Goal: Task Accomplishment & Management: Complete application form

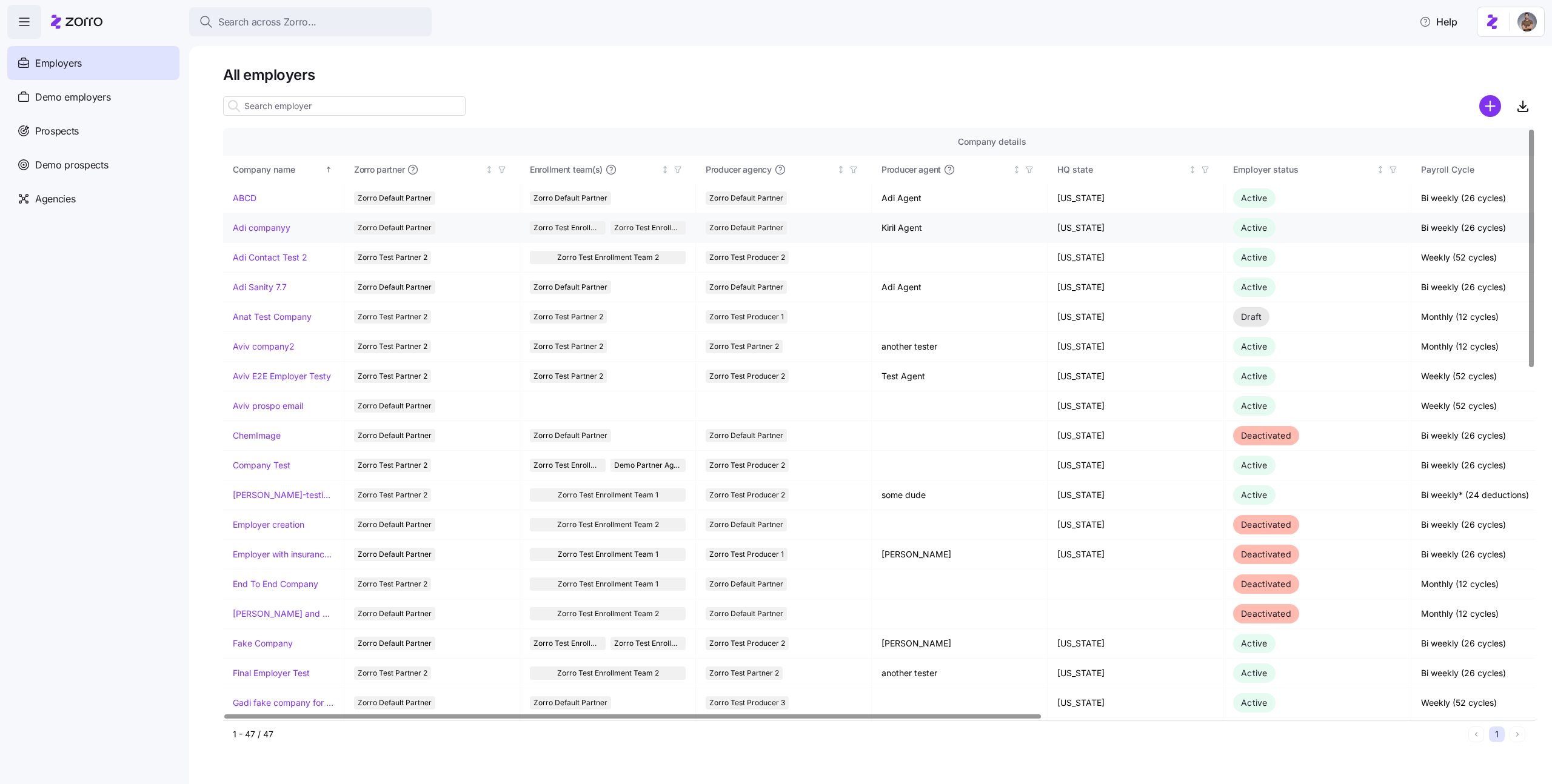
click at [261, 231] on link "Adi companyy" at bounding box center [261, 228] width 57 height 12
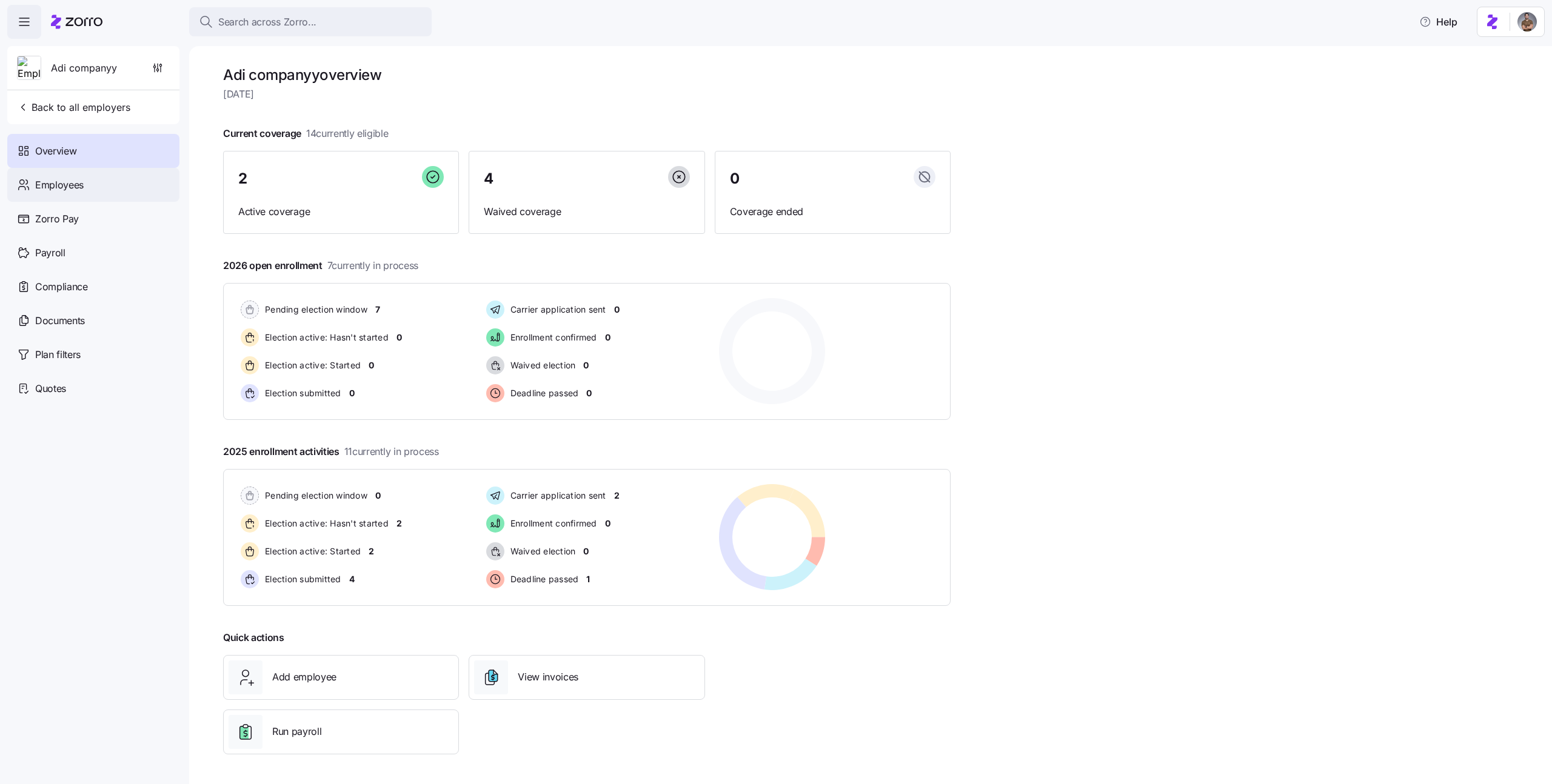
click at [77, 185] on span "Employees" at bounding box center [60, 185] width 48 height 15
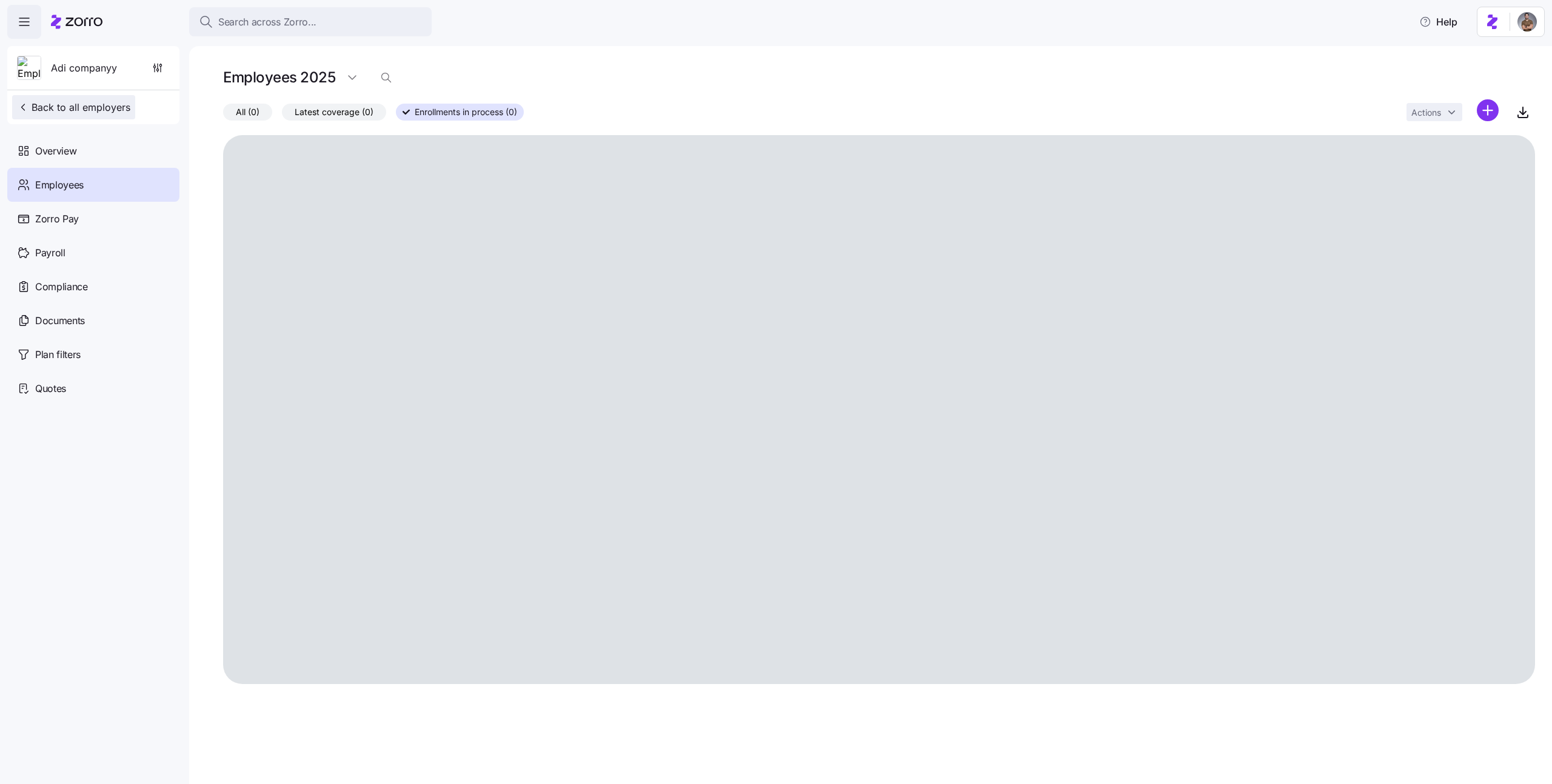
click at [76, 98] on button "Back to all employers" at bounding box center [73, 107] width 123 height 24
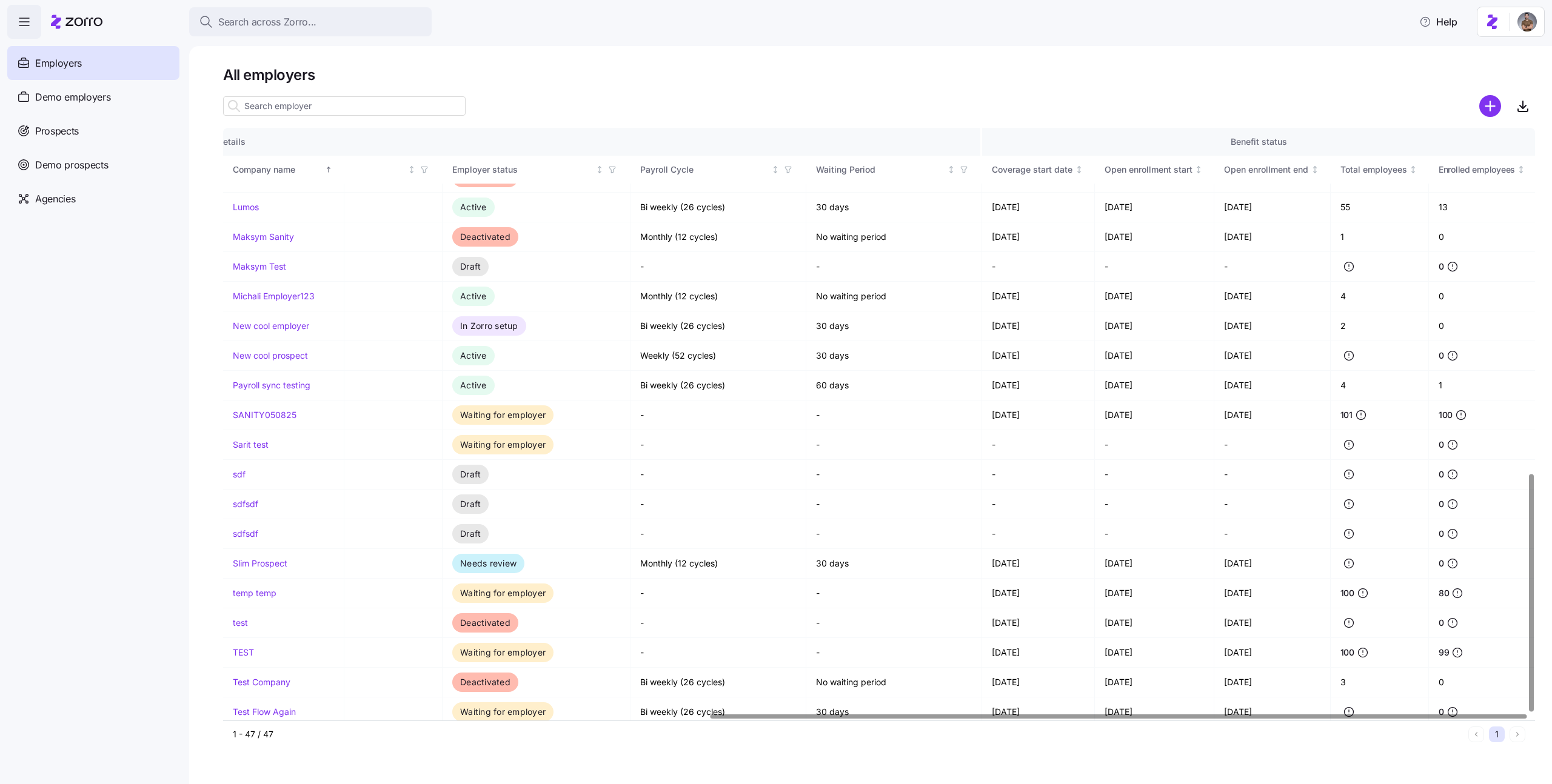
scroll to position [858, 781]
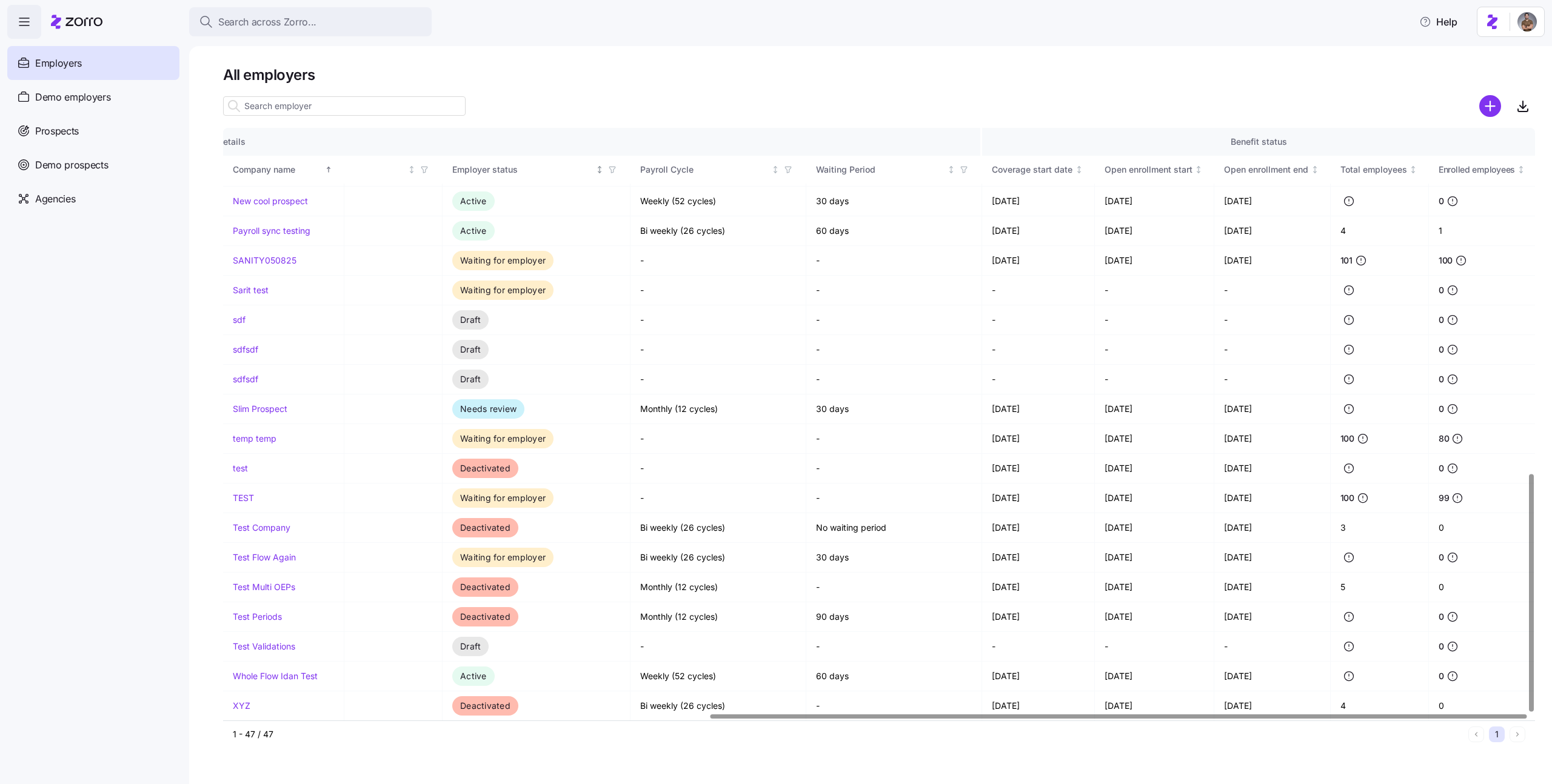
click at [613, 172] on icon "button" at bounding box center [612, 169] width 8 height 8
click at [544, 279] on div "Active" at bounding box center [612, 280] width 194 height 14
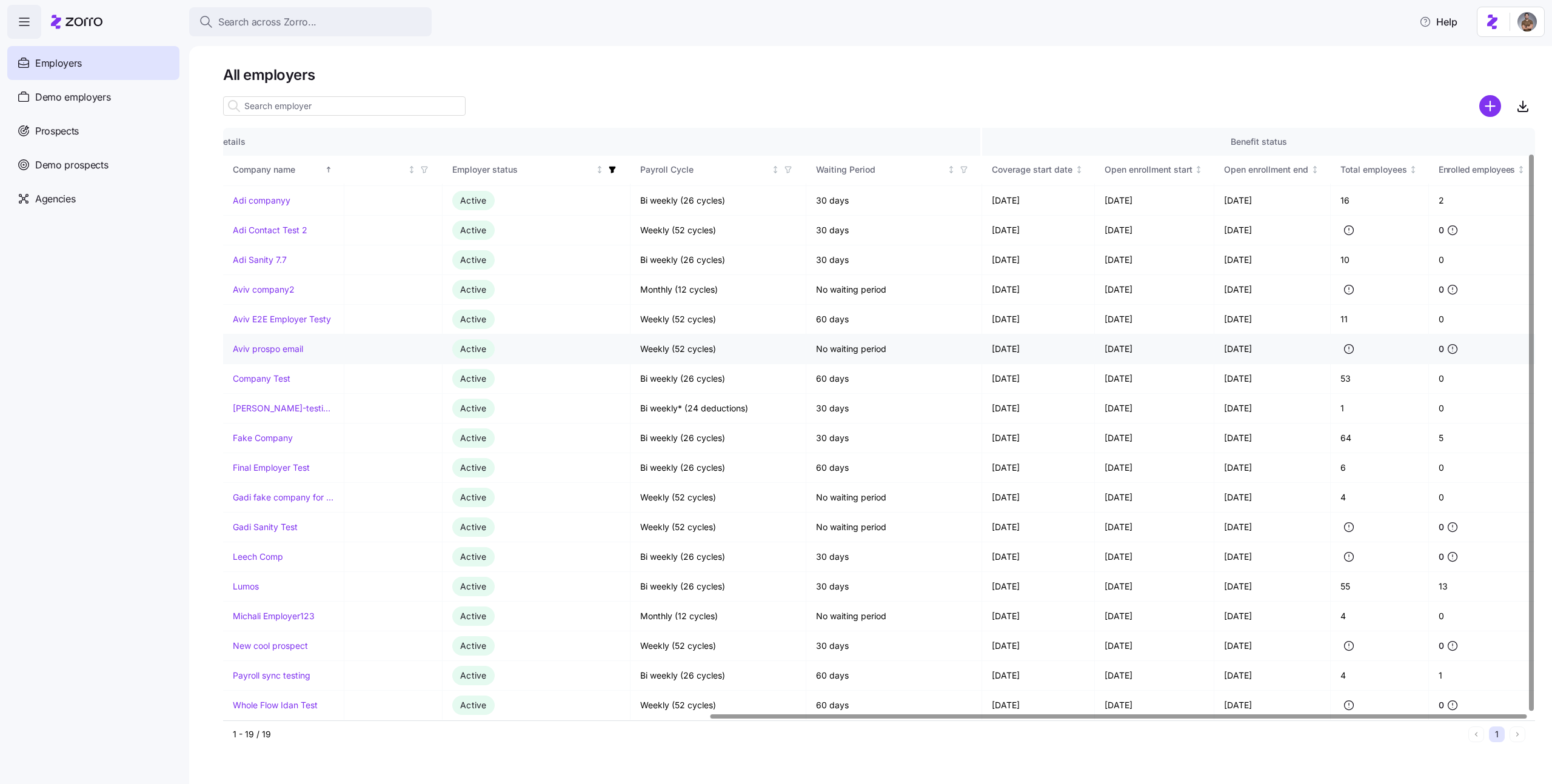
scroll to position [26, 781]
click at [260, 589] on div "Lumos" at bounding box center [283, 587] width 101 height 12
click at [252, 584] on link "Lumos" at bounding box center [246, 587] width 26 height 12
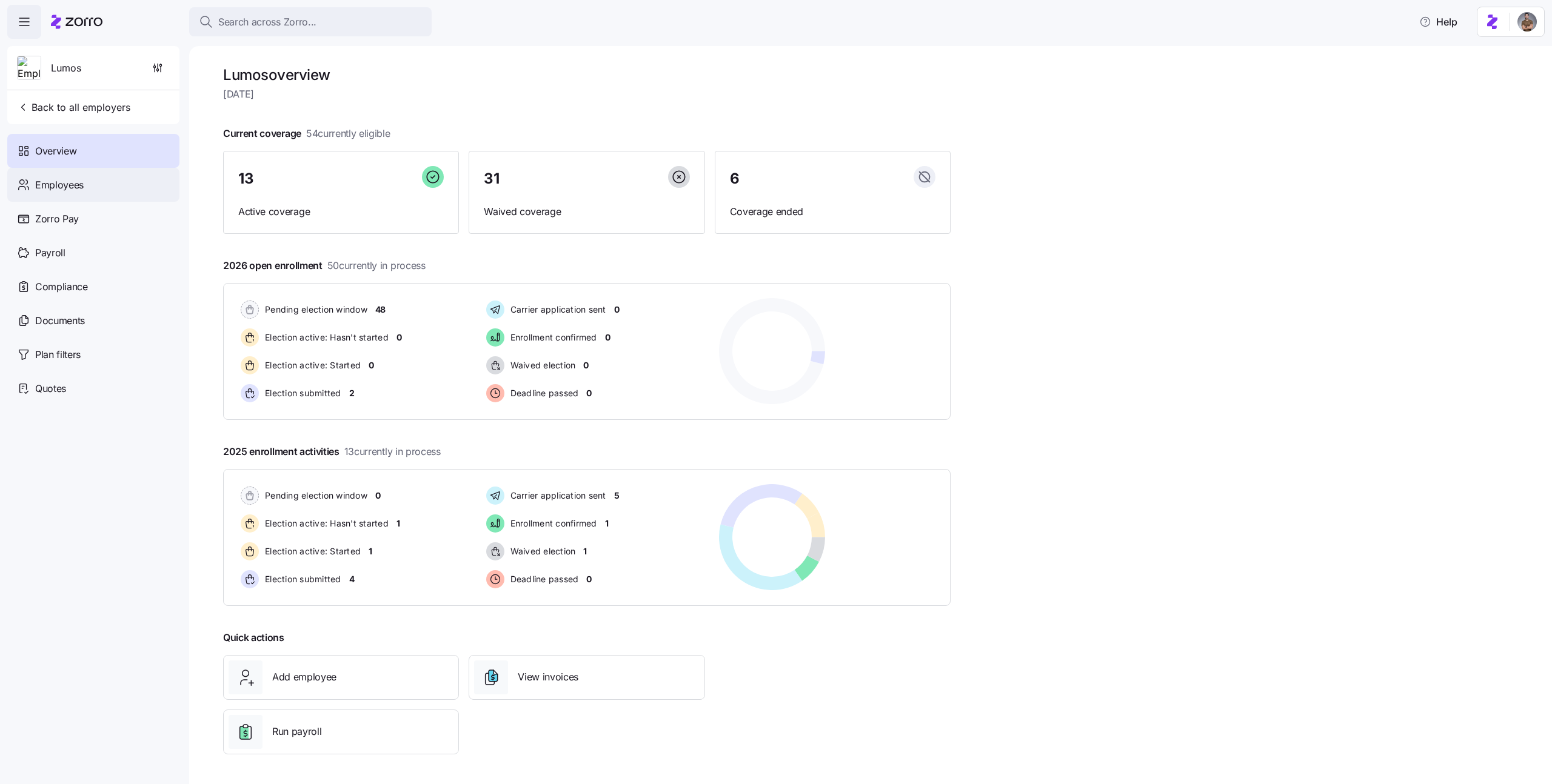
click at [90, 185] on div "Employees" at bounding box center [93, 185] width 173 height 34
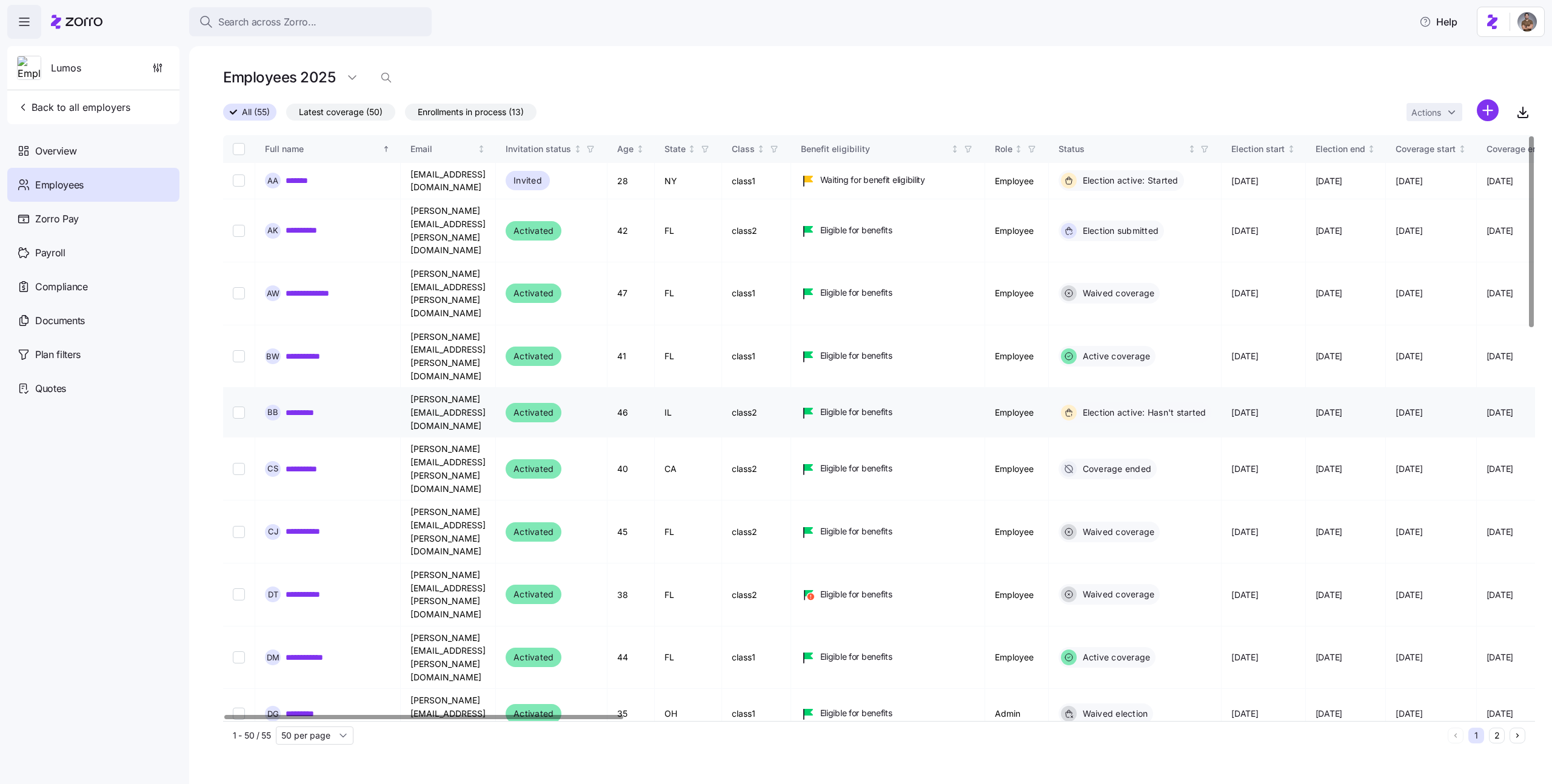
click at [234, 407] on input "Select record 5" at bounding box center [239, 413] width 12 height 12
checkbox input "true"
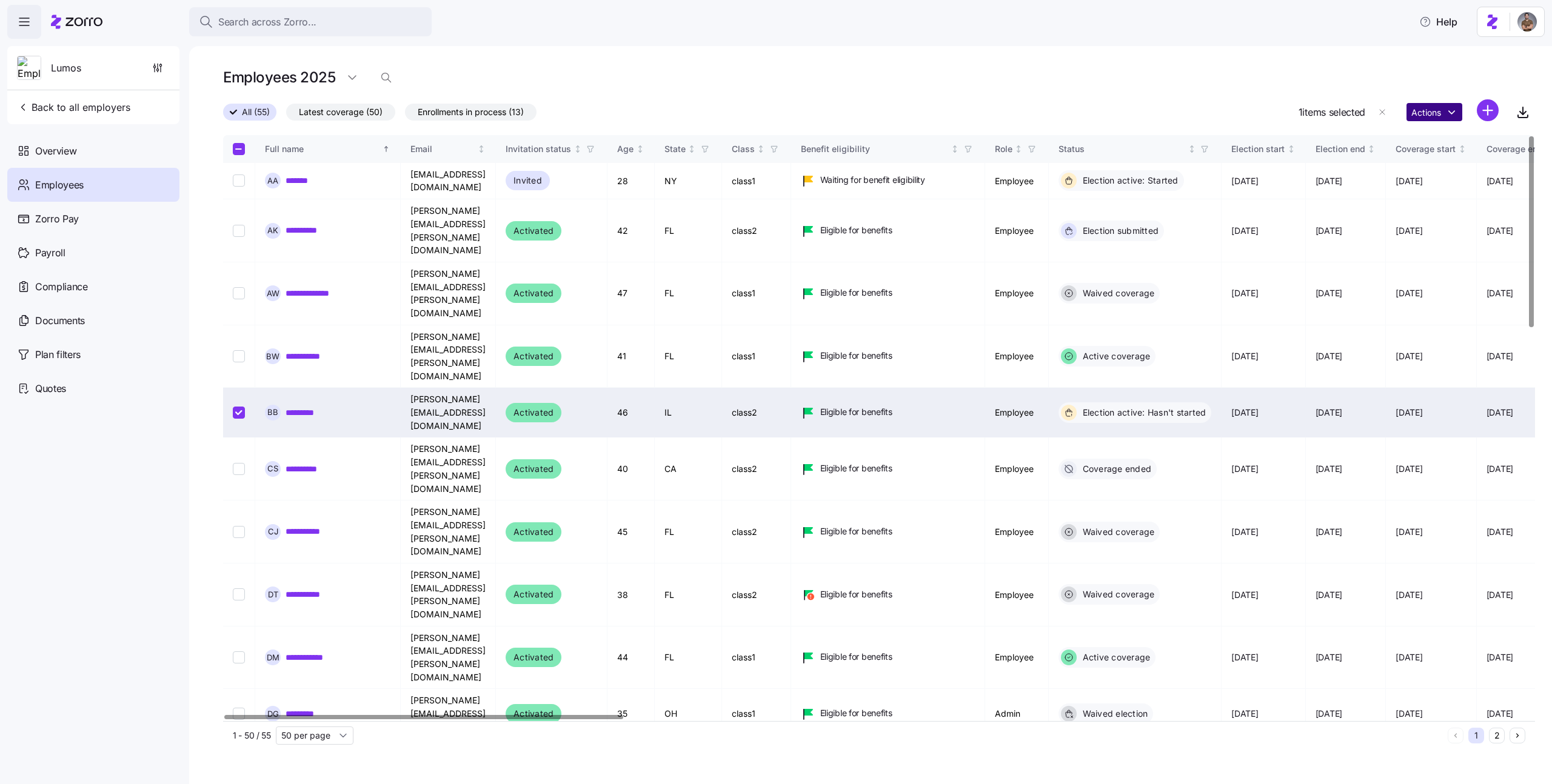
click at [1444, 109] on html "**********" at bounding box center [776, 389] width 1552 height 777
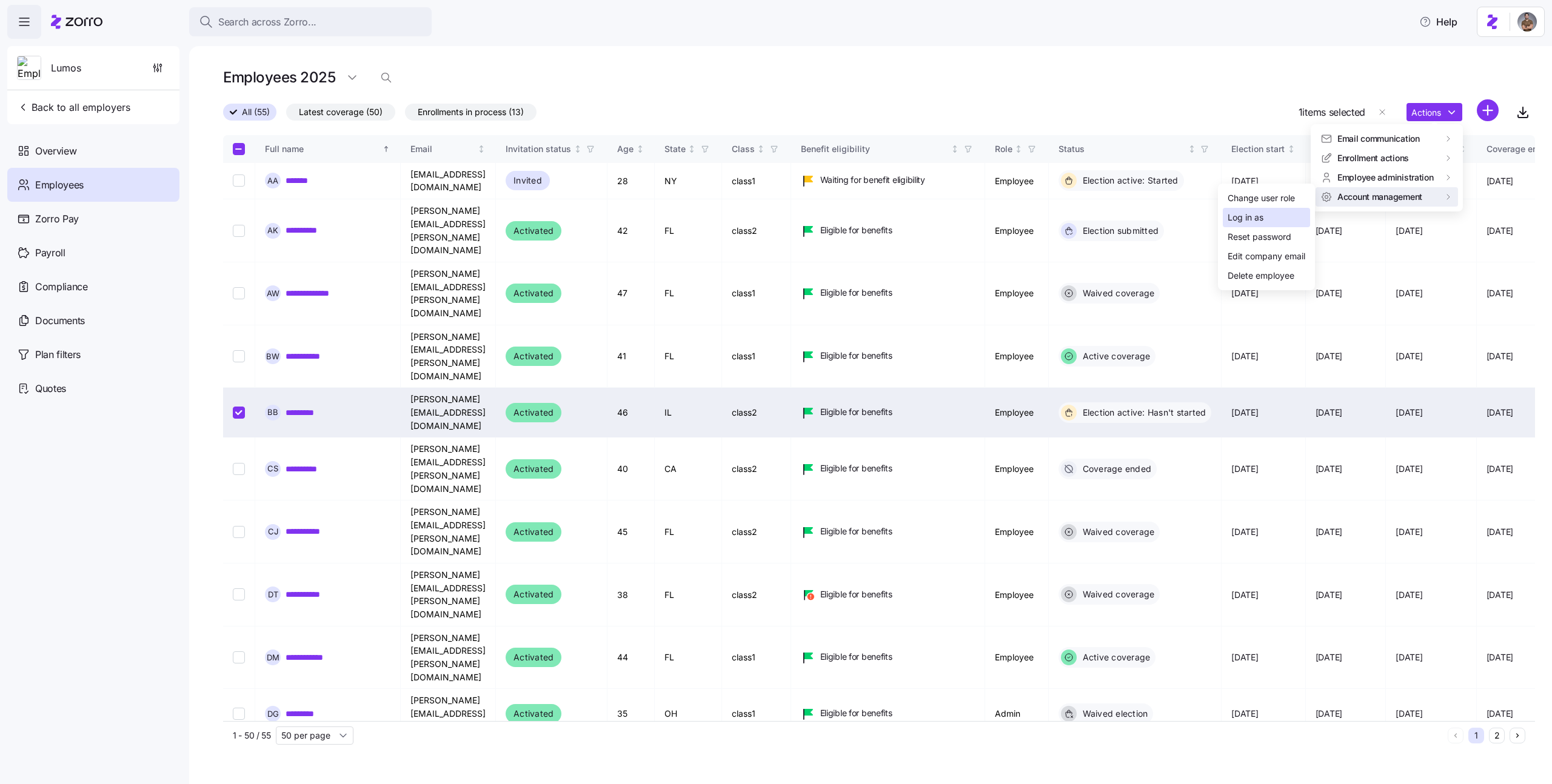
click at [1276, 223] on div "Log in as" at bounding box center [1266, 218] width 87 height 20
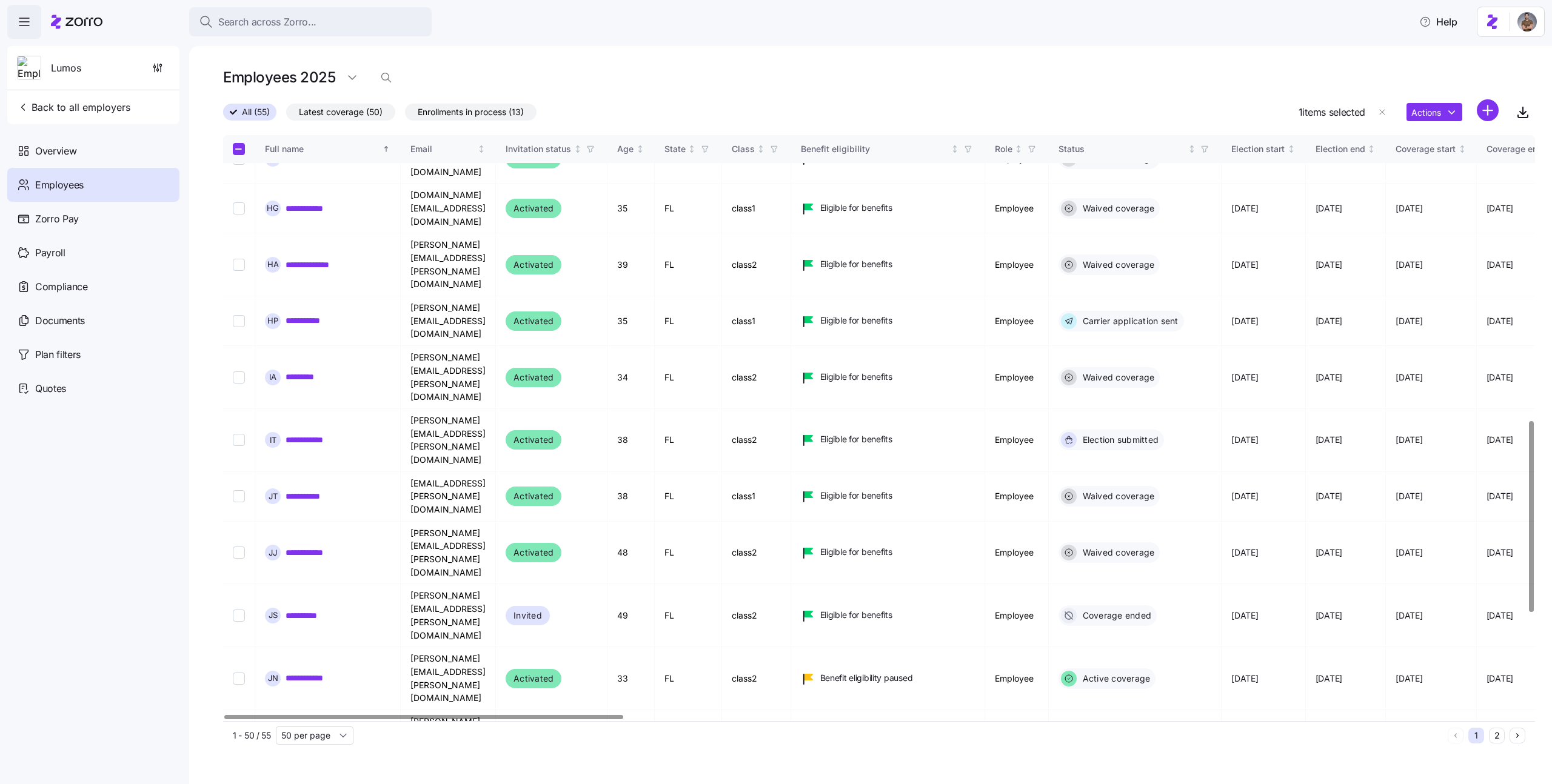
scroll to position [868, 0]
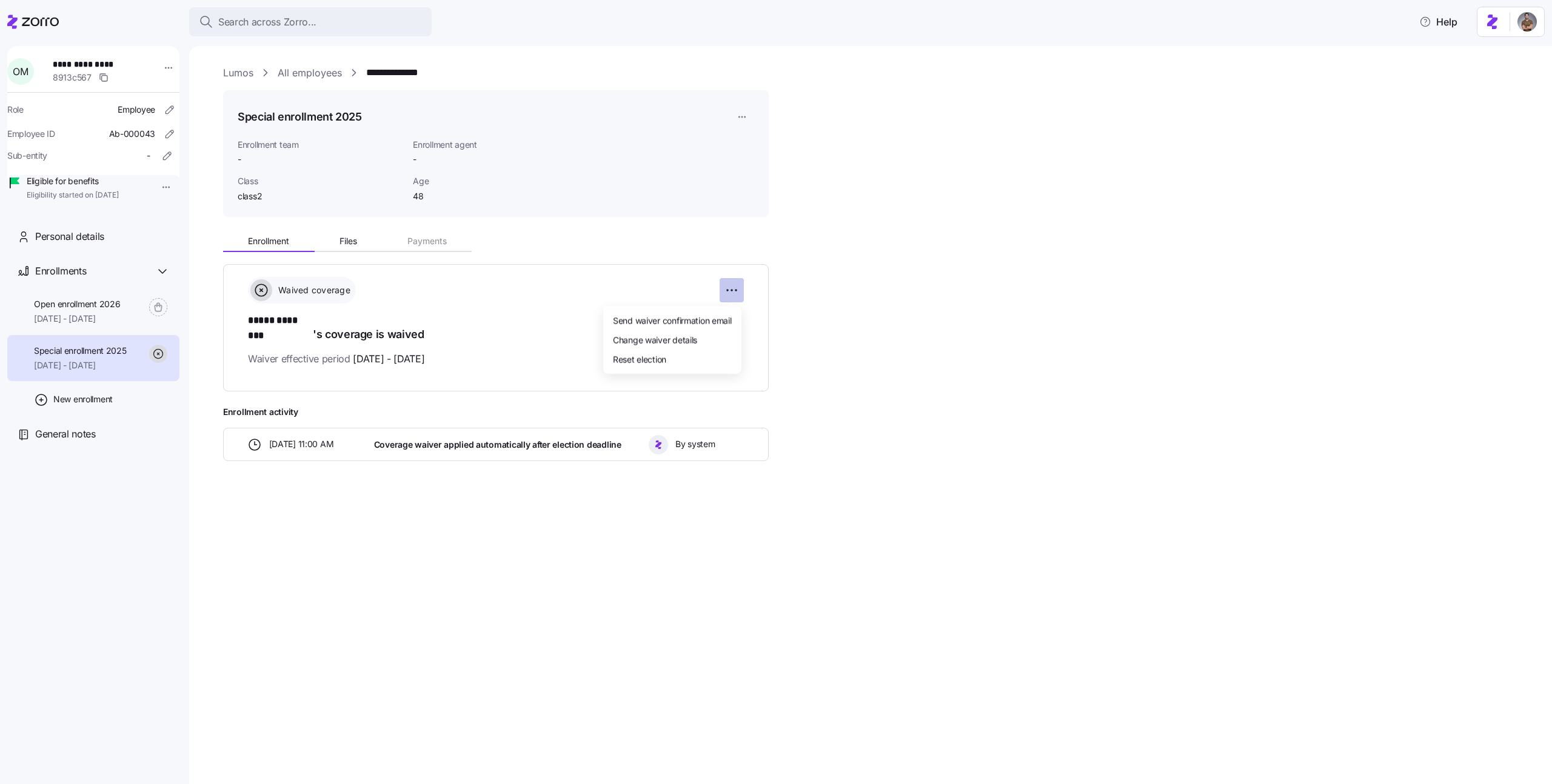
click at [740, 293] on html "**********" at bounding box center [776, 389] width 1552 height 777
click at [681, 358] on div "Reset election" at bounding box center [672, 358] width 129 height 20
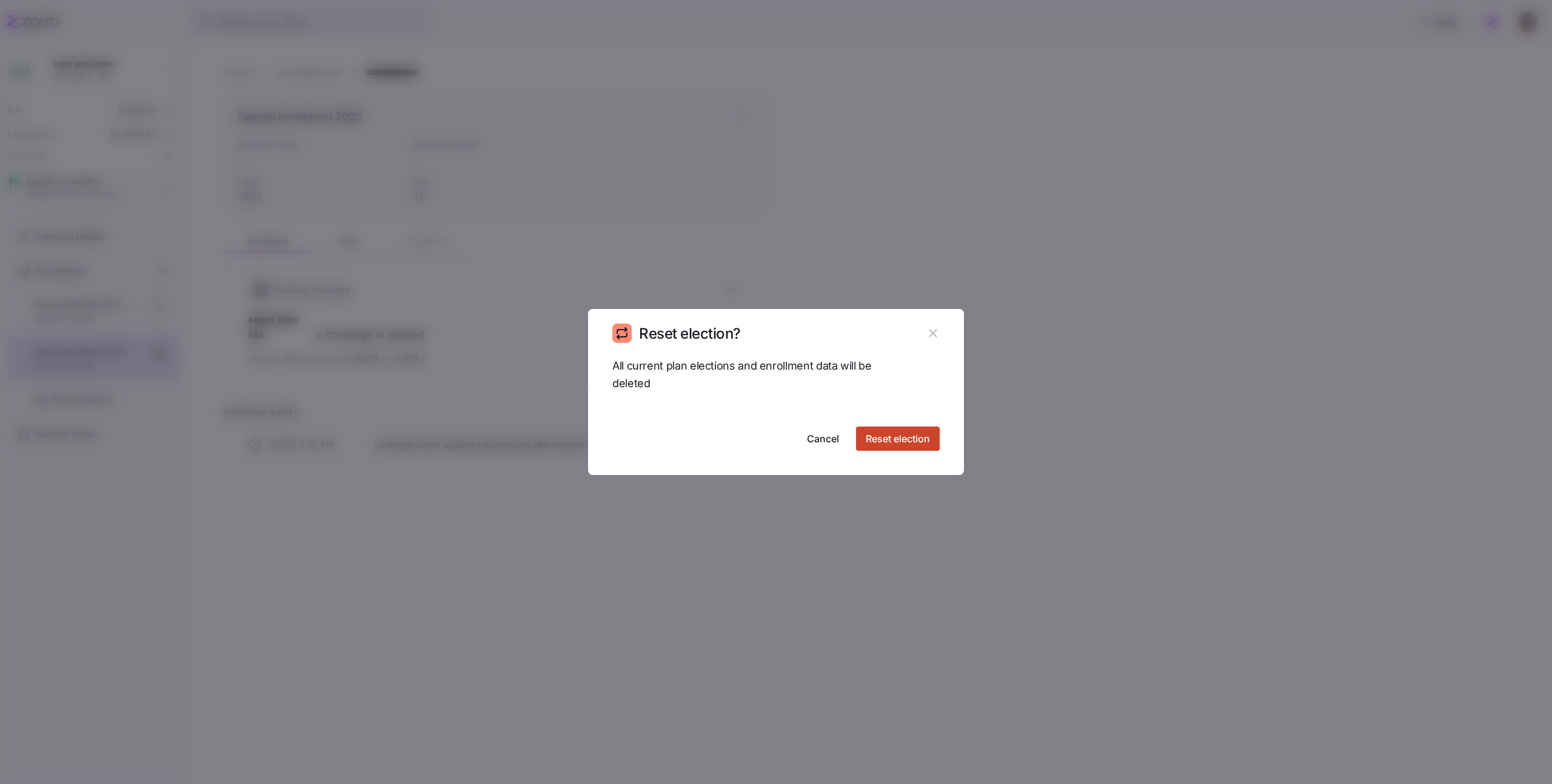
click at [890, 441] on span "Reset election" at bounding box center [897, 438] width 64 height 14
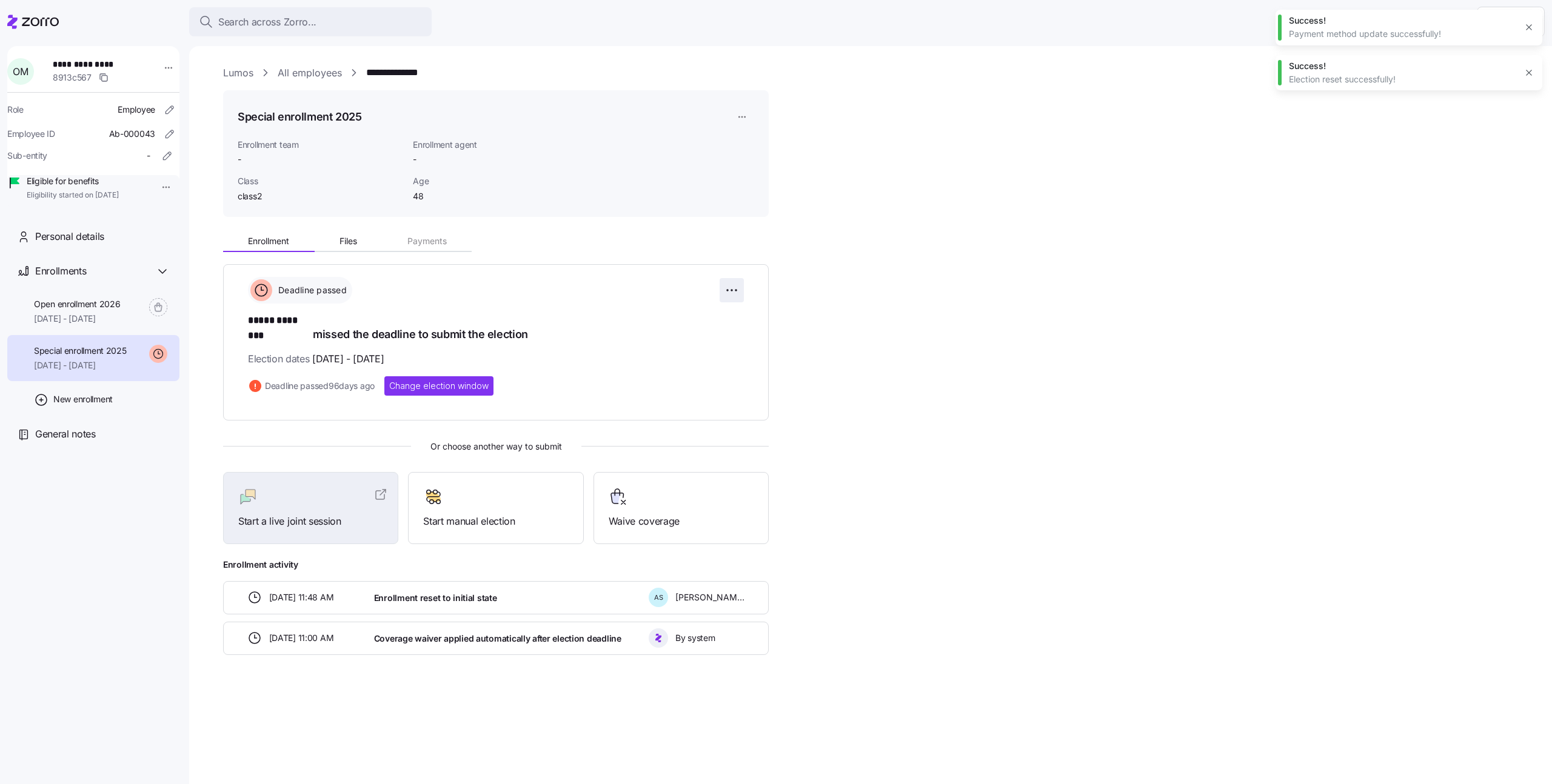
click at [735, 289] on html "**********" at bounding box center [776, 389] width 1552 height 777
click at [719, 324] on span "Change election window" at bounding box center [686, 320] width 93 height 12
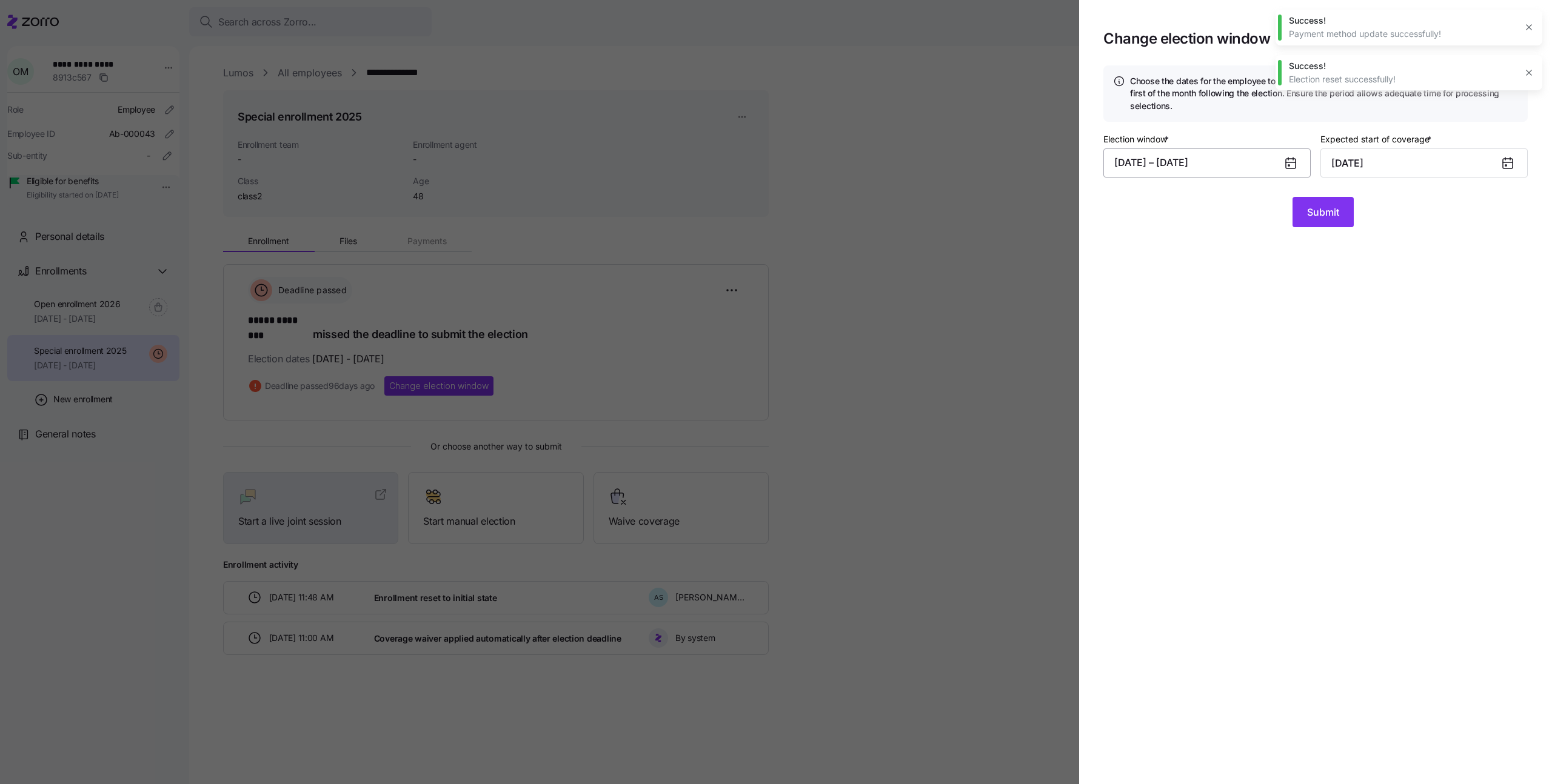
click at [1192, 161] on button "05/08/2025 – 05/20/2025" at bounding box center [1206, 163] width 207 height 29
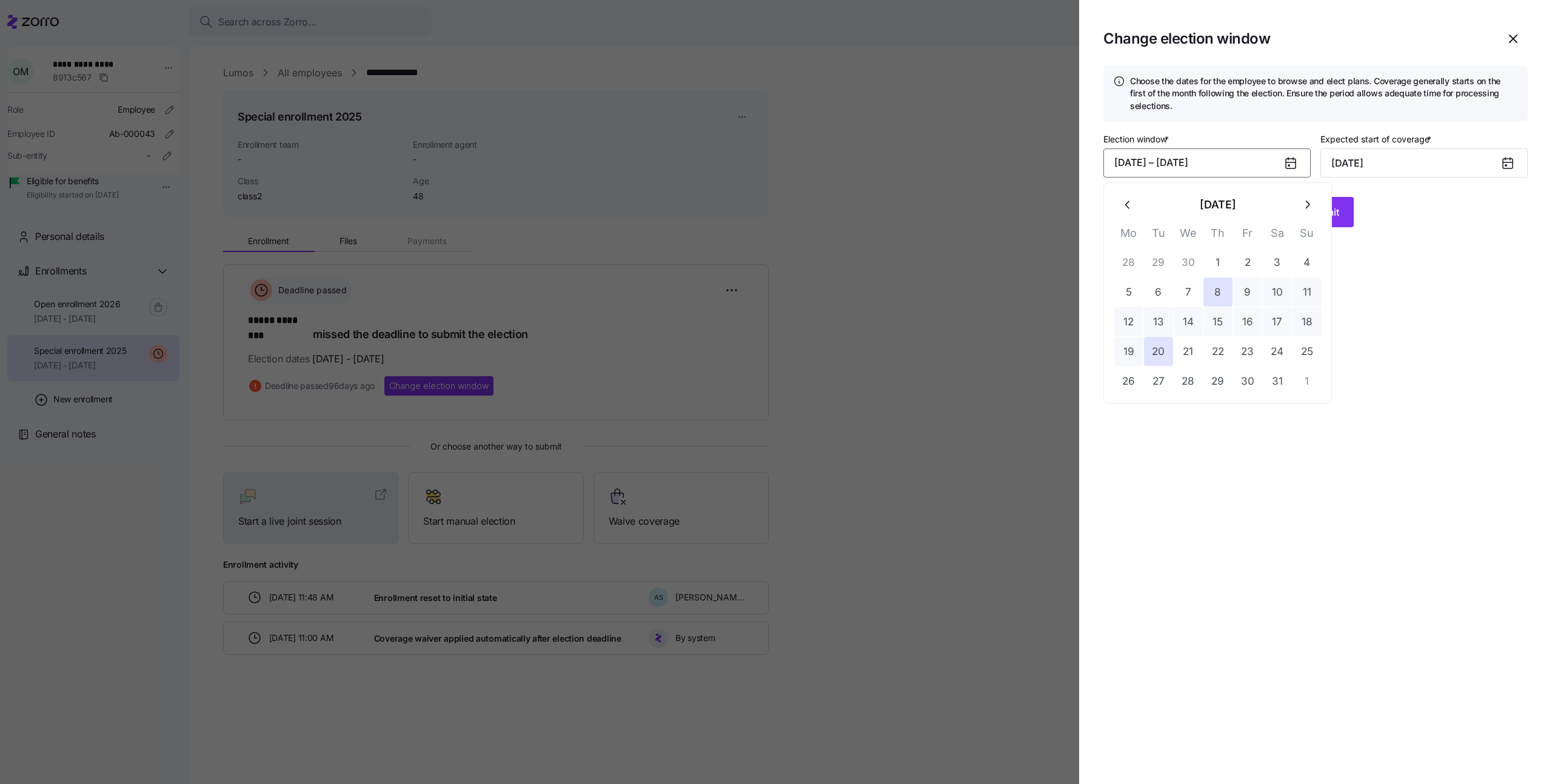
click at [1308, 197] on button "button" at bounding box center [1307, 205] width 29 height 29
click at [1128, 200] on icon "button" at bounding box center [1129, 205] width 14 height 14
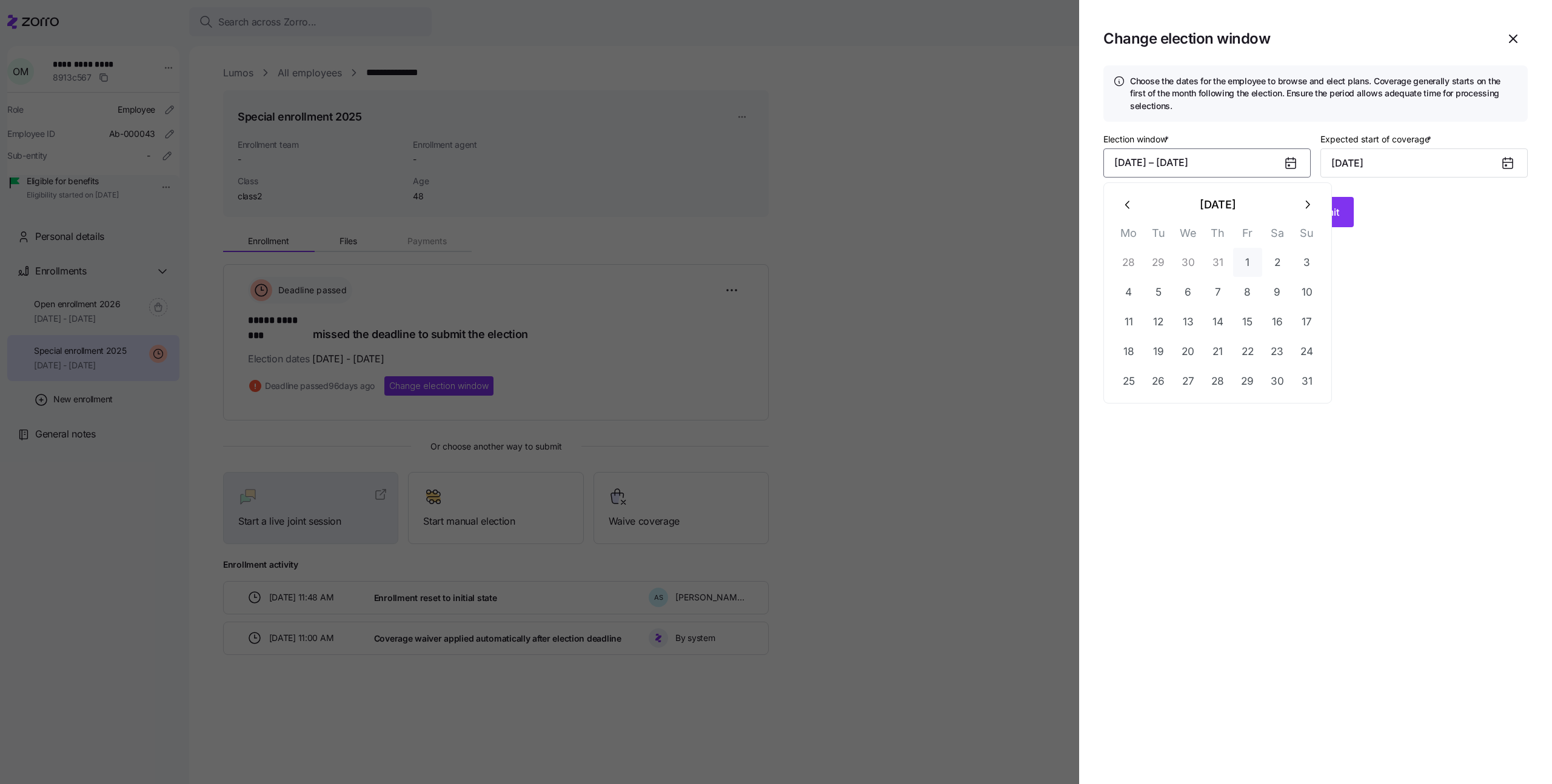
click at [1246, 266] on button "1" at bounding box center [1248, 262] width 29 height 29
click at [1308, 377] on button "31" at bounding box center [1307, 381] width 29 height 29
click at [1291, 160] on icon at bounding box center [1291, 163] width 10 height 10
click at [1289, 163] on icon at bounding box center [1291, 163] width 10 height 10
click at [1244, 173] on button "08/01/2025 – 08/31/2025" at bounding box center [1206, 163] width 207 height 29
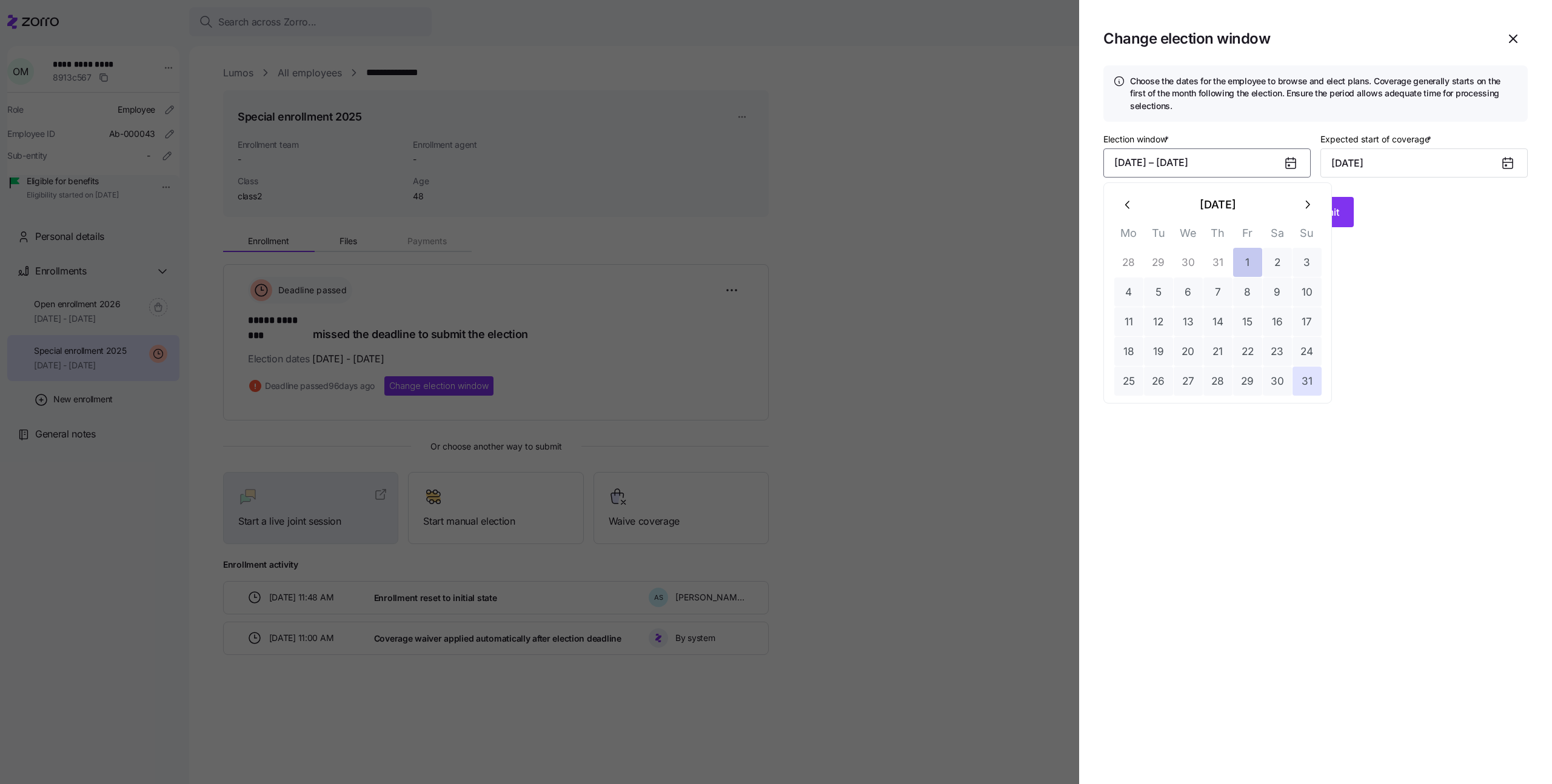
click at [1253, 266] on button "1" at bounding box center [1248, 262] width 29 height 29
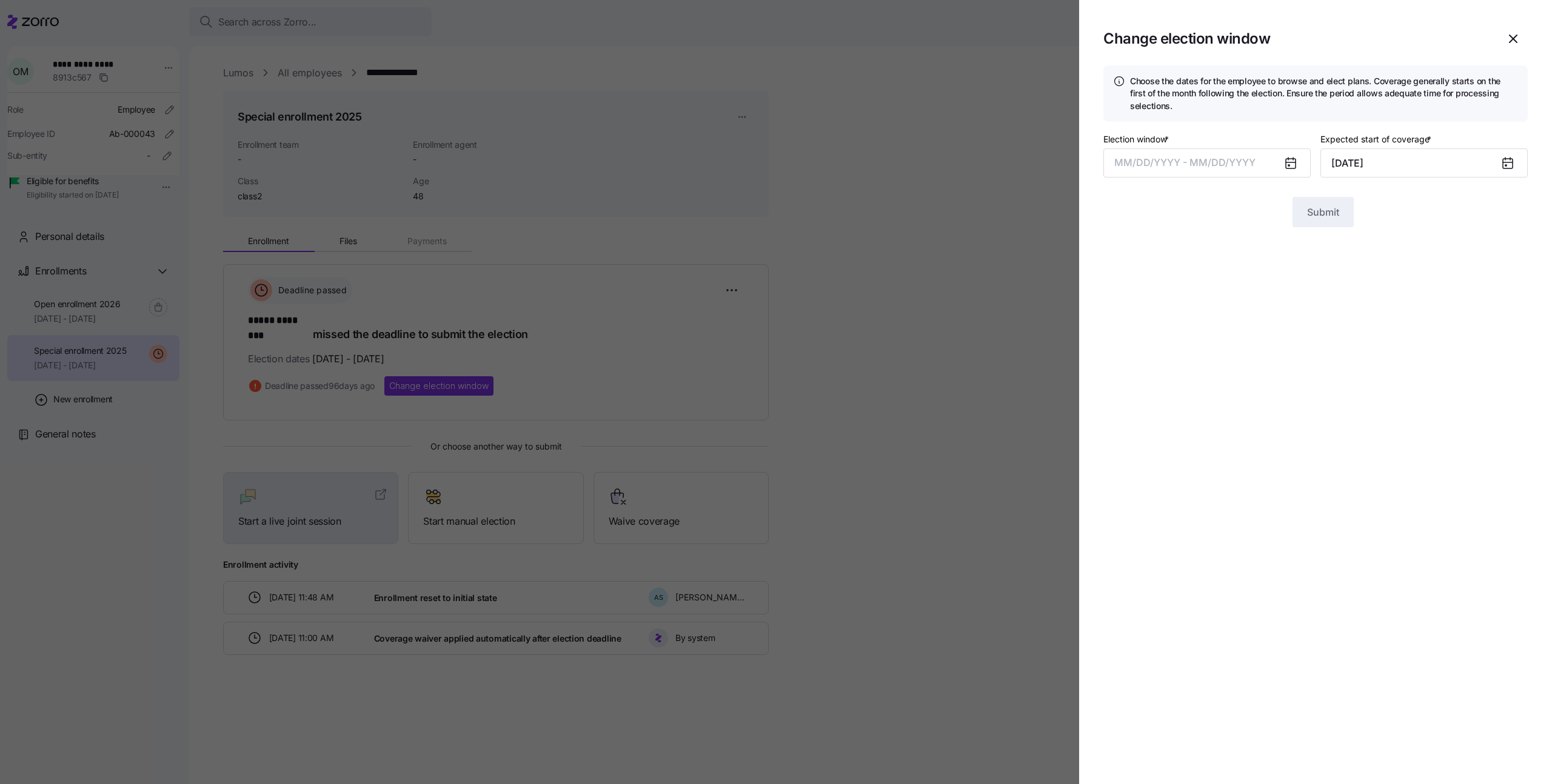
click at [1361, 325] on section "Change election window Choose the dates for the employee to browse and elect pl…" at bounding box center [1315, 392] width 473 height 784
click at [1249, 169] on button "MM/DD/YYYY - MM/DD/YYYY" at bounding box center [1206, 163] width 207 height 29
click at [1245, 257] on button "1" at bounding box center [1248, 262] width 29 height 29
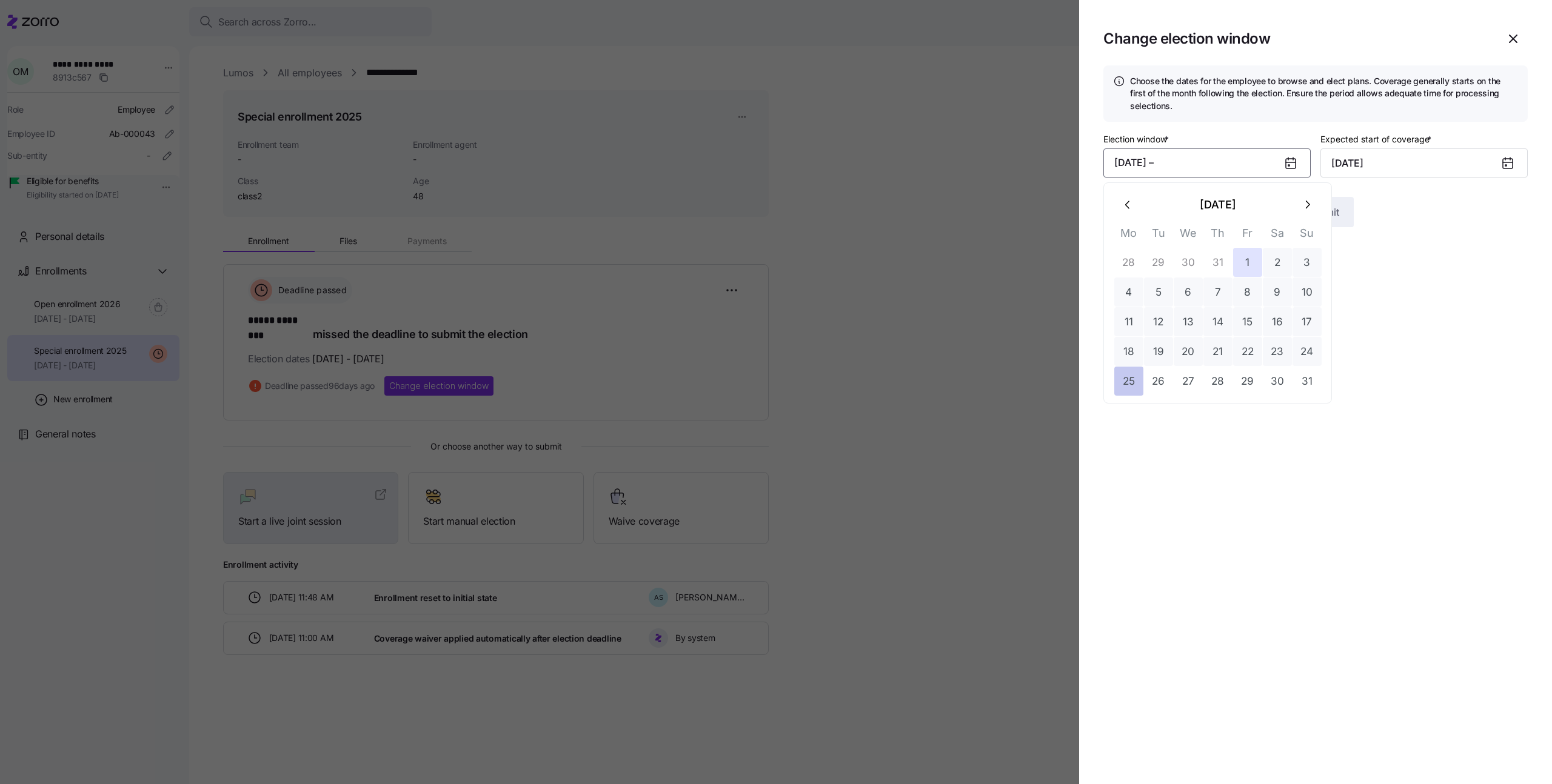
click at [1136, 389] on button "25" at bounding box center [1129, 381] width 29 height 29
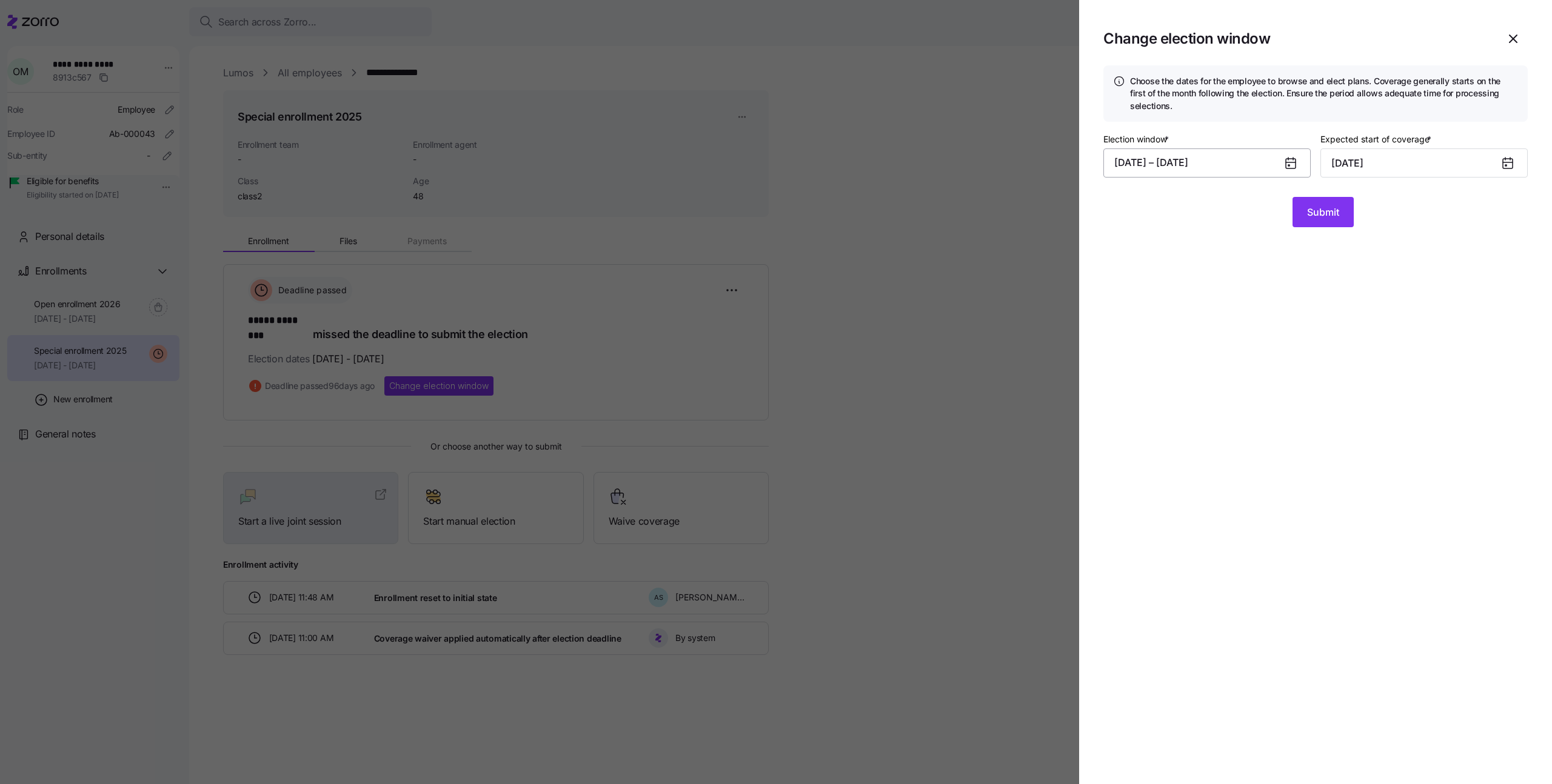
click at [1225, 165] on button "08/01/2025 – 08/25/2025" at bounding box center [1206, 163] width 207 height 29
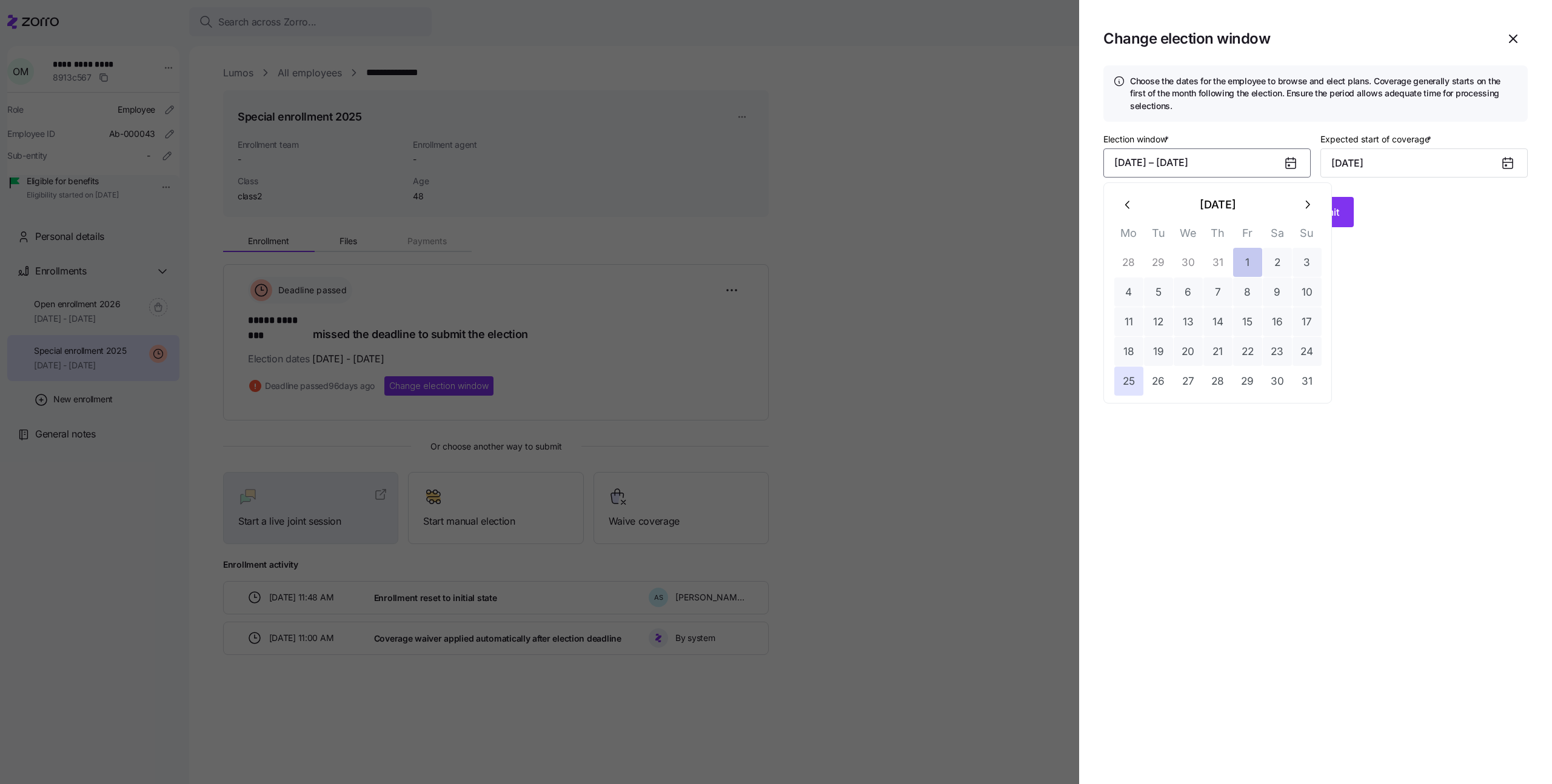
click at [1248, 260] on button "1" at bounding box center [1248, 262] width 29 height 29
click at [1136, 377] on button "25" at bounding box center [1129, 381] width 29 height 29
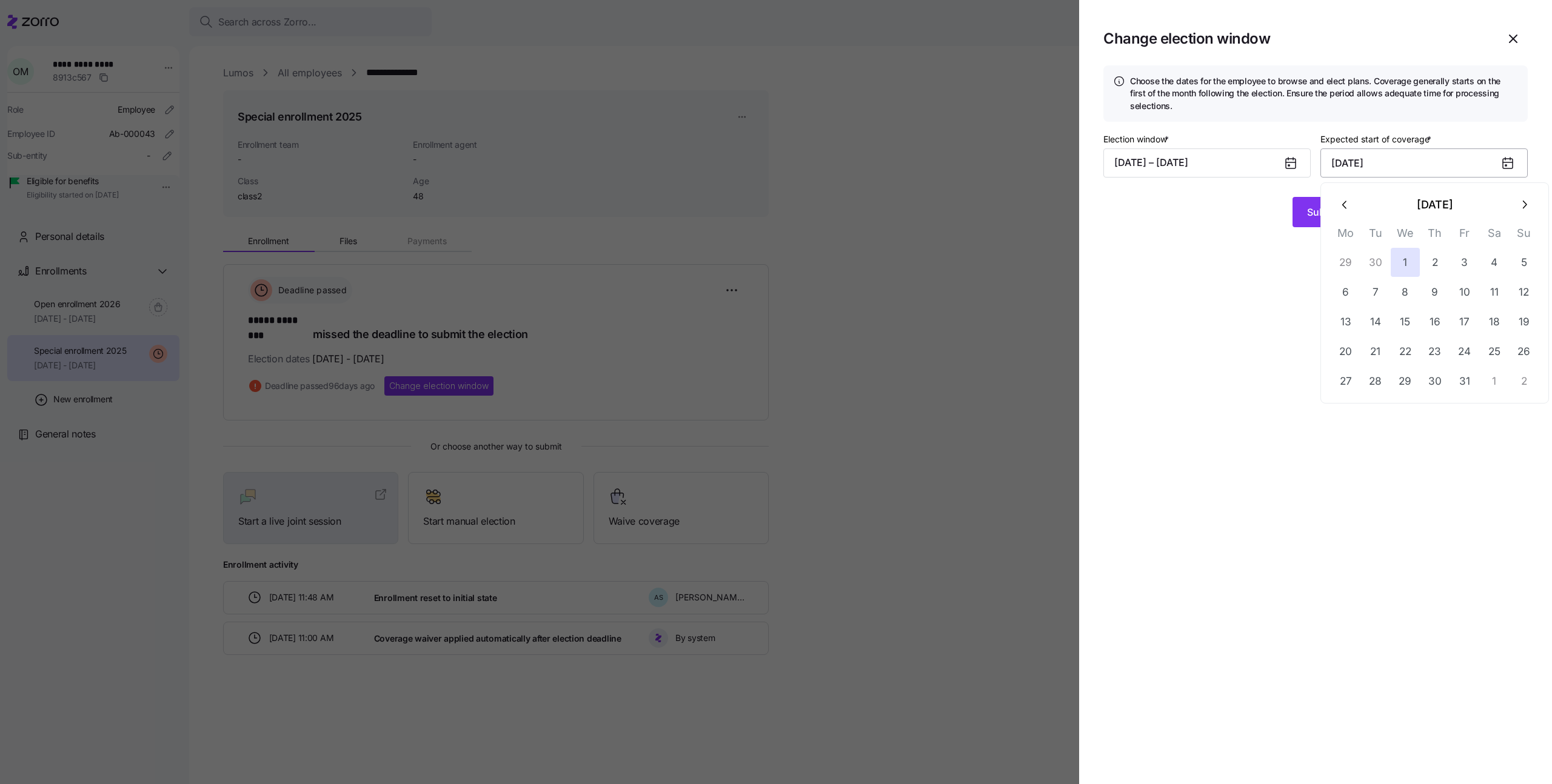
click at [1397, 172] on input "October 1, 2025" at bounding box center [1424, 163] width 207 height 29
click at [1340, 211] on icon "button" at bounding box center [1346, 205] width 14 height 14
click at [1346, 257] on button "1" at bounding box center [1346, 262] width 29 height 29
type input "September 1, 2025"
click at [1346, 257] on section "Change election window Choose the dates for the employee to browse and elect pl…" at bounding box center [1315, 392] width 473 height 784
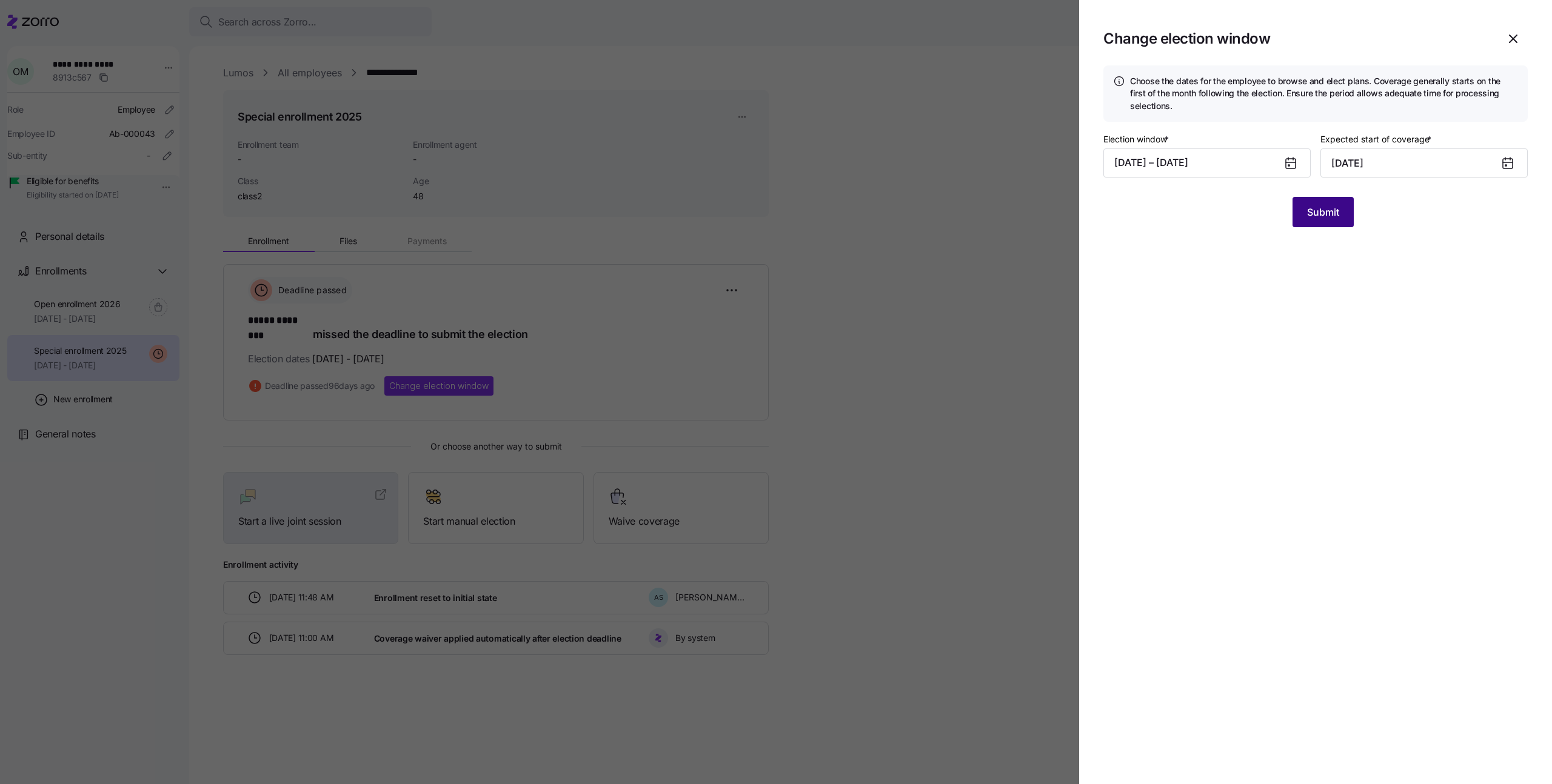
click at [1313, 203] on button "Submit" at bounding box center [1323, 212] width 61 height 30
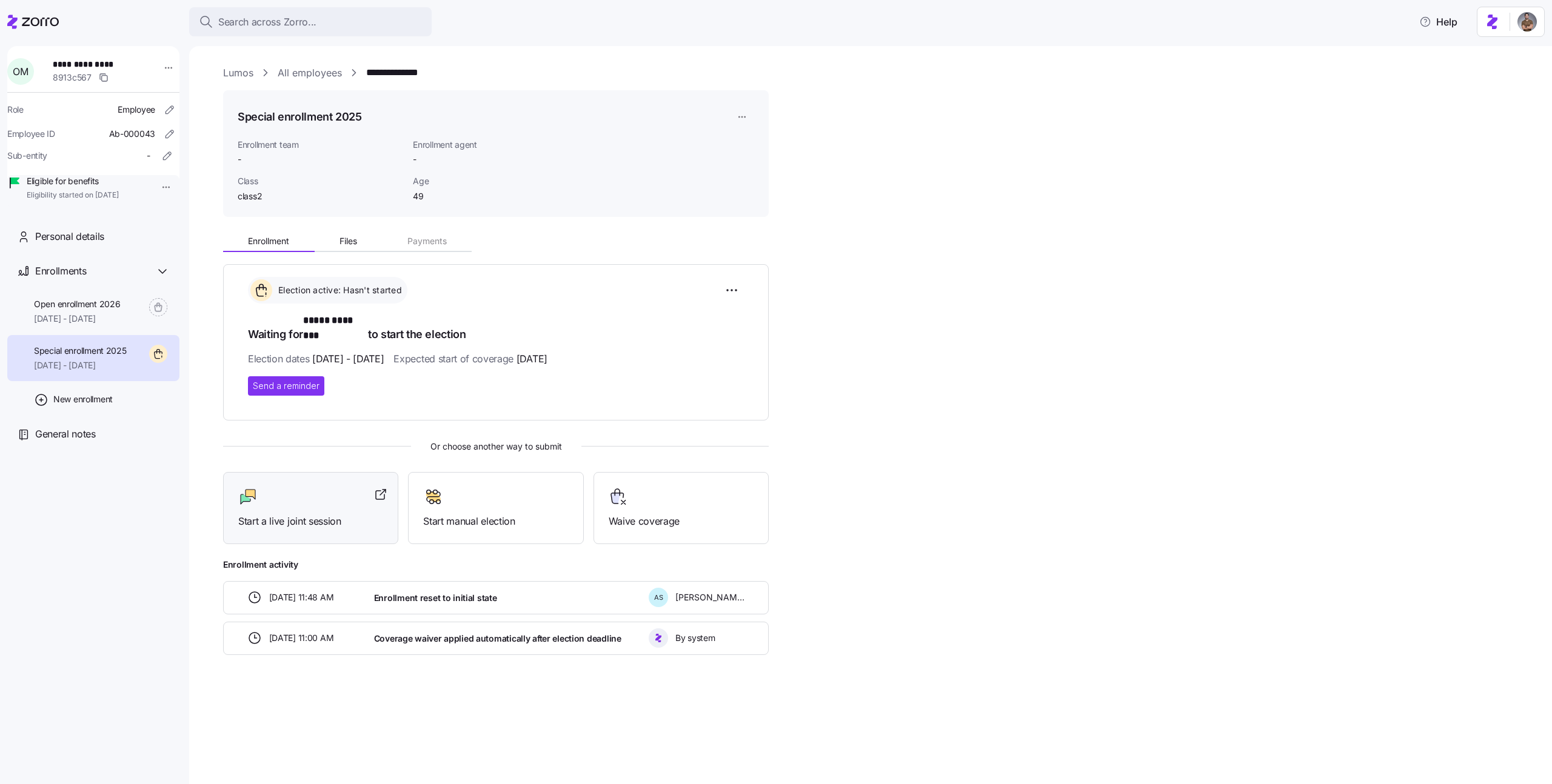
click at [314, 472] on div "Start a live joint session" at bounding box center [310, 508] width 176 height 72
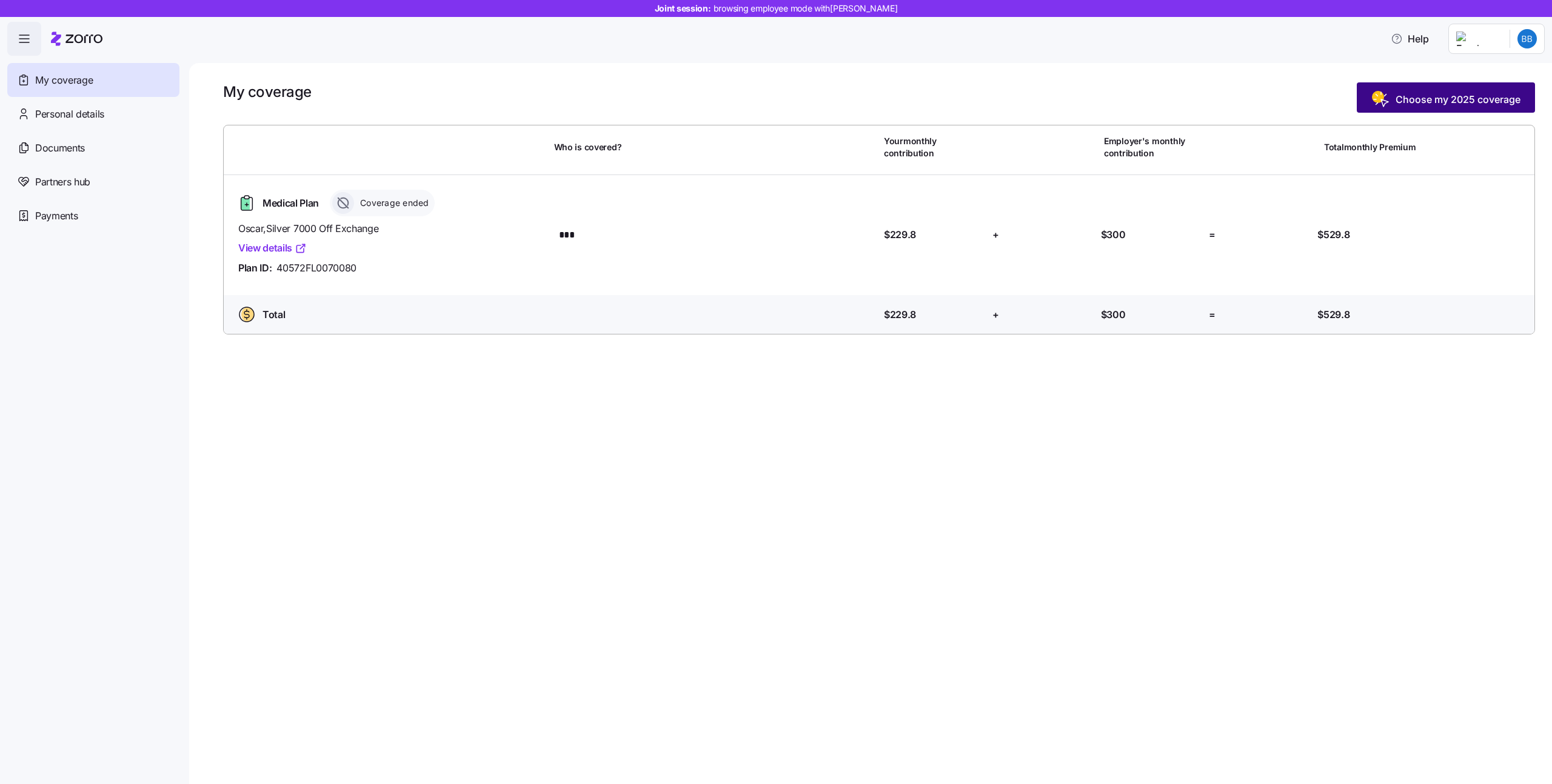
click at [1441, 99] on span "Choose my 2025 coverage" at bounding box center [1458, 99] width 125 height 14
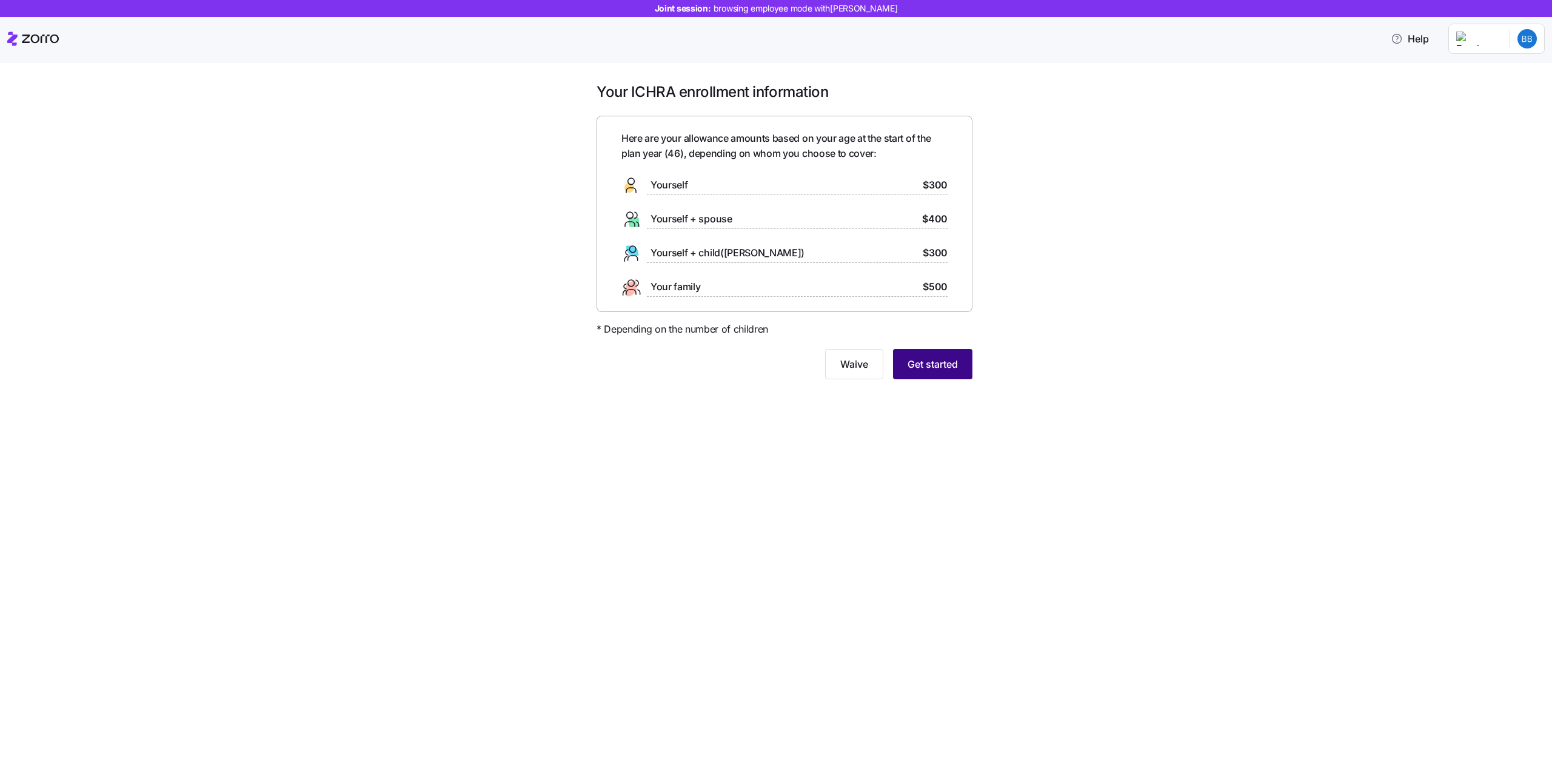
click at [936, 352] on button "Get started" at bounding box center [932, 364] width 79 height 30
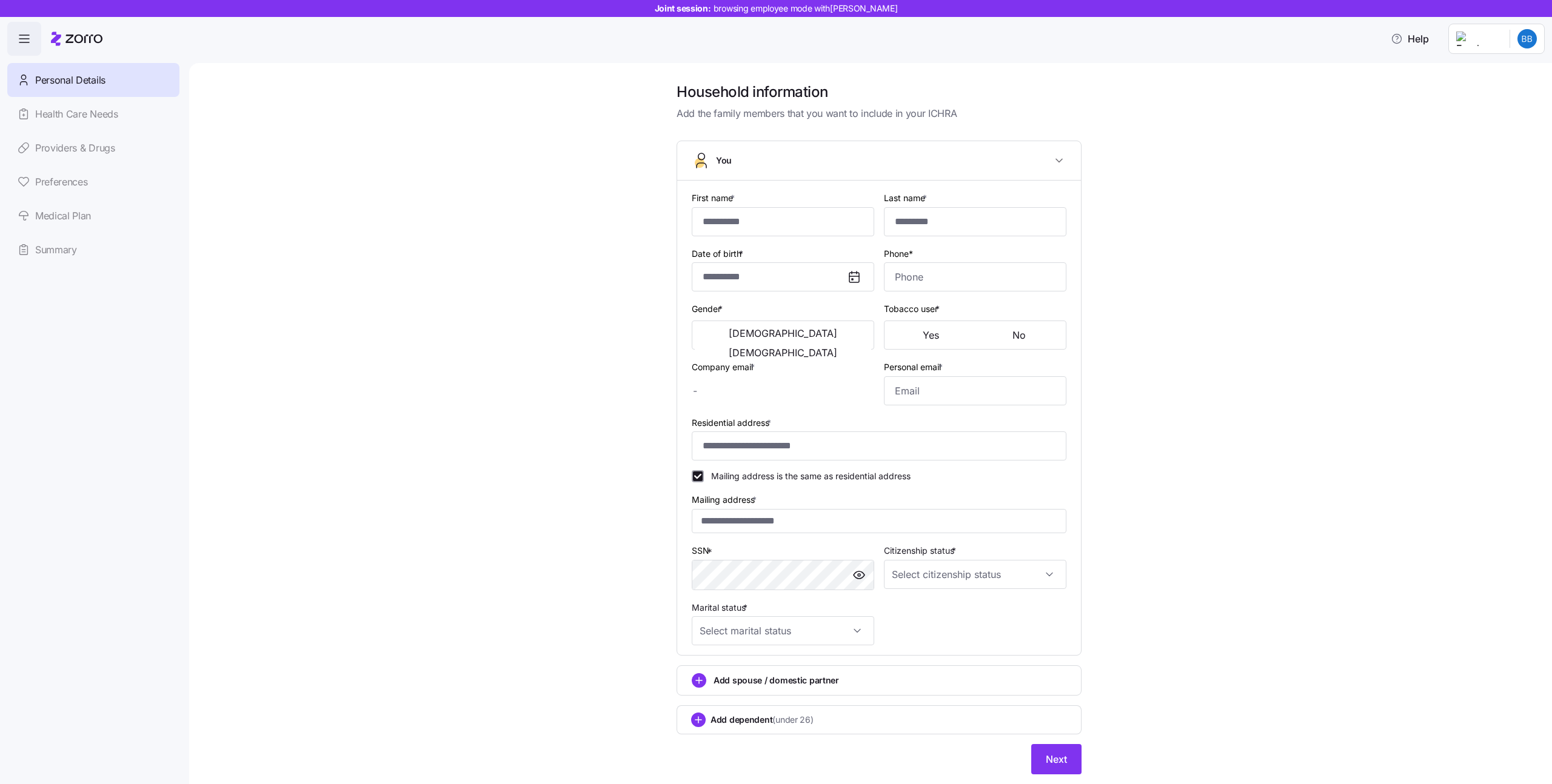
type input "***"
type input "*****"
type input "[PERSON_NAME][EMAIL_ADDRESS][DOMAIN_NAME]"
type input "[EMAIL_ADDRESS][PERSON_NAME][DOMAIN_NAME]"
type input "**********"
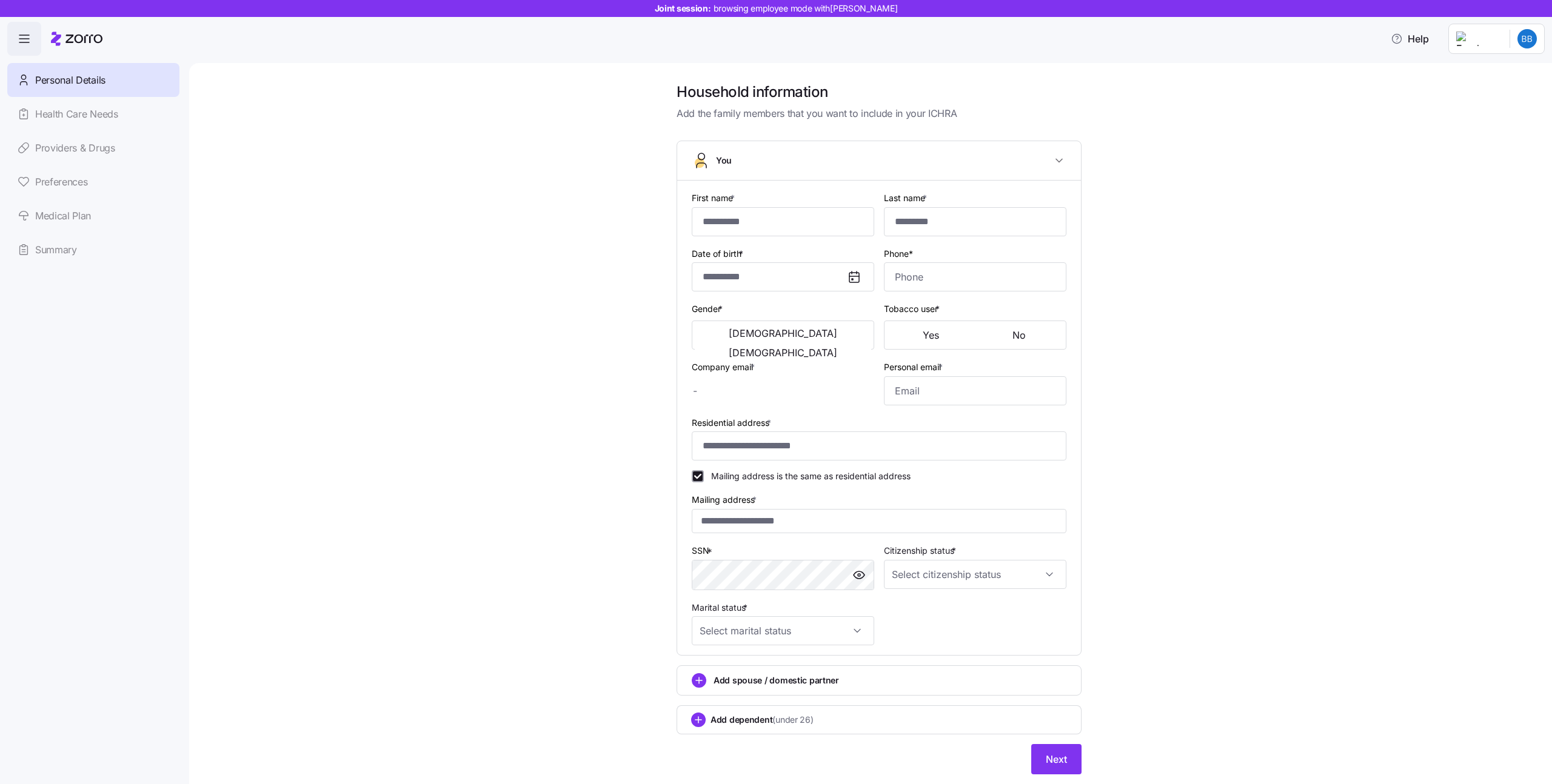
checkbox input "true"
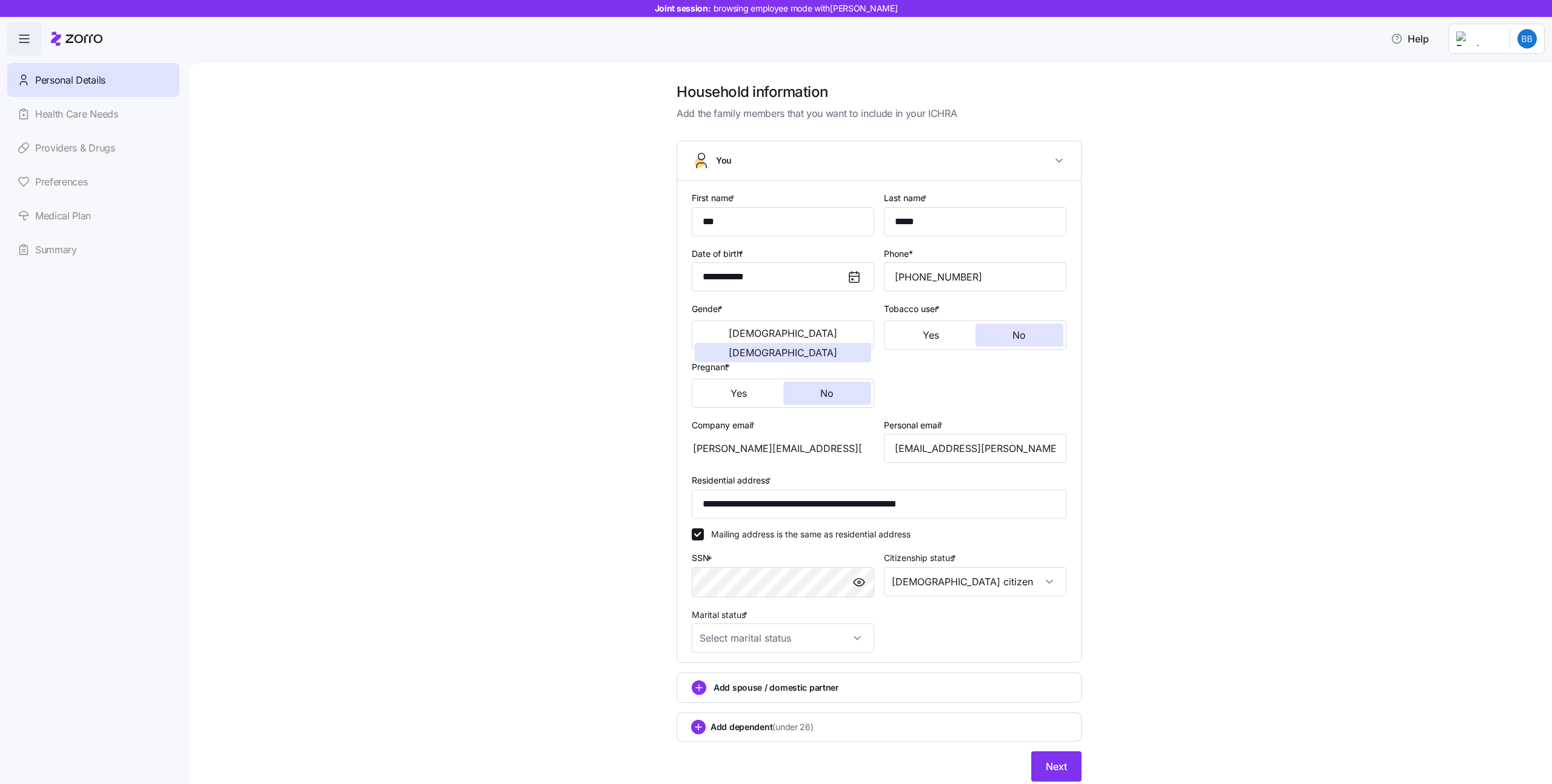
type input "**********"
type input "[PHONE_NUMBER]"
type input "[DEMOGRAPHIC_DATA] citizen"
click at [824, 644] on input "Marital status *" at bounding box center [783, 638] width 182 height 29
click at [806, 682] on div "Single" at bounding box center [783, 675] width 173 height 26
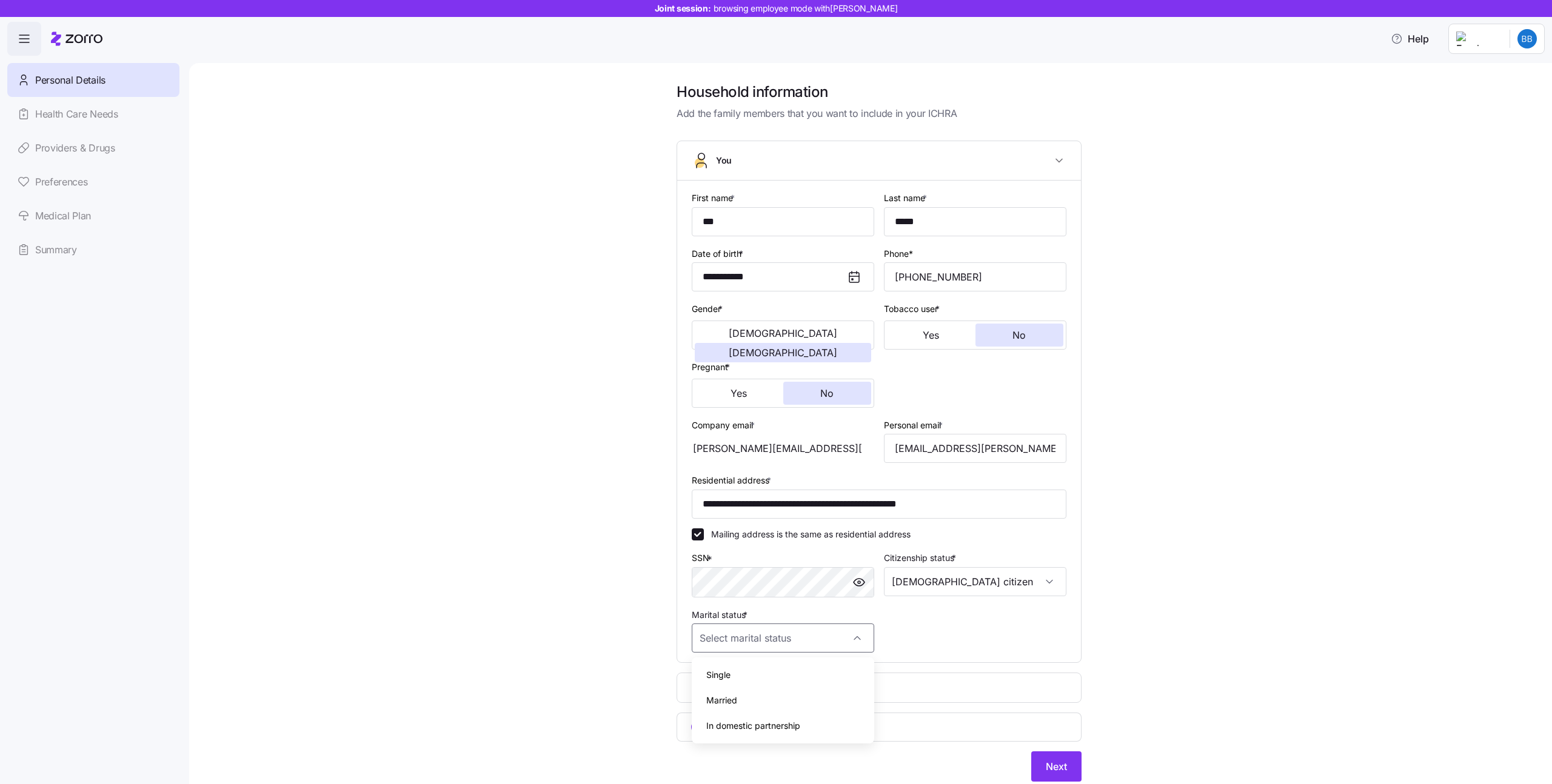
type input "Single"
drag, startPoint x: 1065, startPoint y: 765, endPoint x: 520, endPoint y: 512, distance: 600.9
click at [503, 518] on div "**********" at bounding box center [878, 439] width 1312 height 714
click at [778, 508] on input "**********" at bounding box center [878, 504] width 374 height 29
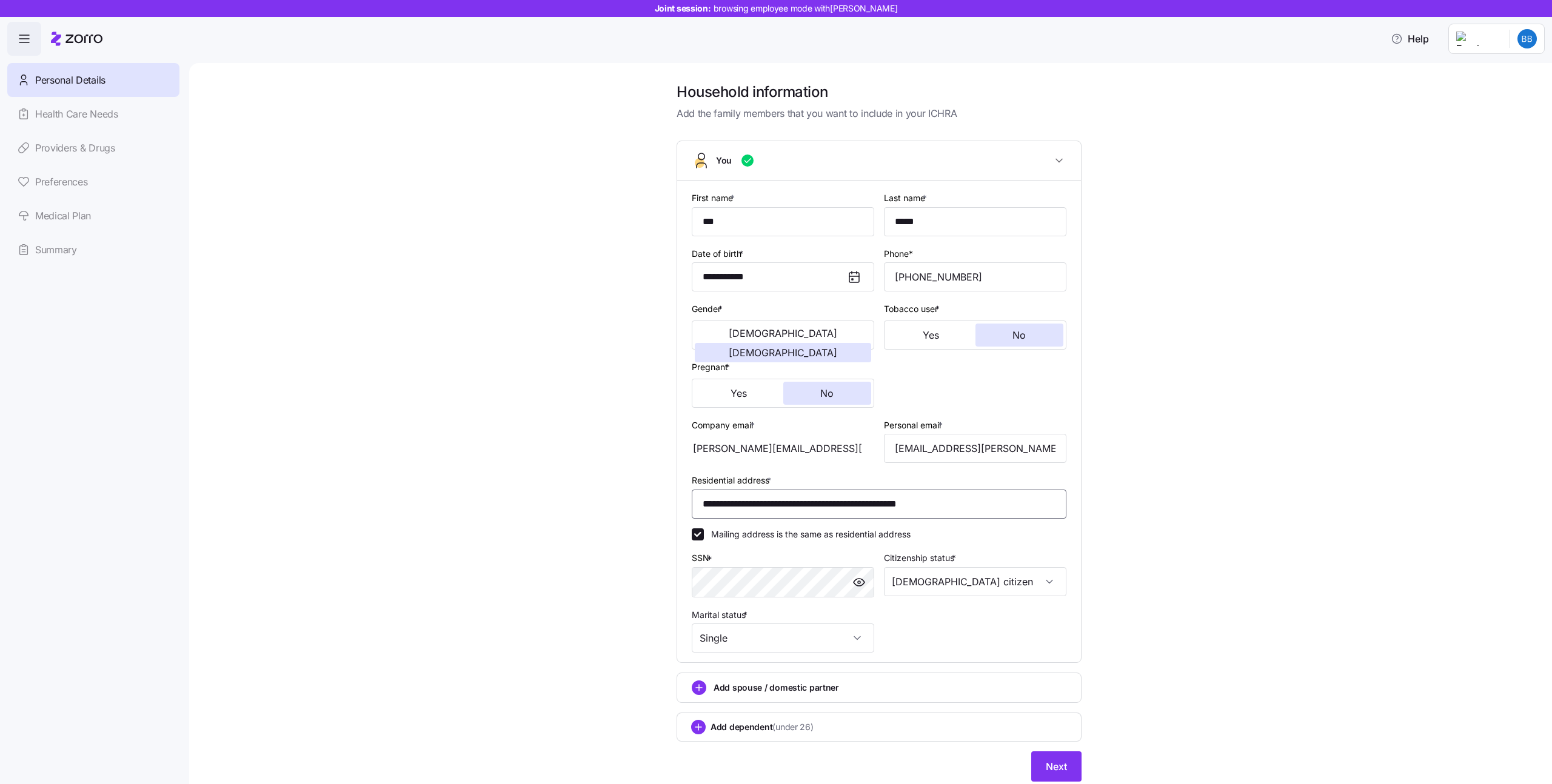
click at [778, 508] on input "**********" at bounding box center [878, 504] width 374 height 29
type input "**********"
click at [1285, 684] on div "**********" at bounding box center [878, 439] width 1312 height 714
click at [1073, 765] on button "Next" at bounding box center [1056, 767] width 50 height 30
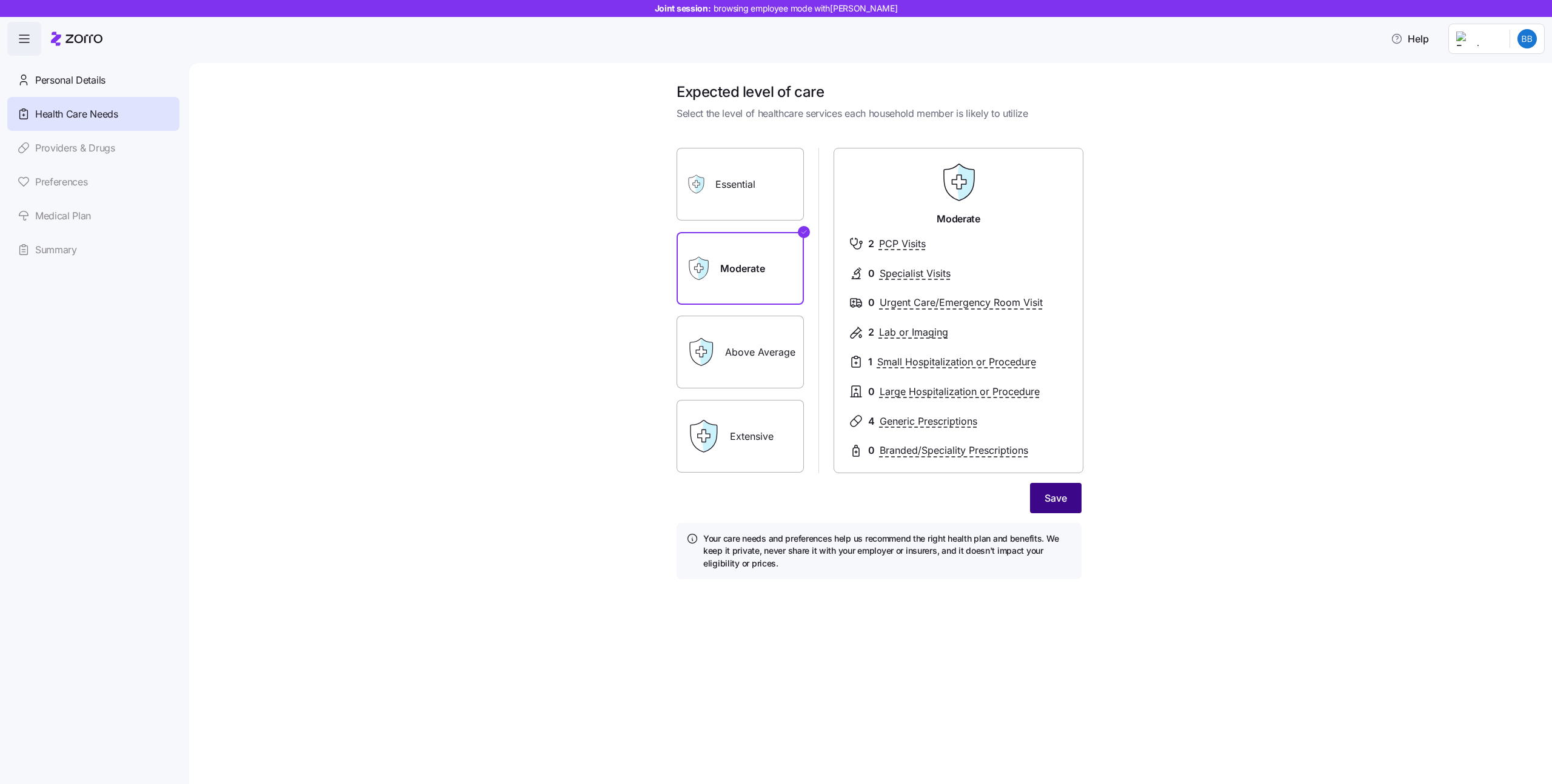
click at [1053, 501] on span "Save" at bounding box center [1056, 498] width 23 height 14
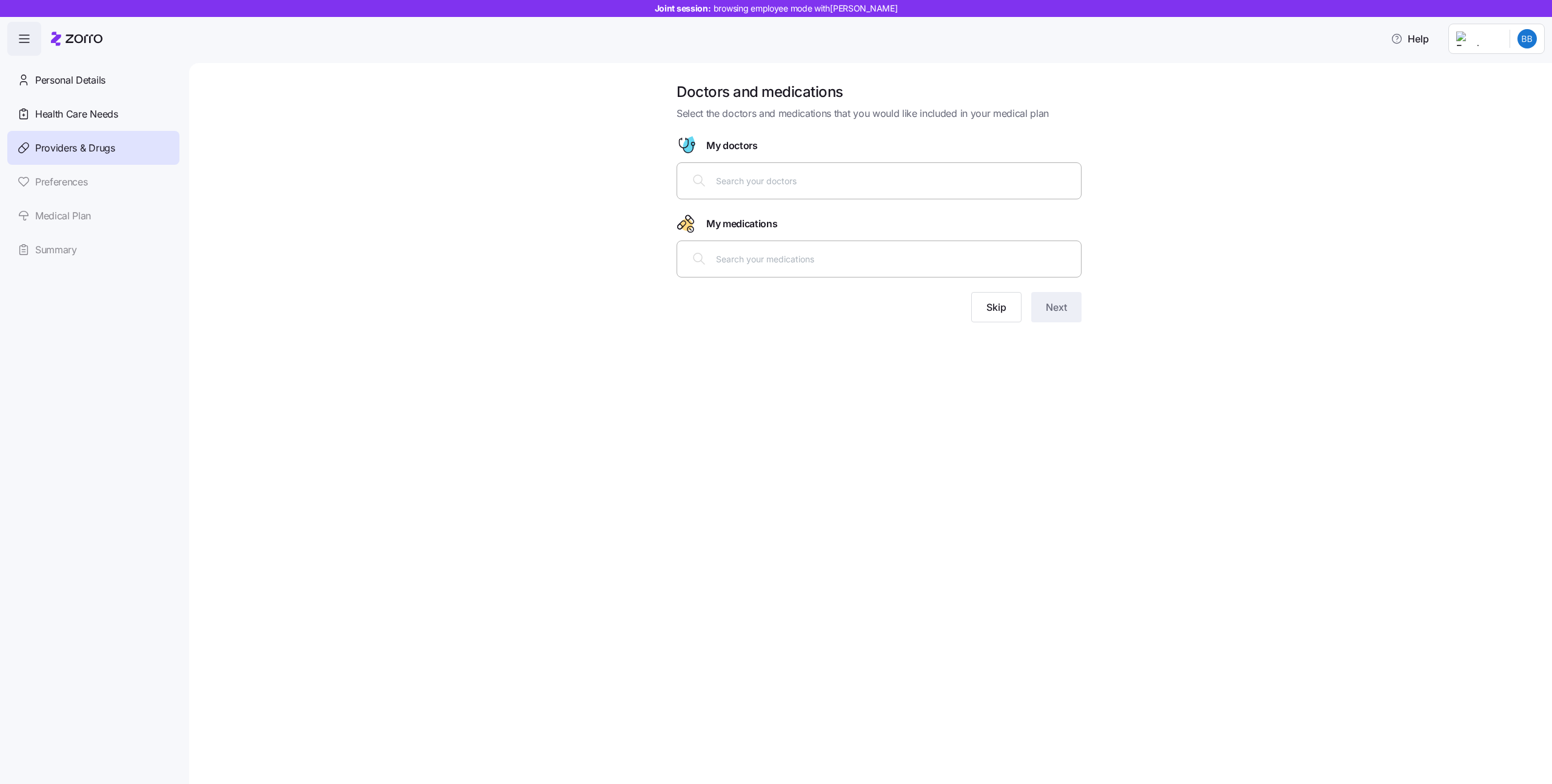
click at [859, 182] on input "text" at bounding box center [894, 181] width 358 height 14
type input "cohen"
click at [765, 262] on div at bounding box center [878, 270] width 390 height 29
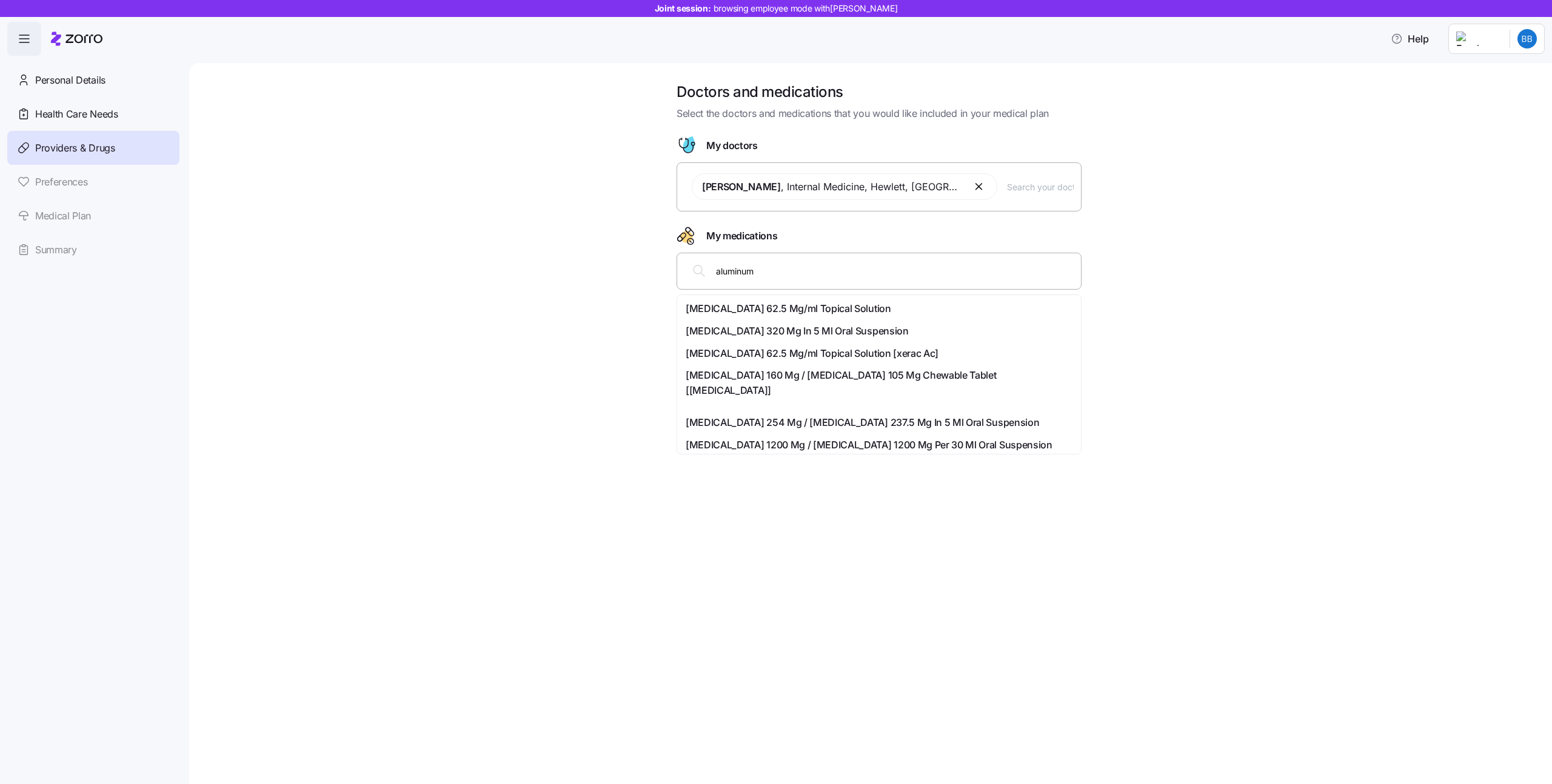
type input "aluminum"
click at [758, 302] on span "[MEDICAL_DATA] 62.5 Mg/ml Topical Solution" at bounding box center [788, 309] width 206 height 15
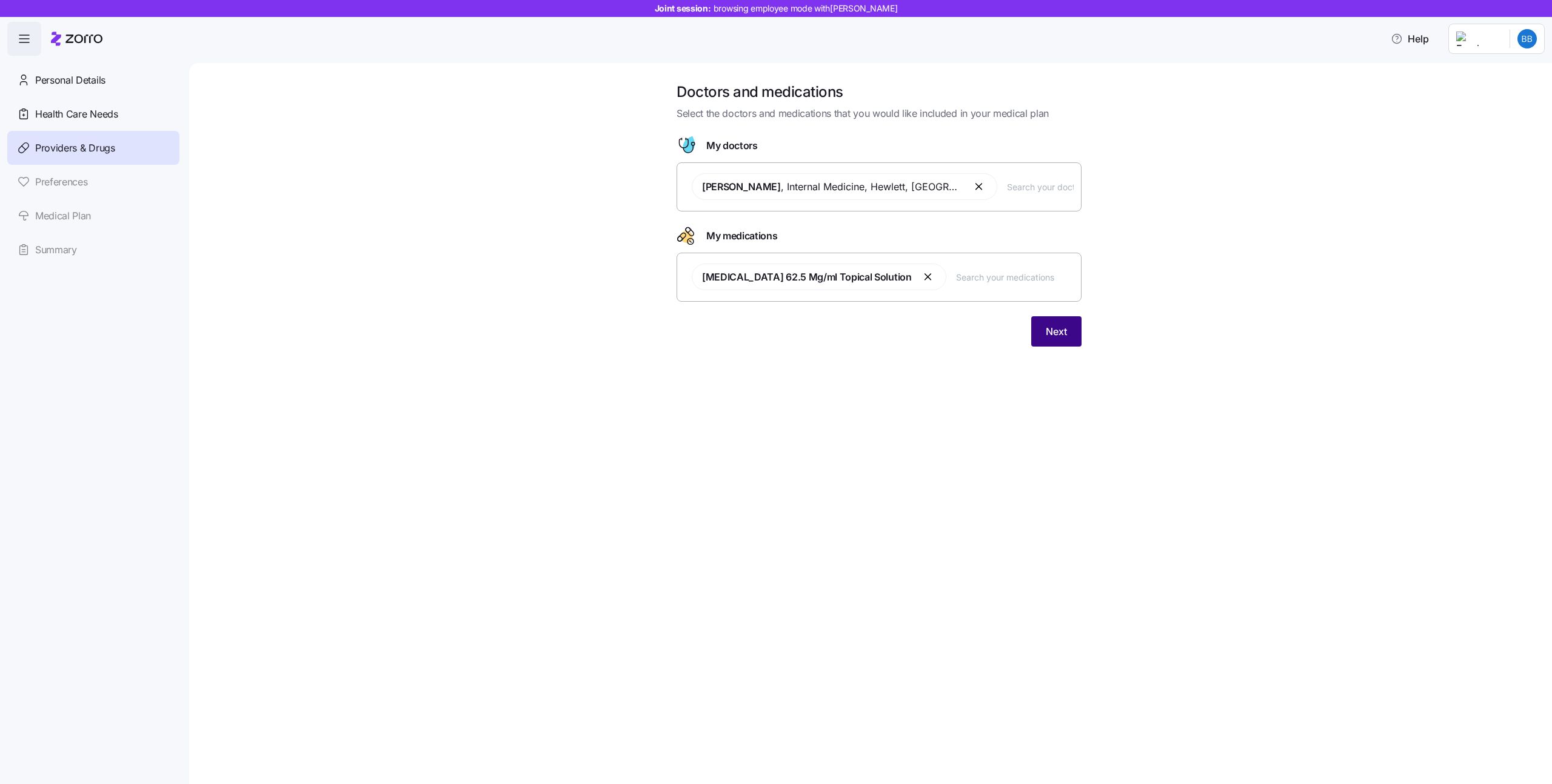
click at [1072, 340] on button "Next" at bounding box center [1056, 331] width 50 height 30
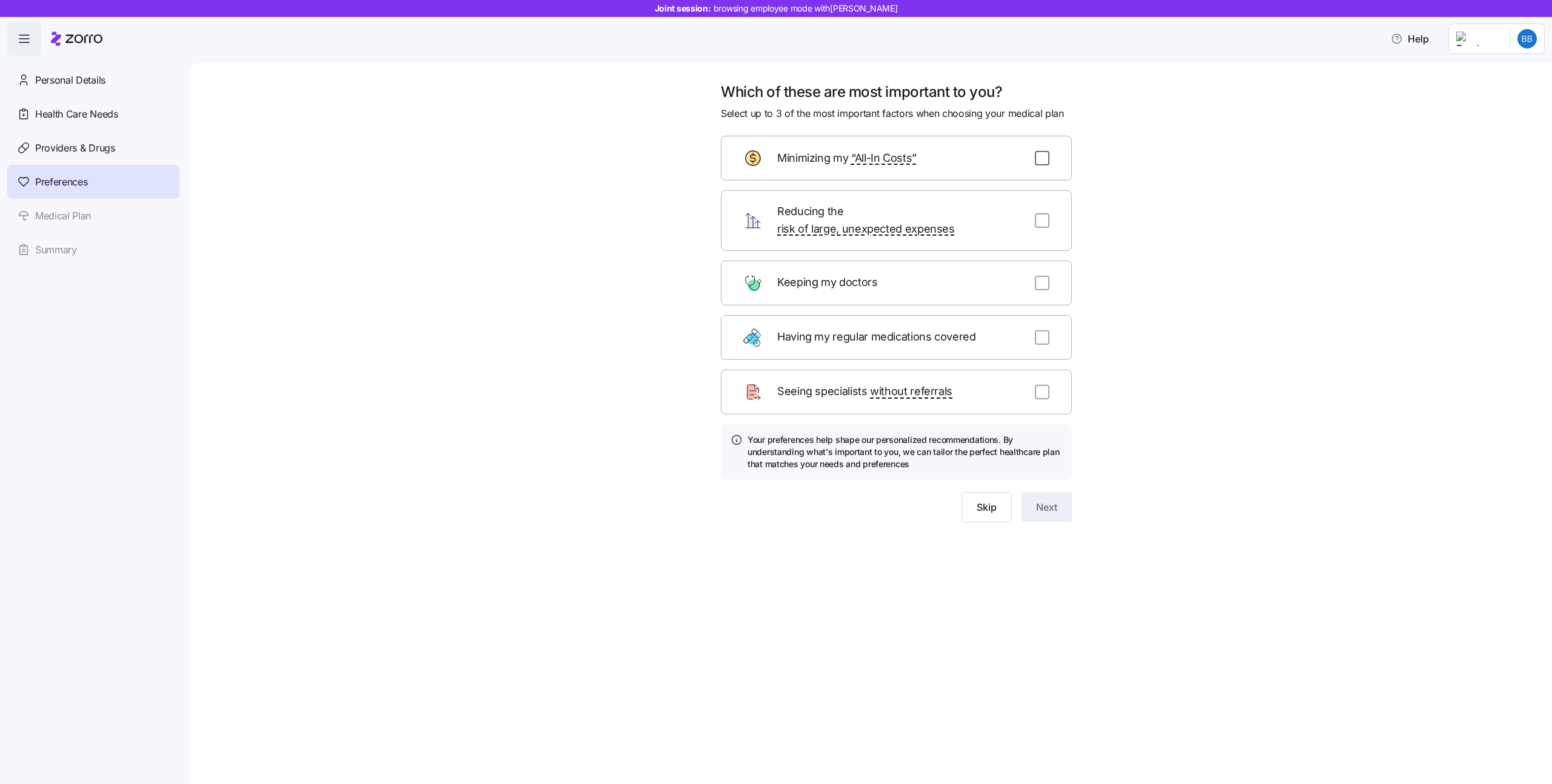
click at [1044, 157] on input "checkbox" at bounding box center [1042, 157] width 14 height 14
checkbox input "true"
click at [1040, 215] on input "checkbox" at bounding box center [1042, 220] width 14 height 14
checkbox input "true"
click at [1040, 276] on input "checkbox" at bounding box center [1042, 282] width 14 height 14
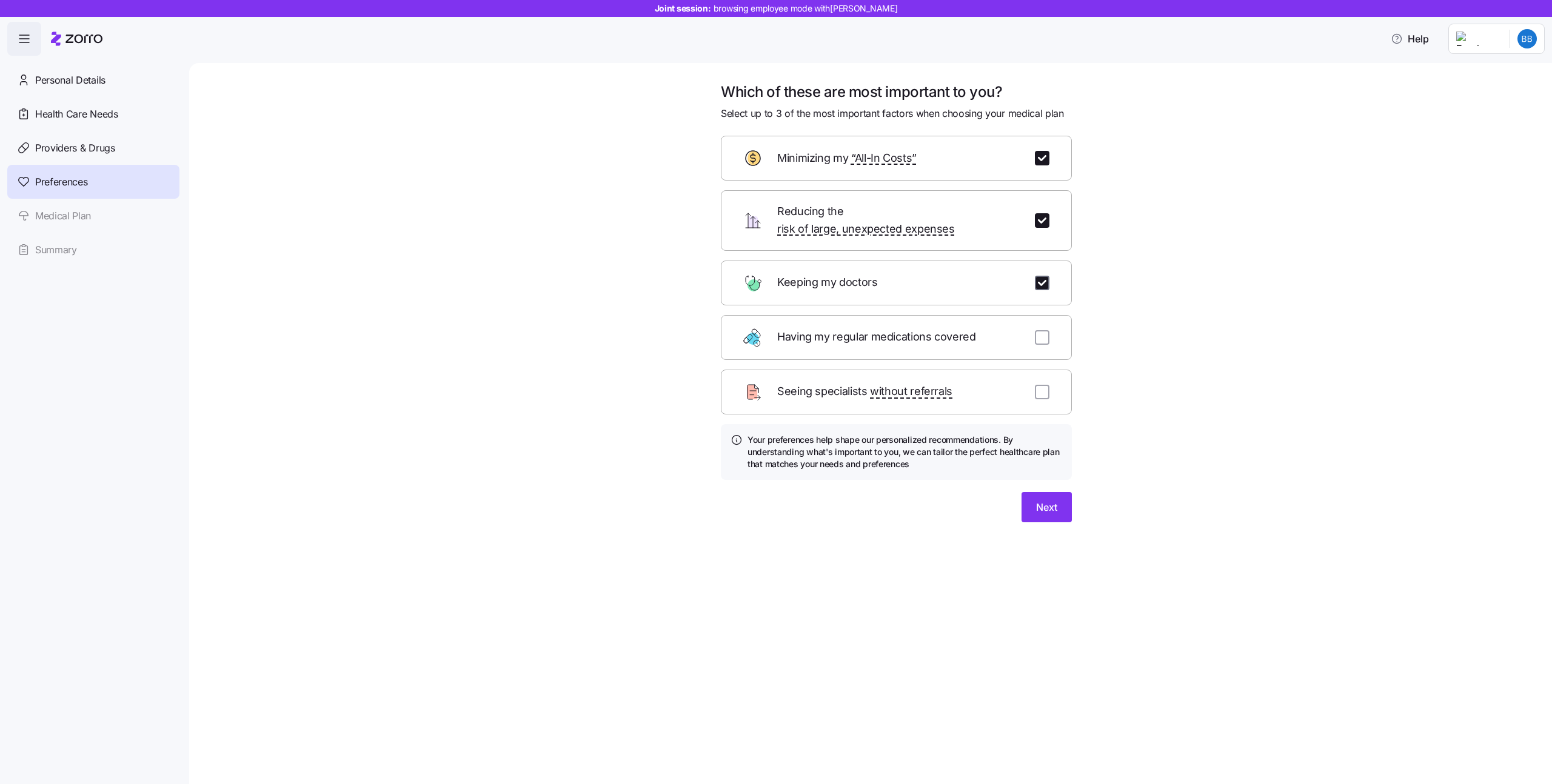
checkbox input "true"
click at [1050, 500] on span "Next" at bounding box center [1046, 507] width 21 height 14
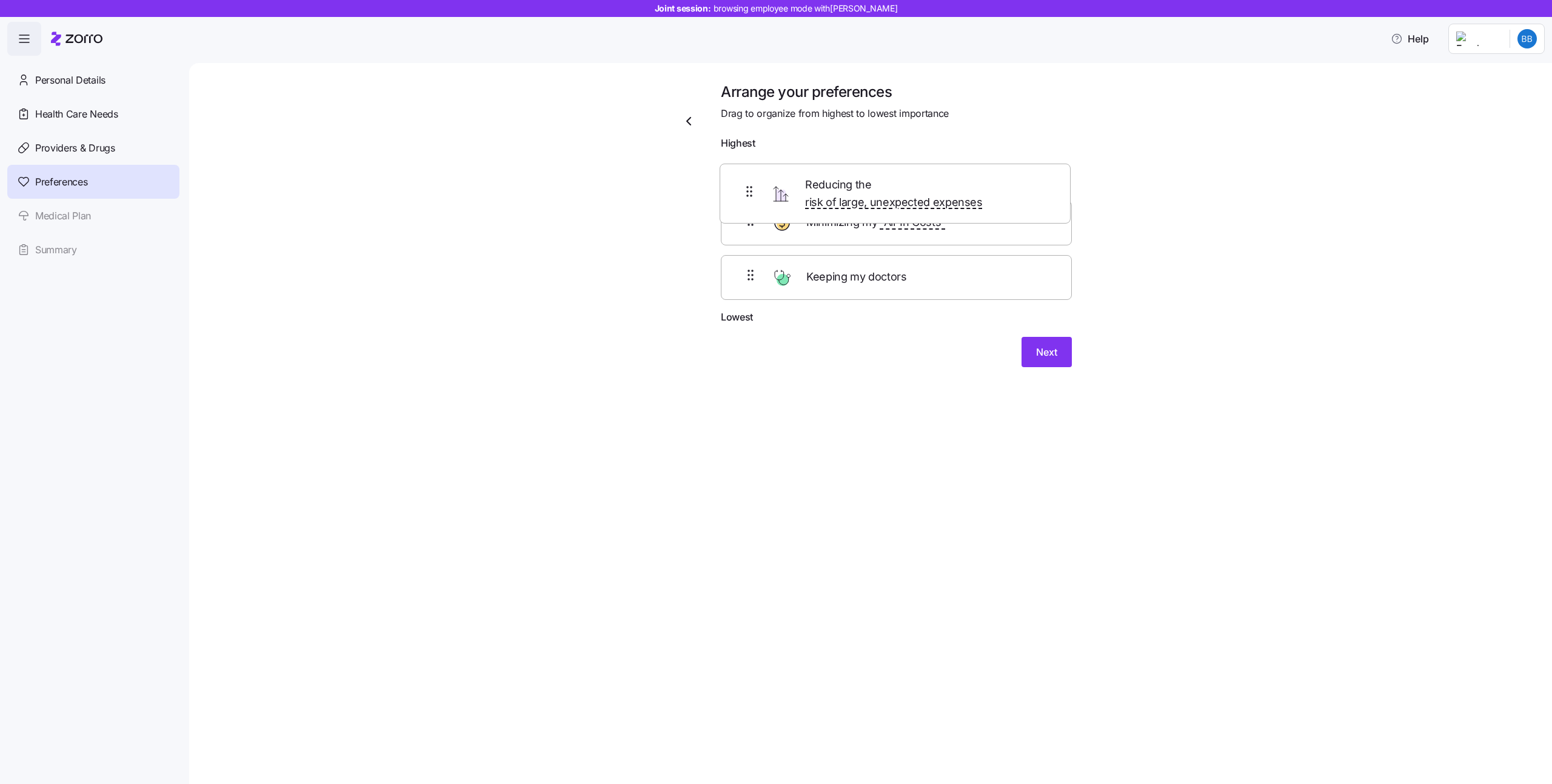
drag, startPoint x: 750, startPoint y: 233, endPoint x: 750, endPoint y: 184, distance: 49.0
click at [750, 184] on div "Minimizing my “All-In Costs” Reducing the risk of large, unexpected expenses Ke…" at bounding box center [897, 233] width 351 height 154
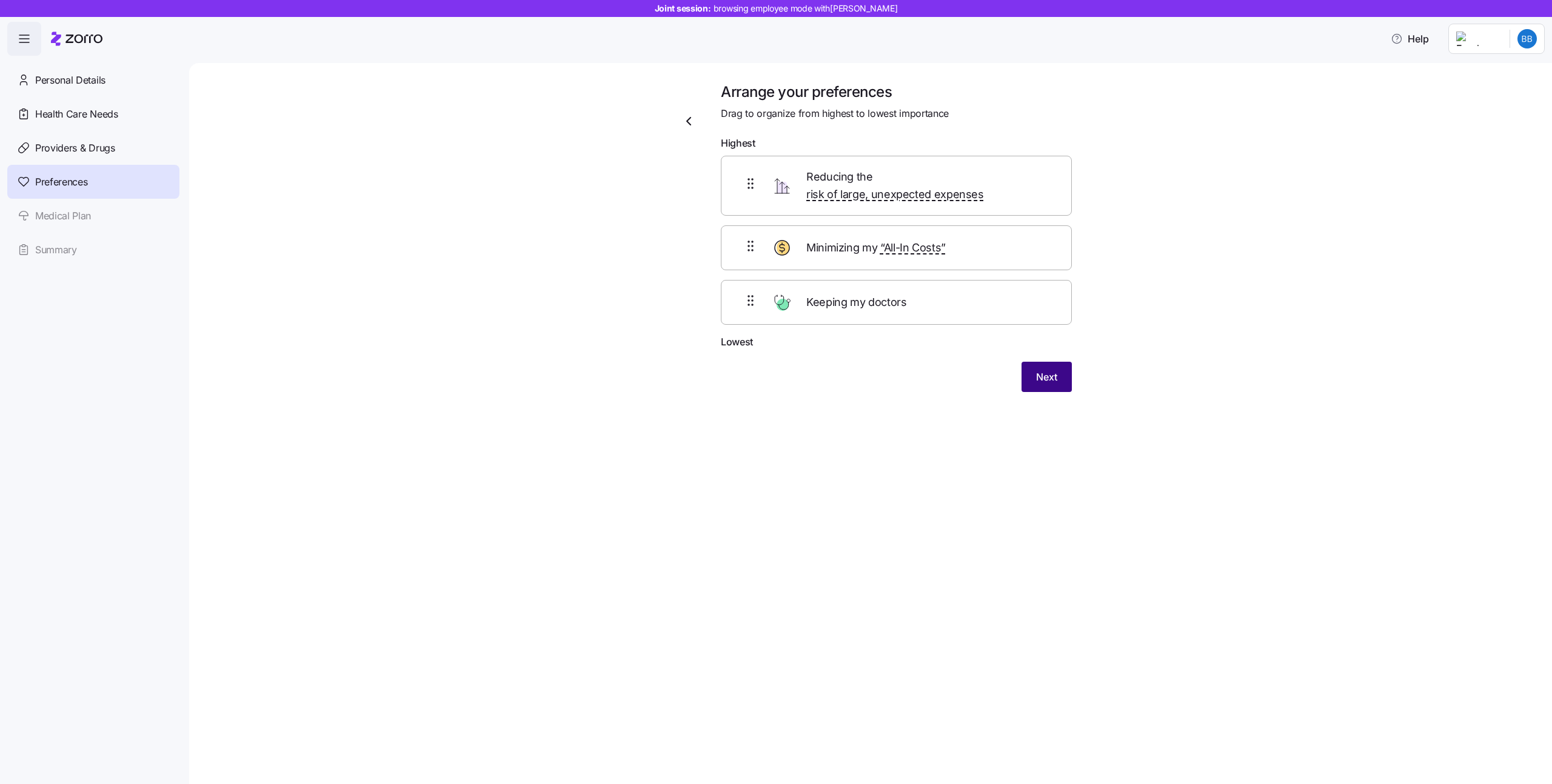
click at [1051, 373] on button "Next" at bounding box center [1046, 377] width 50 height 30
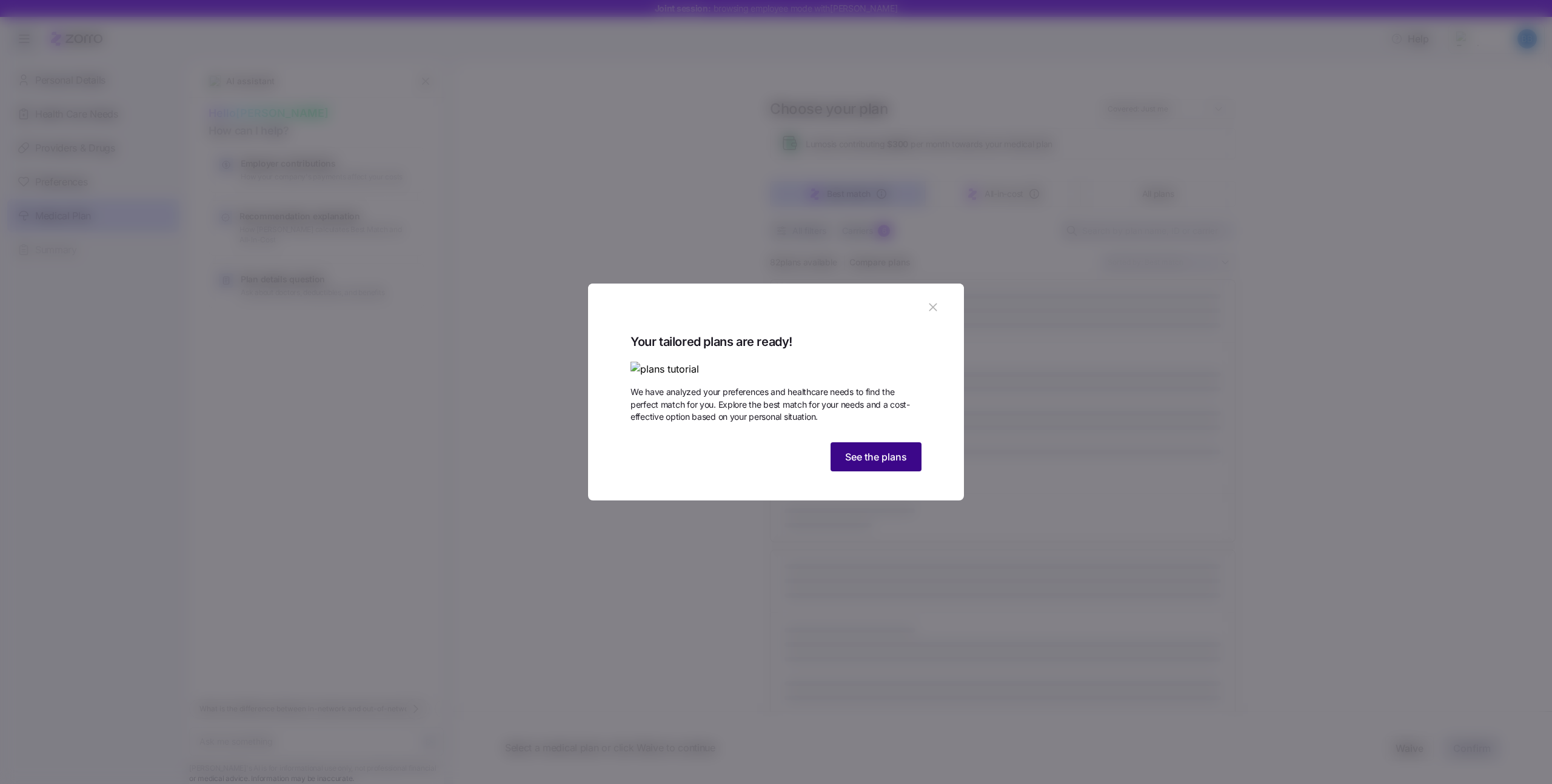
click at [867, 464] on span "See the plans" at bounding box center [876, 456] width 62 height 14
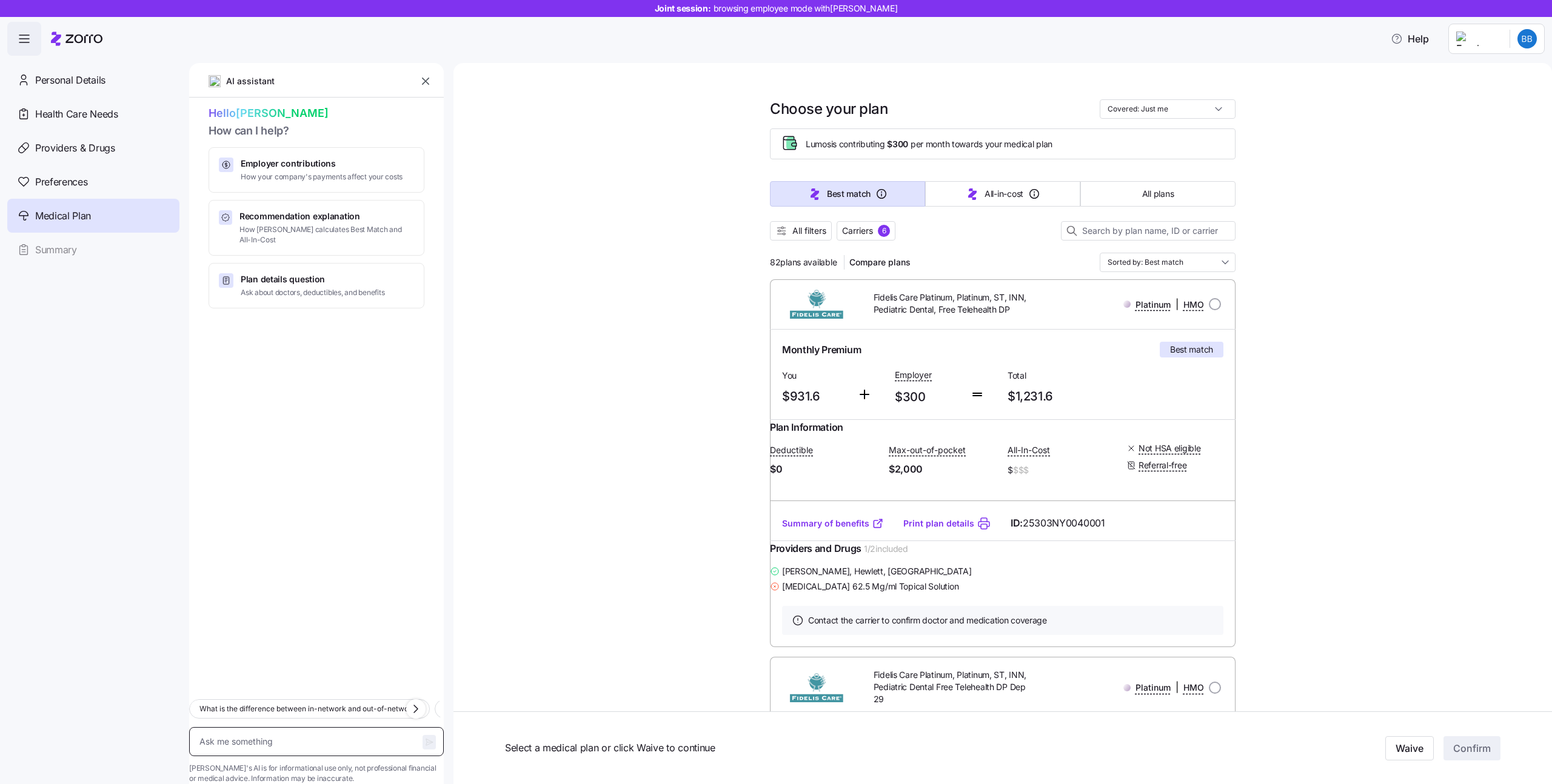
click at [301, 728] on textarea at bounding box center [316, 742] width 255 height 29
type textarea "x"
type textarea "ן"
type textarea "x"
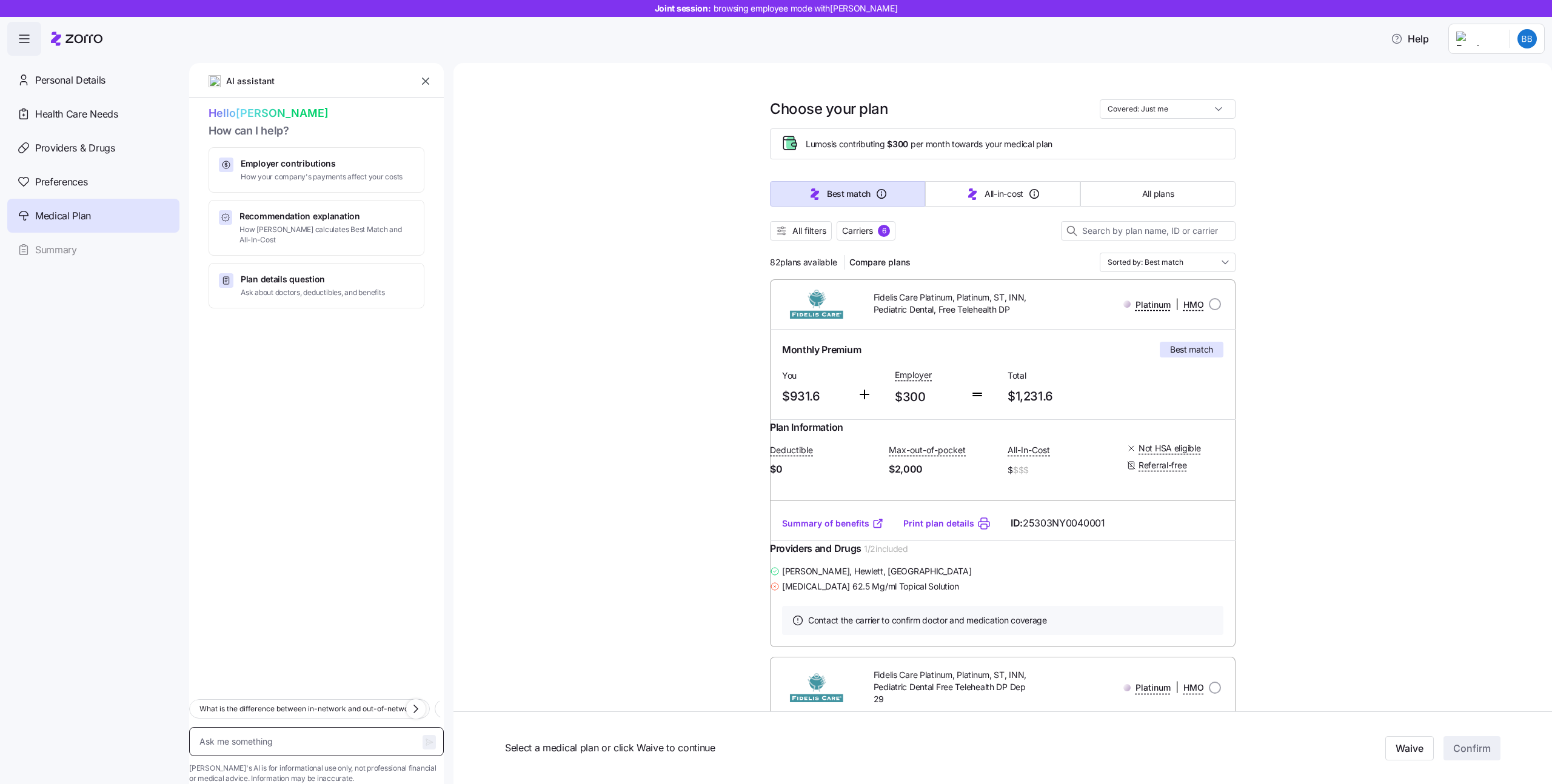
type textarea "H"
type textarea "x"
type textarea "׳"
type textarea "x"
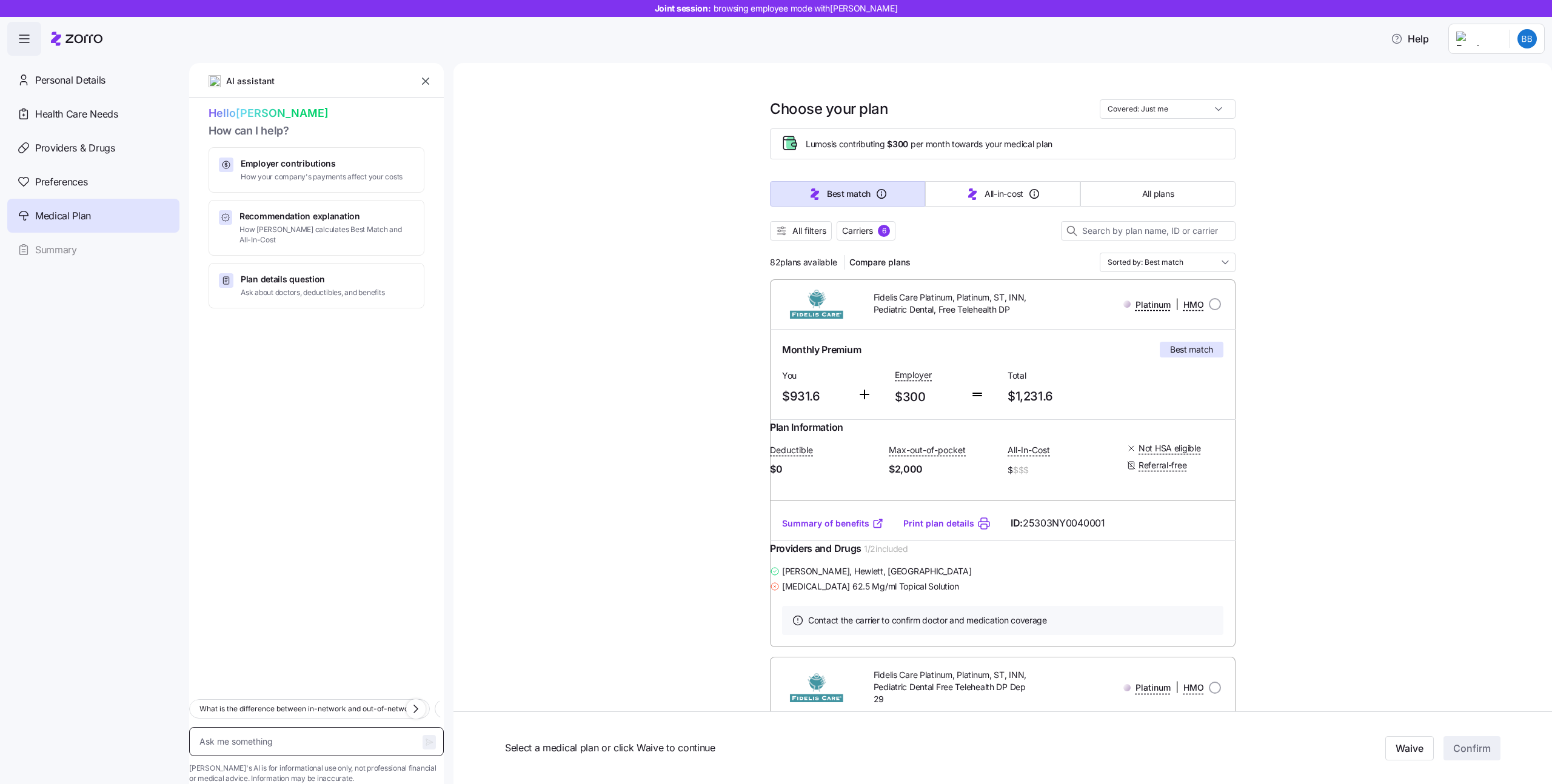
type textarea "W"
type textarea "x"
type textarea "Wh"
type textarea "x"
type textarea "Whi"
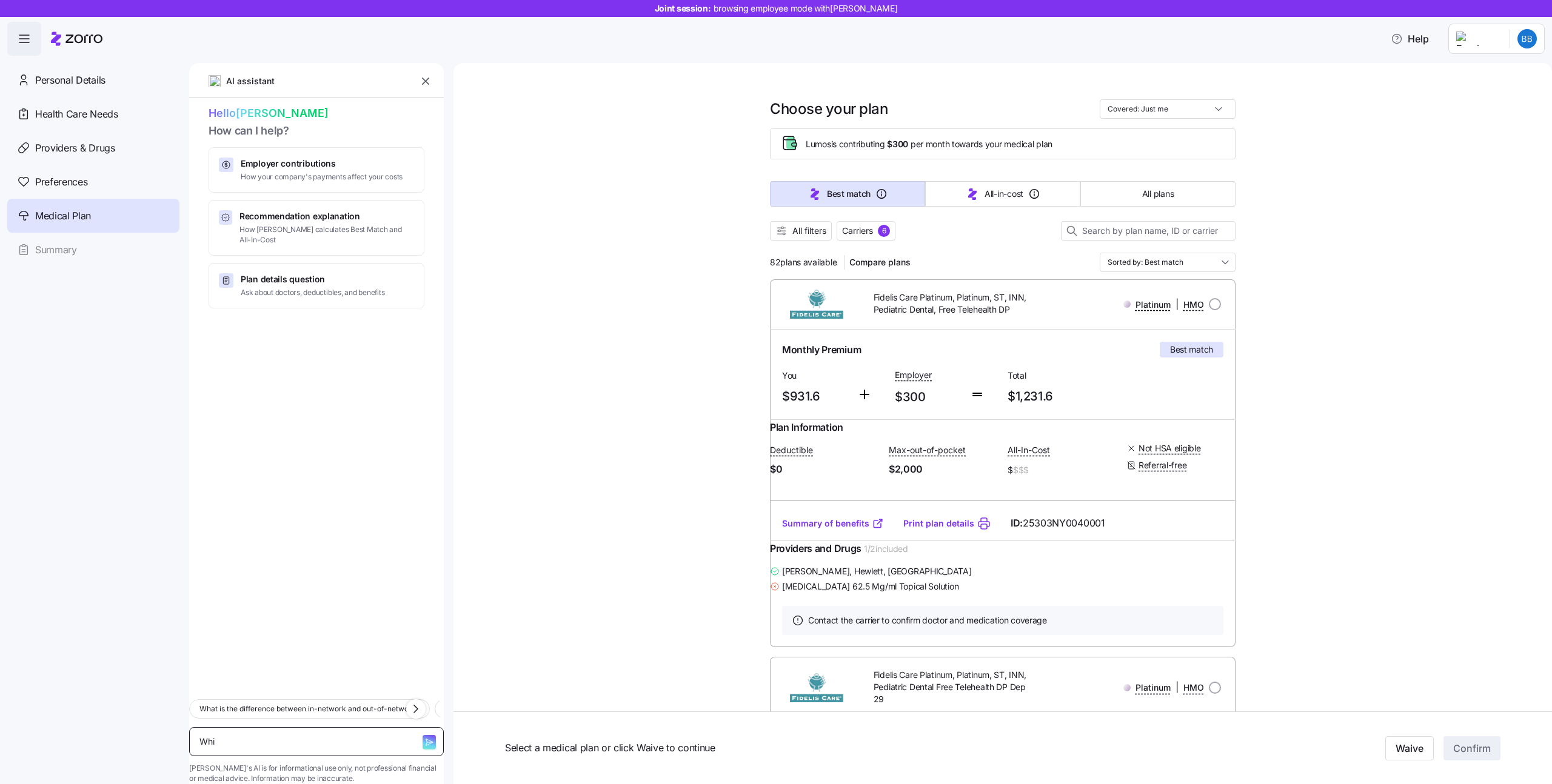
type textarea "x"
type textarea "Whic"
type textarea "x"
type textarea "Which"
type textarea "x"
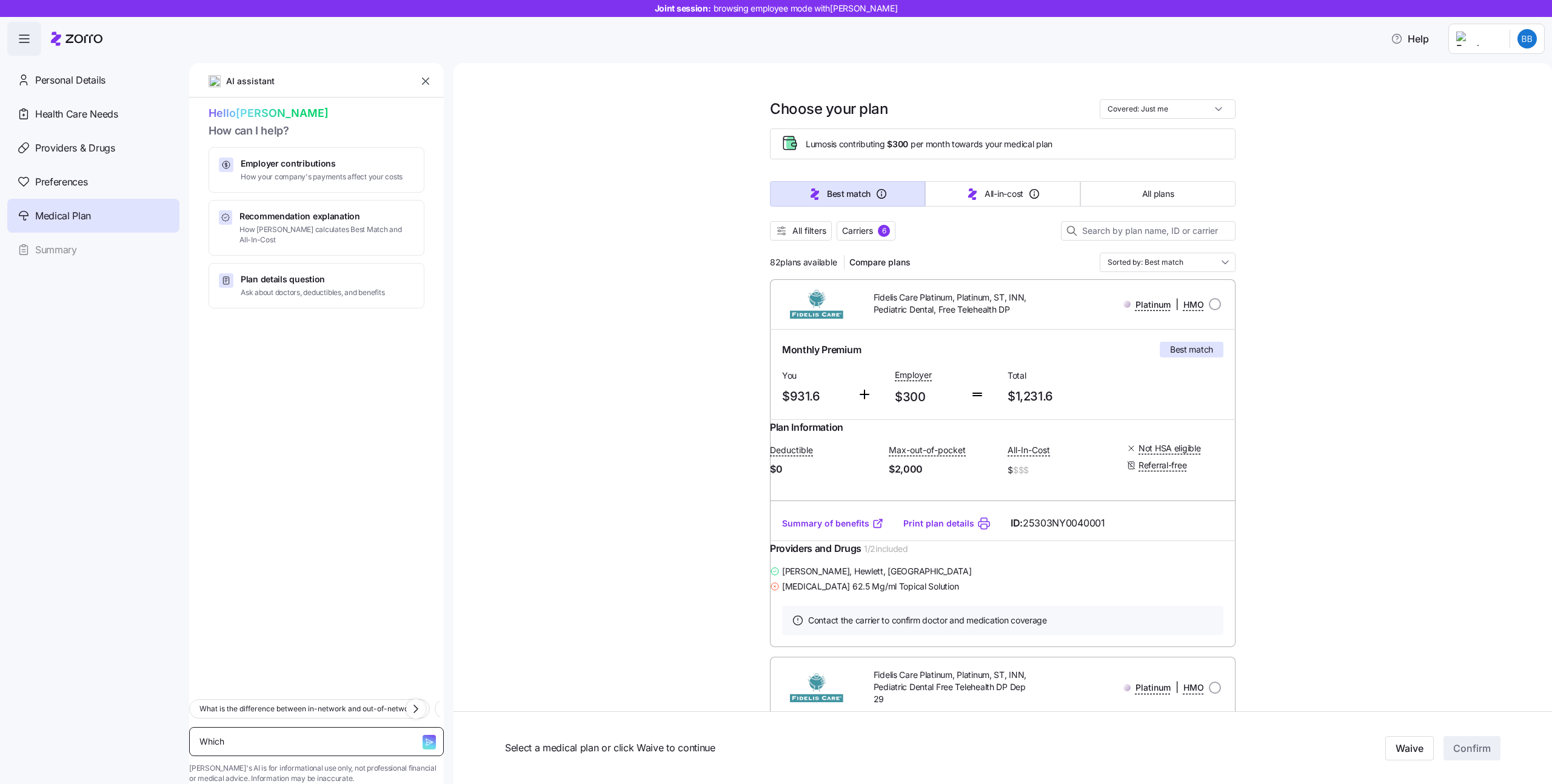
type textarea "Which"
type textarea "x"
type textarea "Which p"
type textarea "x"
type textarea "Which pl"
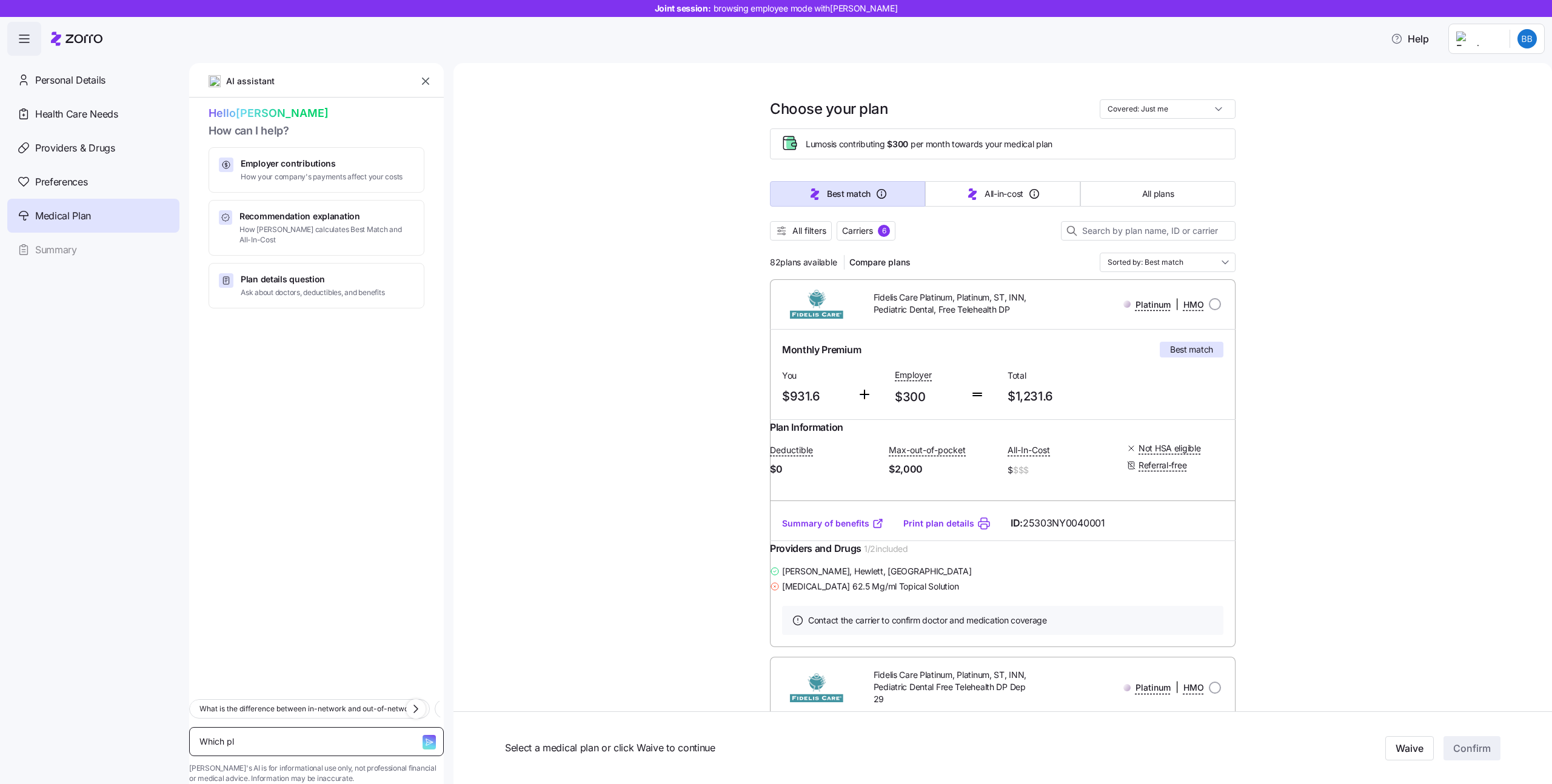
type textarea "x"
type textarea "Which pla"
type textarea "x"
type textarea "Which plan"
type textarea "x"
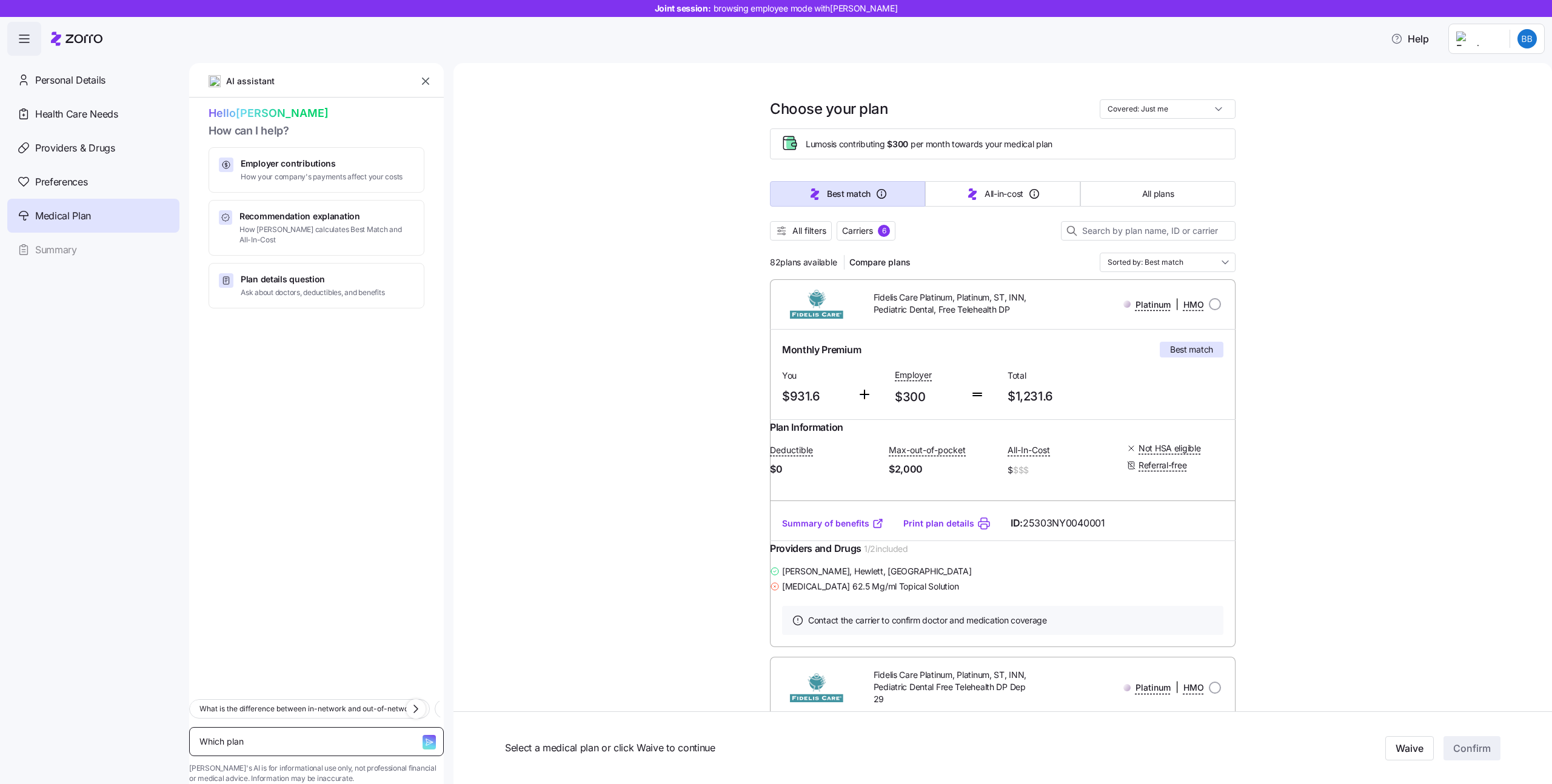
type textarea "Which plans"
type textarea "x"
type textarea "Which plans"
type textarea "x"
type textarea "Which plans i"
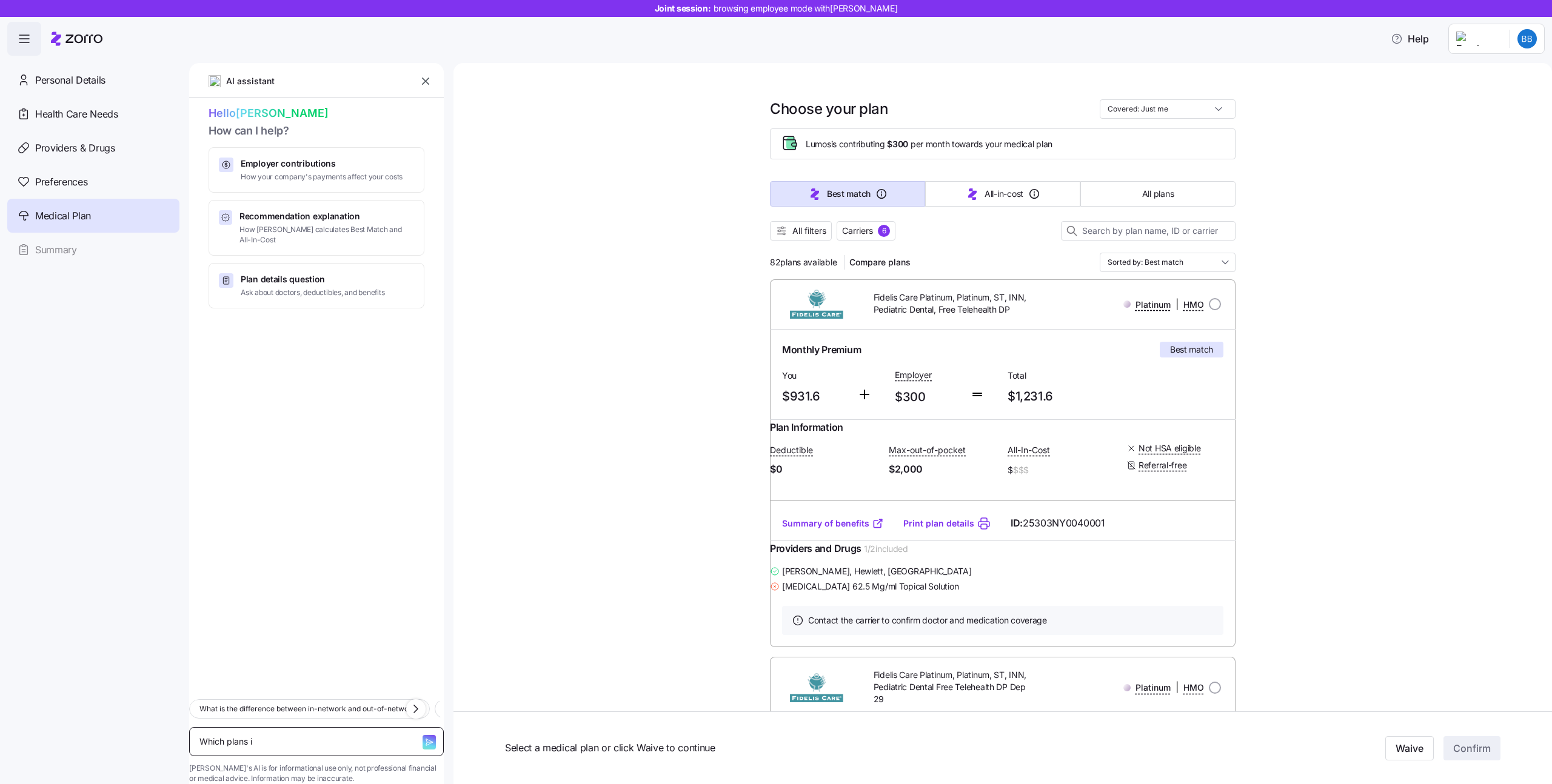
type textarea "x"
type textarea "Which plans in"
type textarea "x"
type textarea "Which plans inc"
type textarea "x"
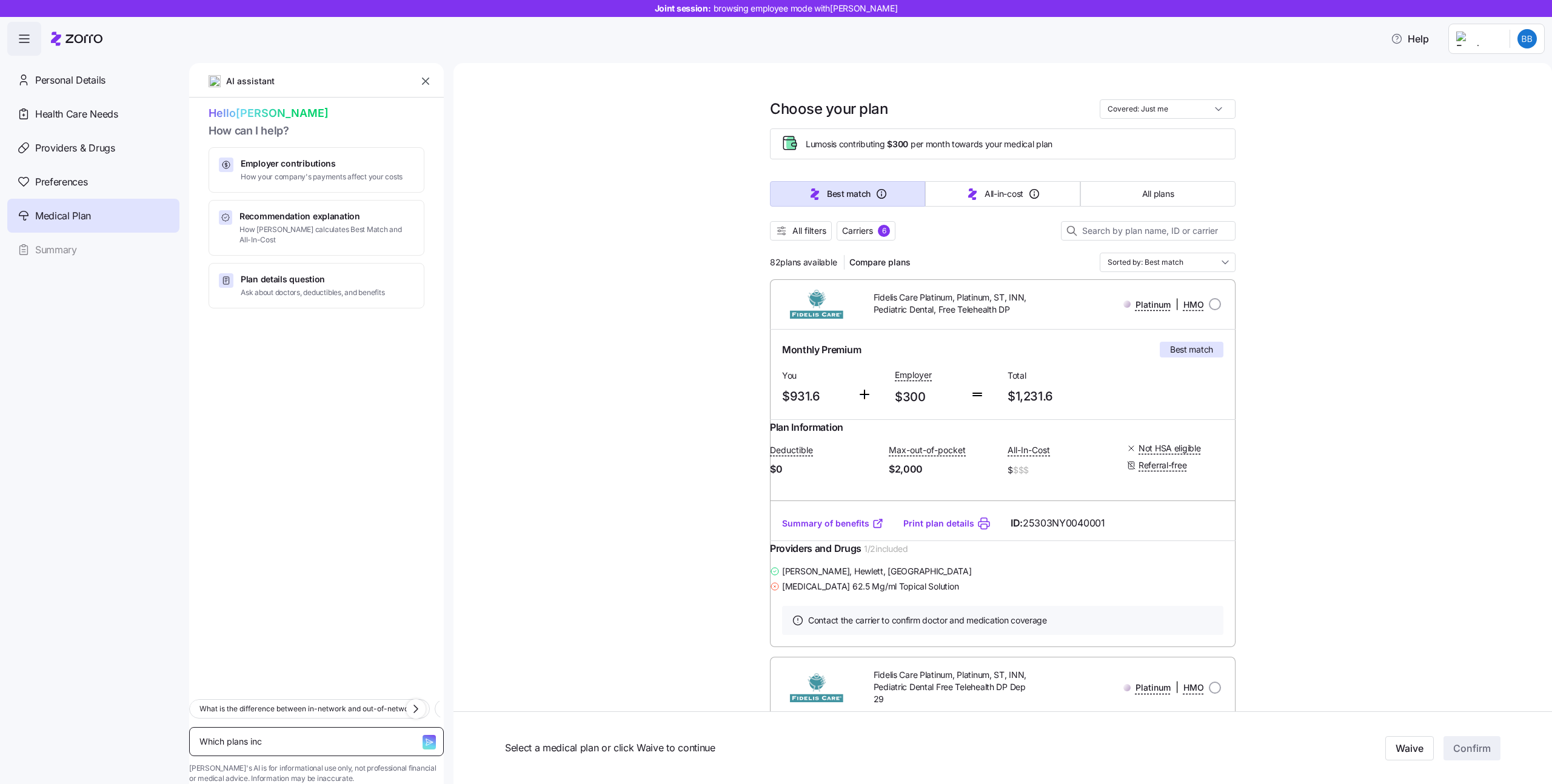
type textarea "Which plans incl"
type textarea "x"
type textarea "Which plans inclu"
type textarea "x"
type textarea "Which plans includ"
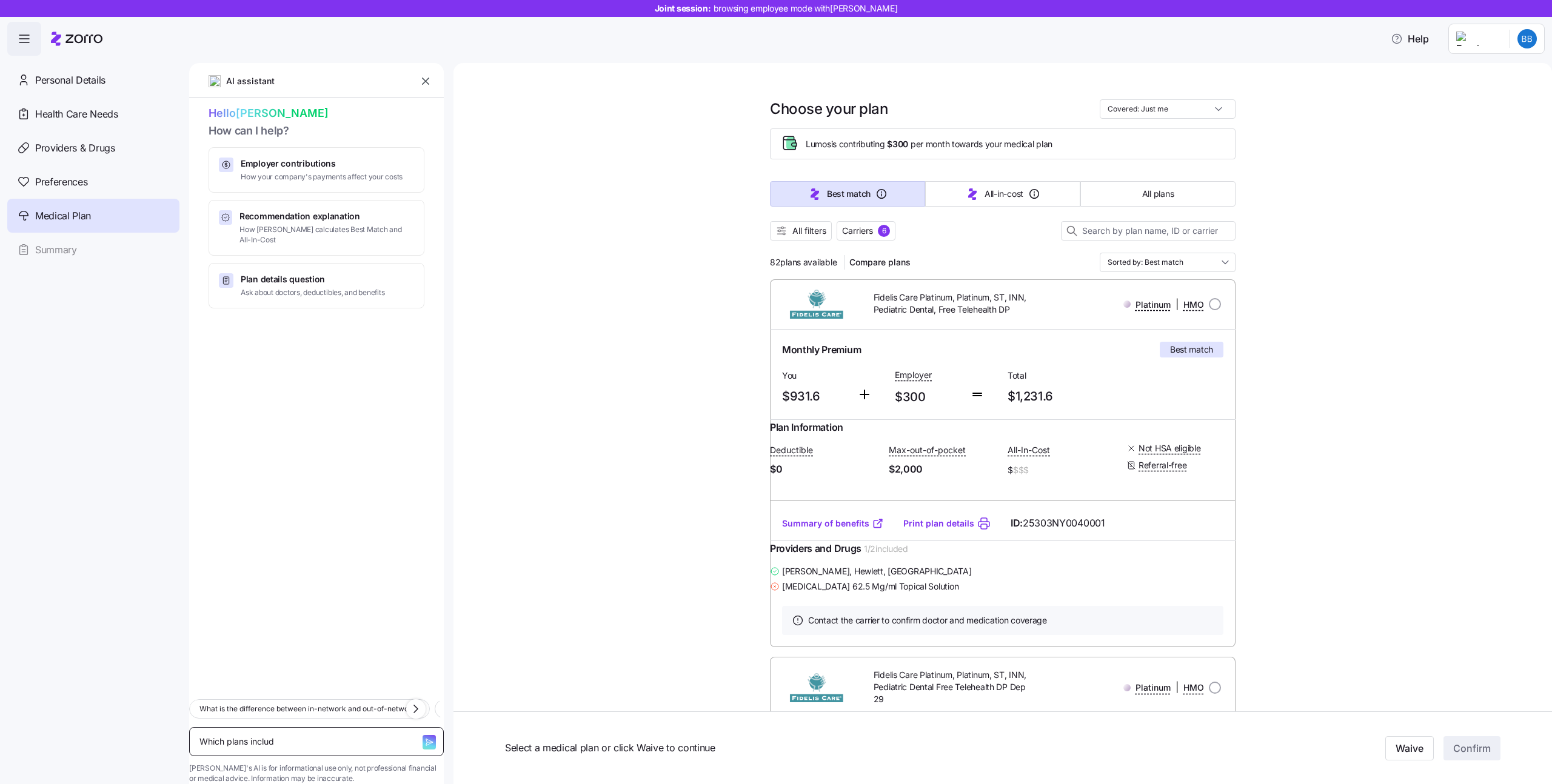
type textarea "x"
type textarea "Which plans include"
type textarea "x"
type textarea "Which plans include"
type textarea "x"
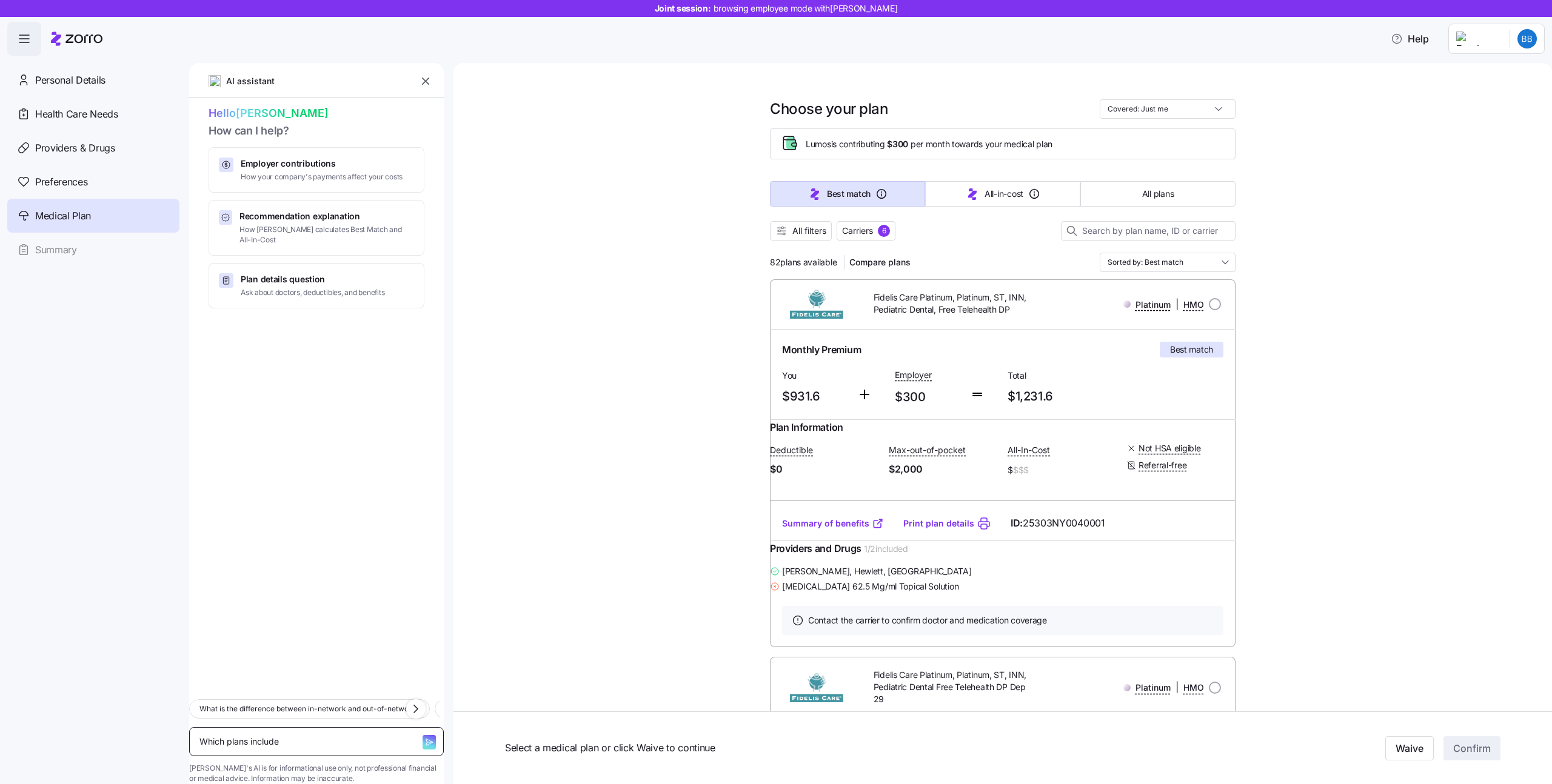
type textarea "Which plans include m"
type textarea "x"
type textarea "Which plans include my"
type textarea "x"
type textarea "Which plans include my"
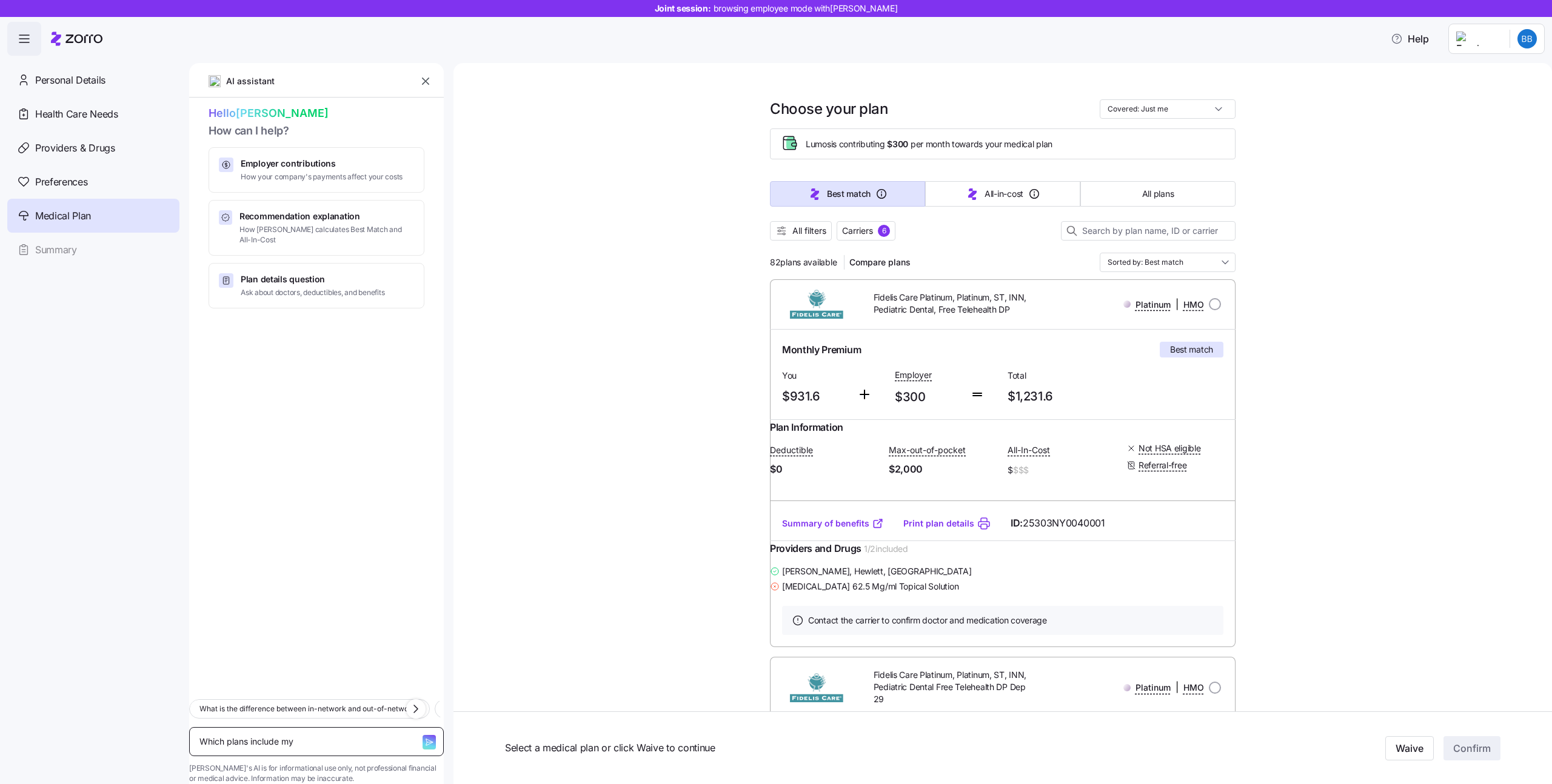
type textarea "x"
type textarea "Which plans include my d"
type textarea "x"
type textarea "Which plans include my do"
type textarea "x"
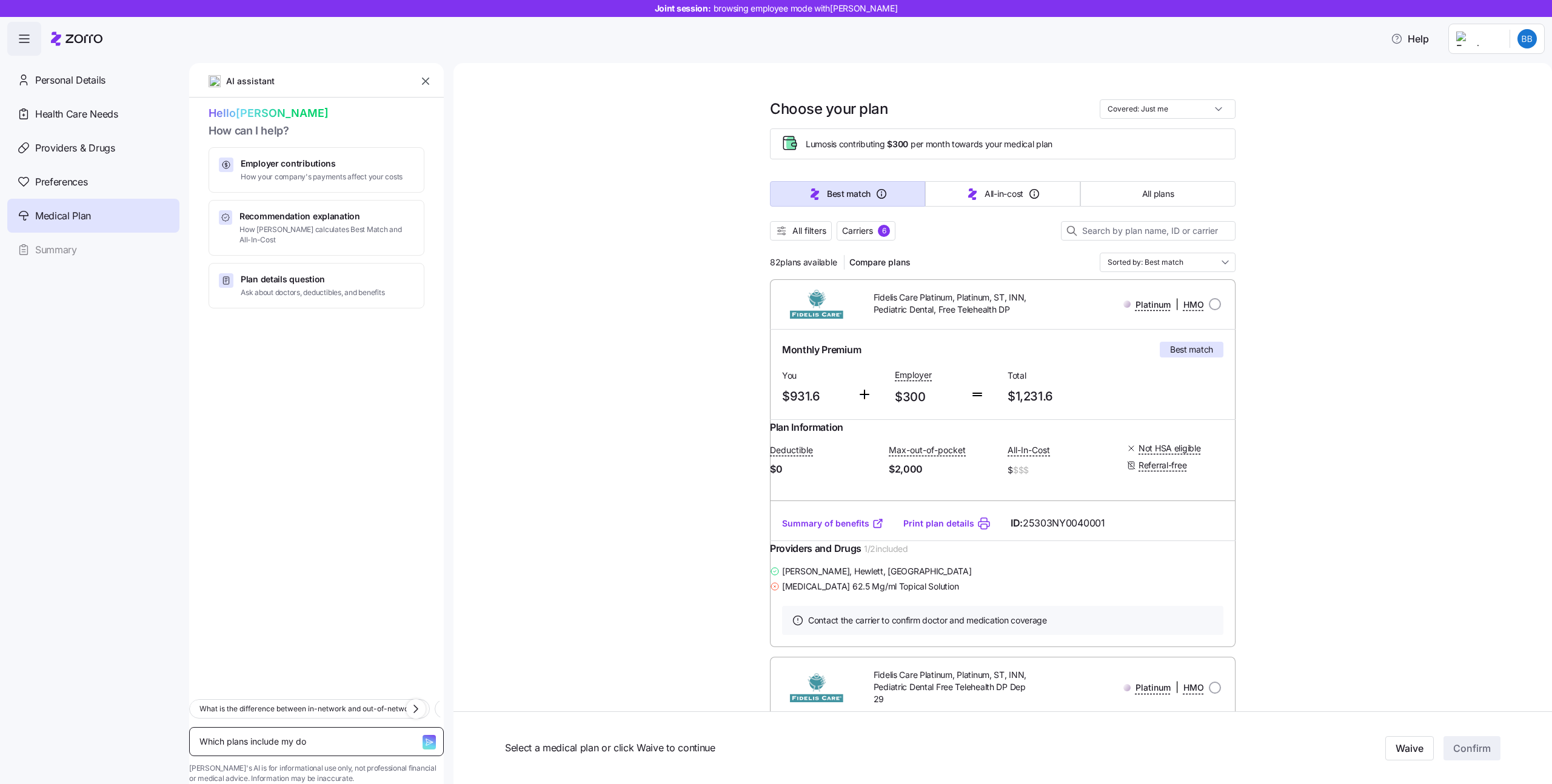
type textarea "Which plans include my doc"
type textarea "x"
type textarea "Which plans include my doct"
type textarea "x"
type textarea "Which plans include my docto"
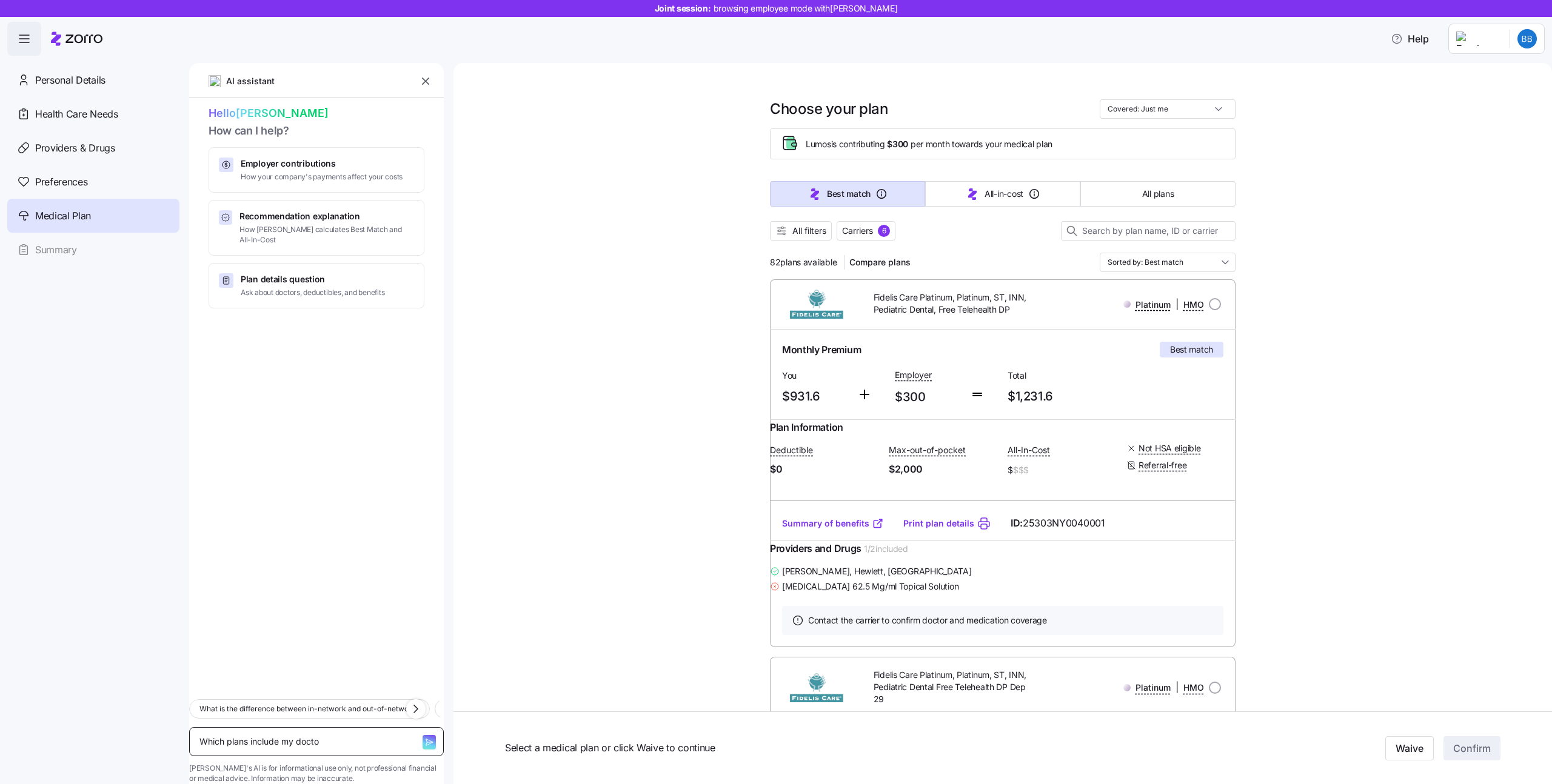
type textarea "x"
type textarea "Which plans include my doctor"
type textarea "x"
type textarea "Which plans include my doctor?"
type textarea "x"
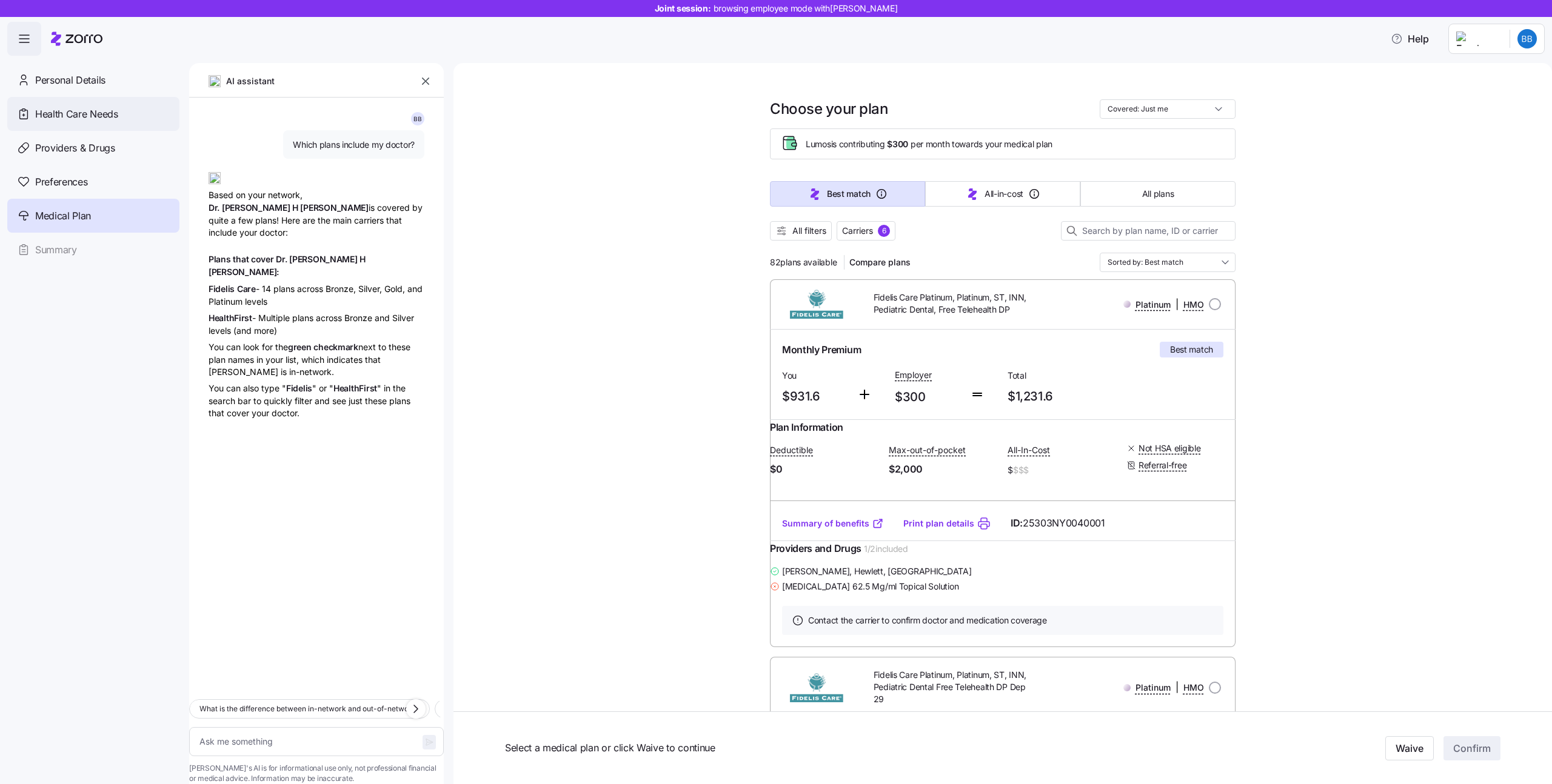
click at [63, 113] on span "Health Care Needs" at bounding box center [77, 114] width 83 height 15
type textarea "x"
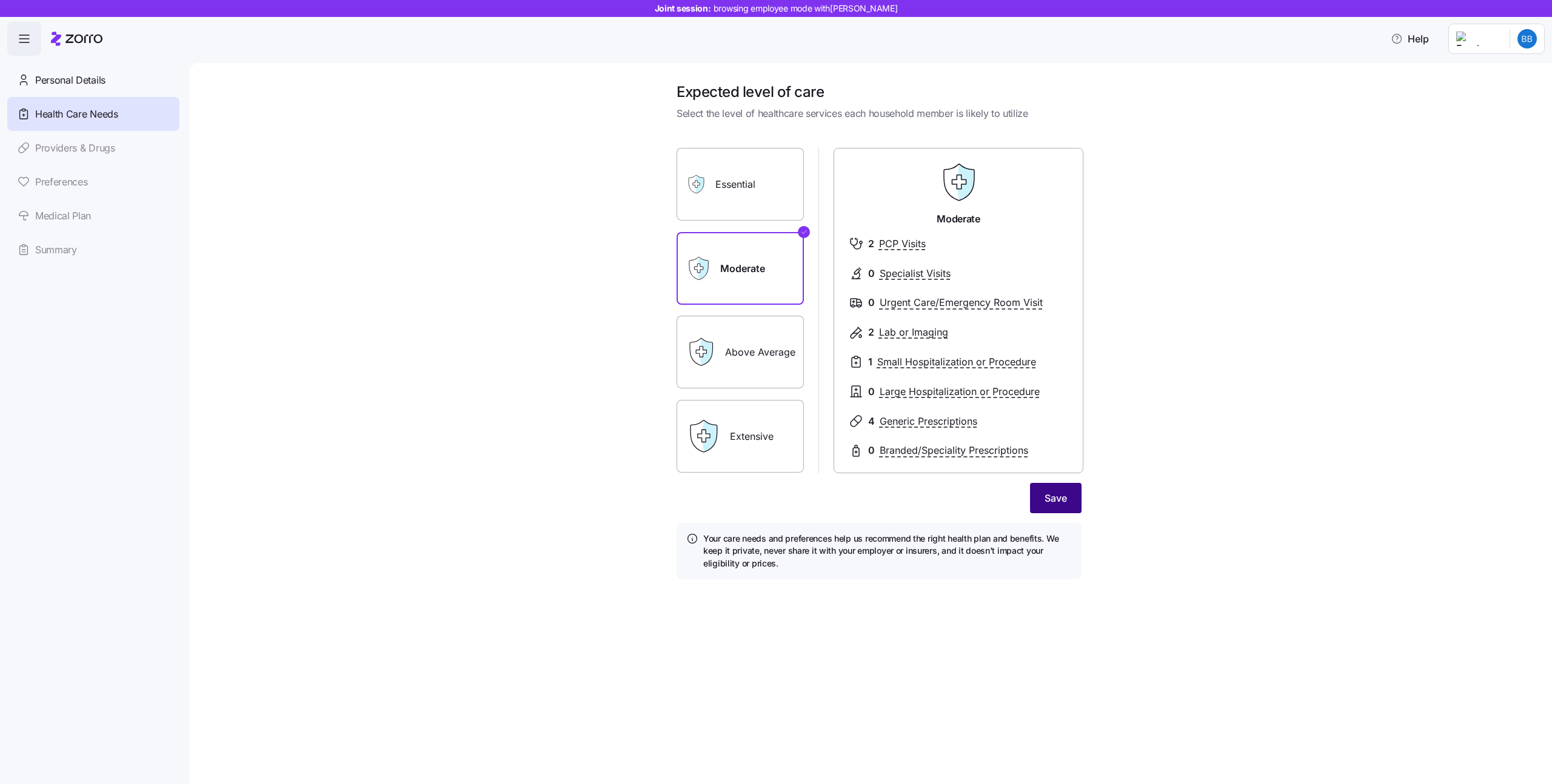
click at [1069, 505] on button "Save" at bounding box center [1056, 498] width 51 height 30
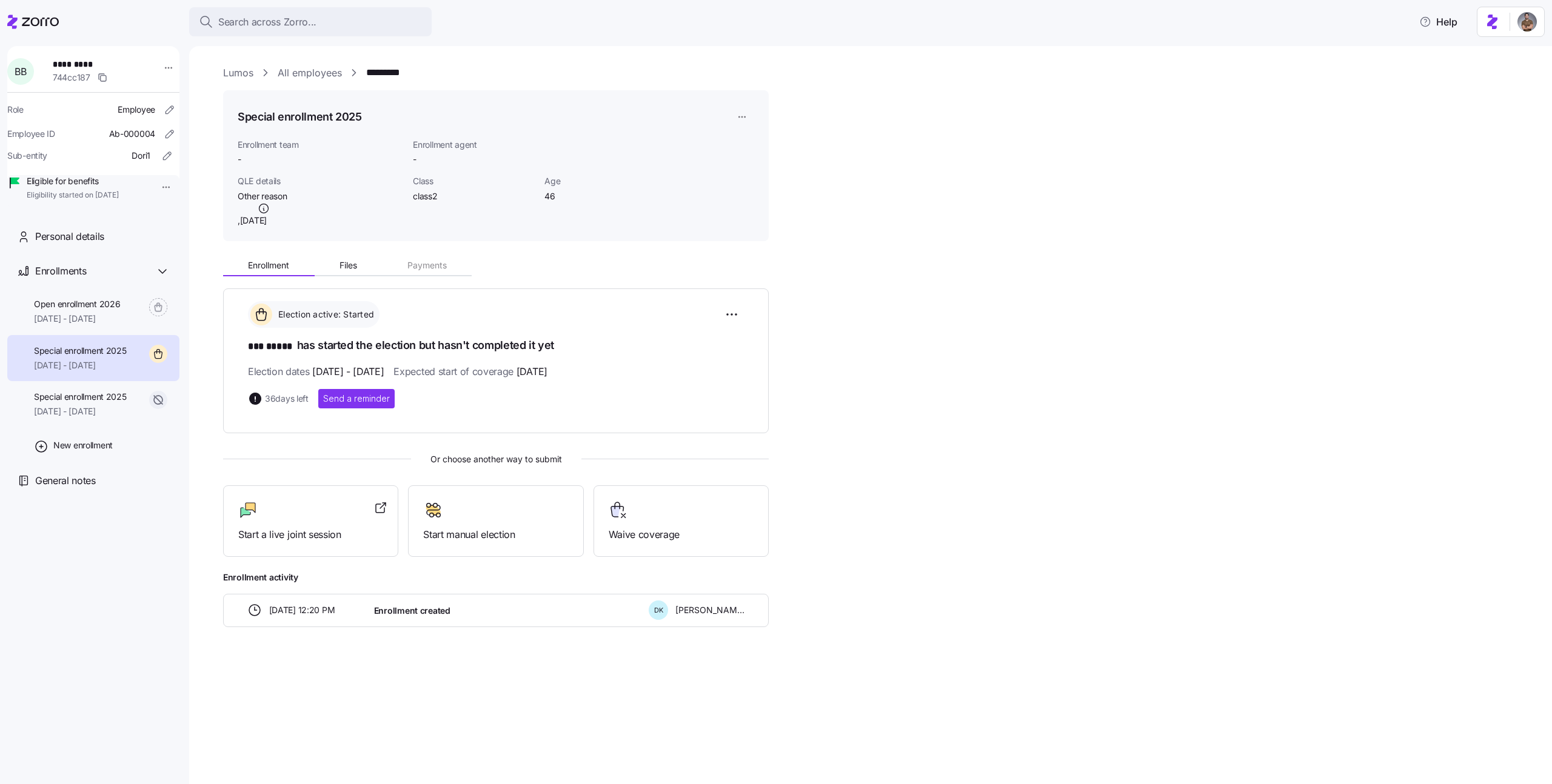
click at [127, 371] on span "09/01/2025 - 12/31/2025" at bounding box center [80, 365] width 93 height 12
click at [145, 244] on div "Personal details" at bounding box center [102, 236] width 135 height 15
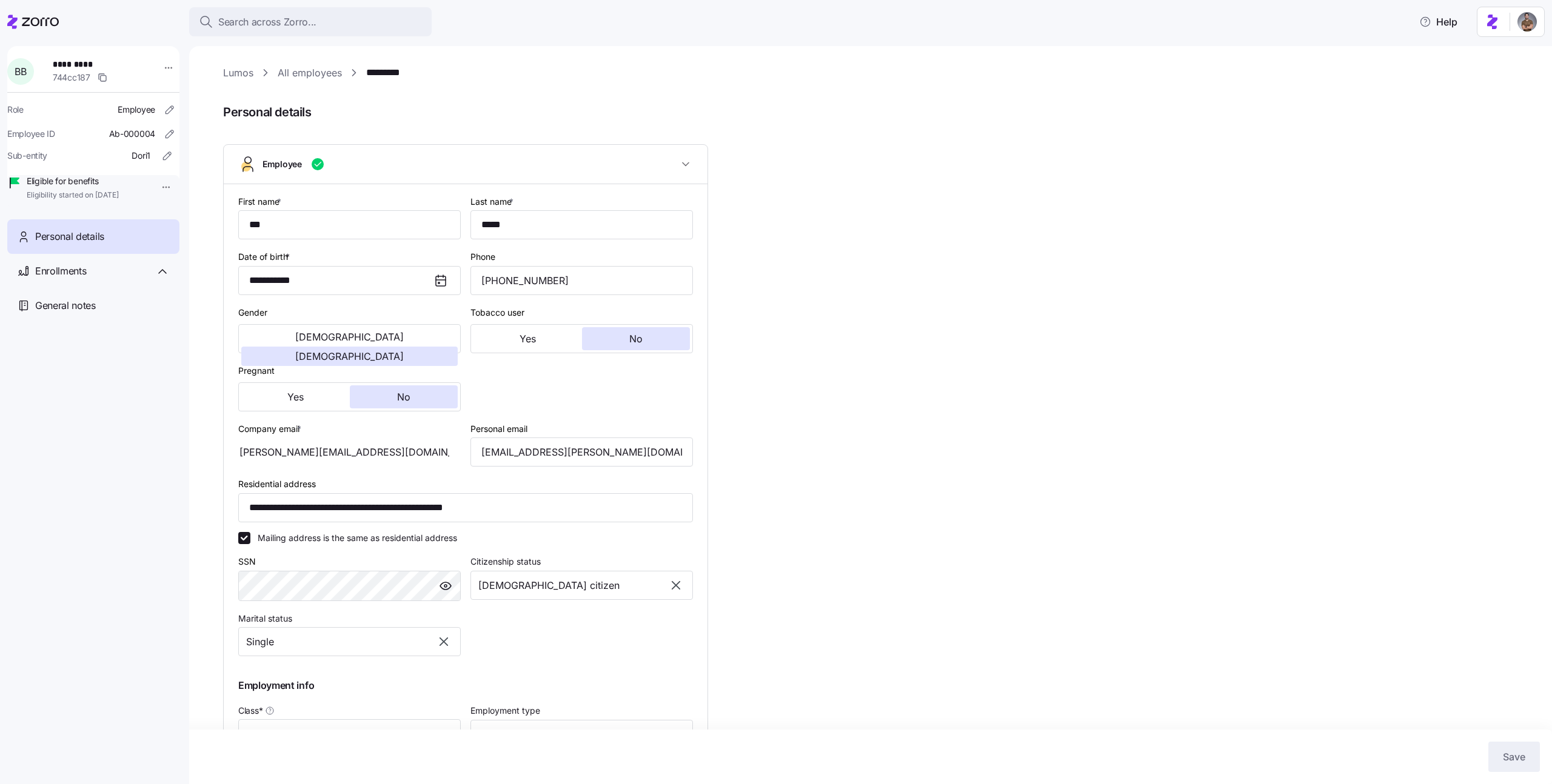
type input "class2"
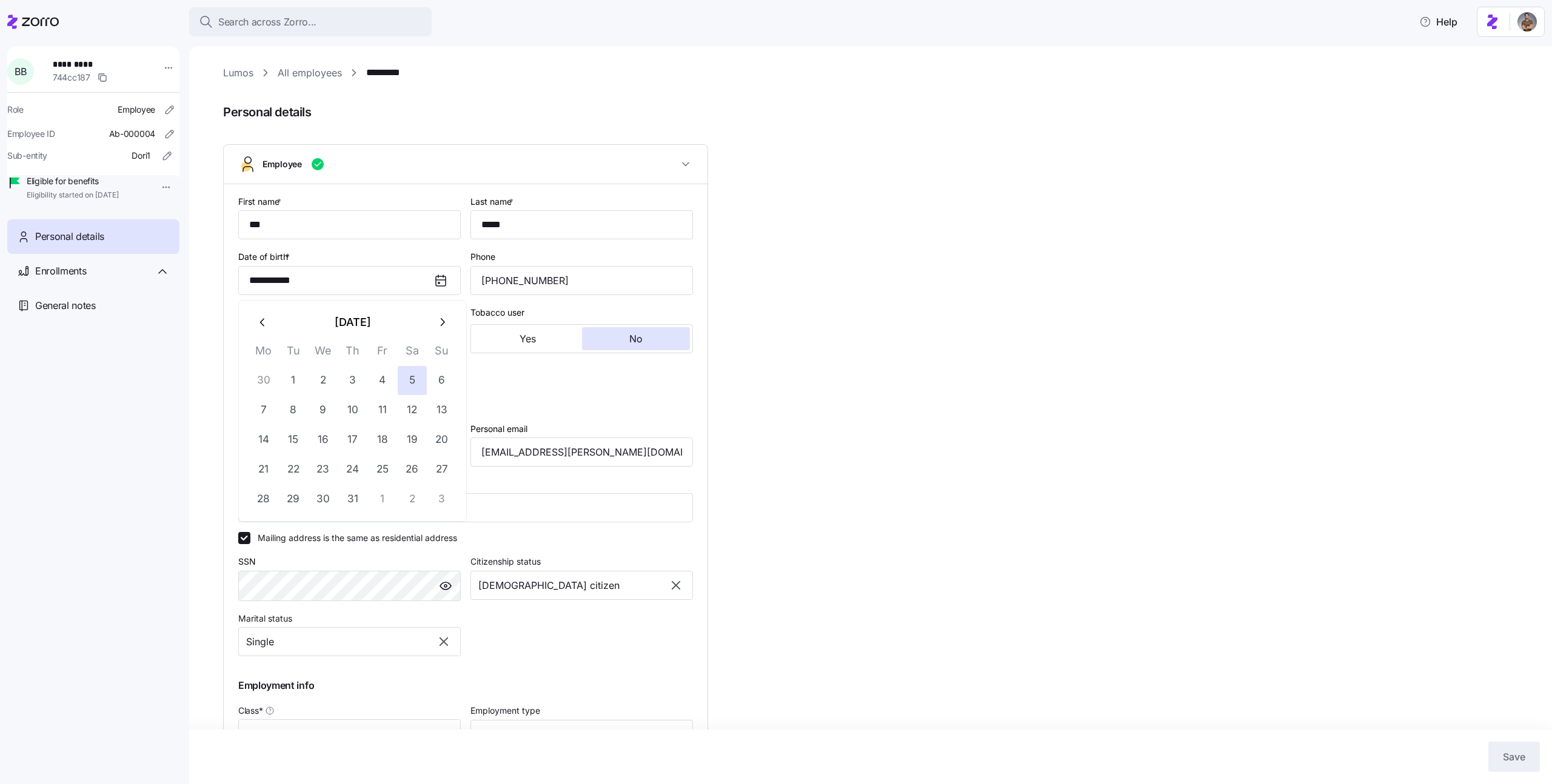
drag, startPoint x: 340, startPoint y: 272, endPoint x: 127, endPoint y: 270, distance: 213.0
click at [125, 271] on div "**********" at bounding box center [776, 389] width 1552 height 777
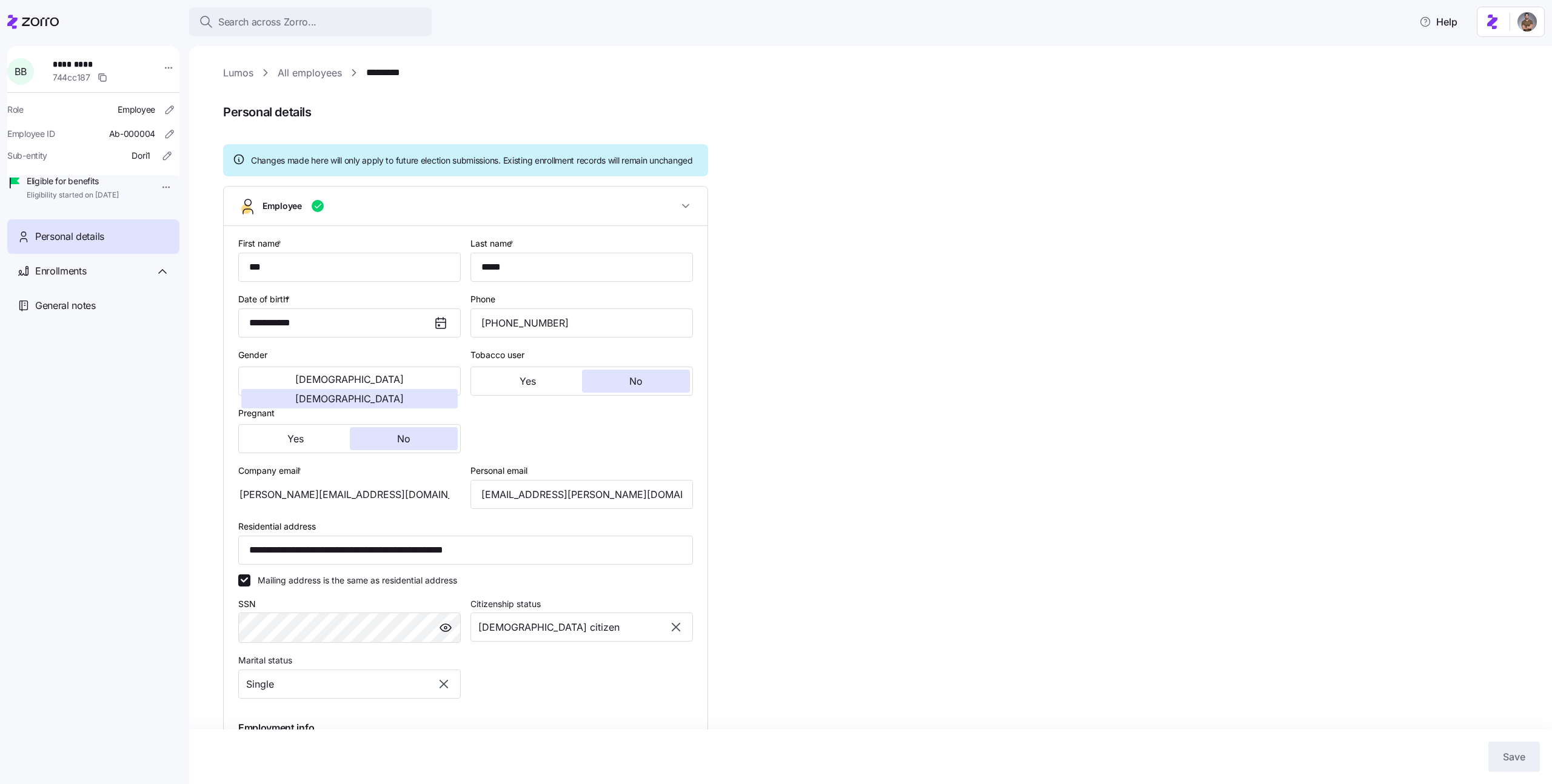
click at [868, 296] on div "**********" at bounding box center [878, 525] width 1312 height 919
drag, startPoint x: 552, startPoint y: 561, endPoint x: 129, endPoint y: 562, distance: 423.0
click at [129, 562] on div "**********" at bounding box center [776, 389] width 1552 height 777
click at [929, 197] on div "**********" at bounding box center [878, 525] width 1312 height 919
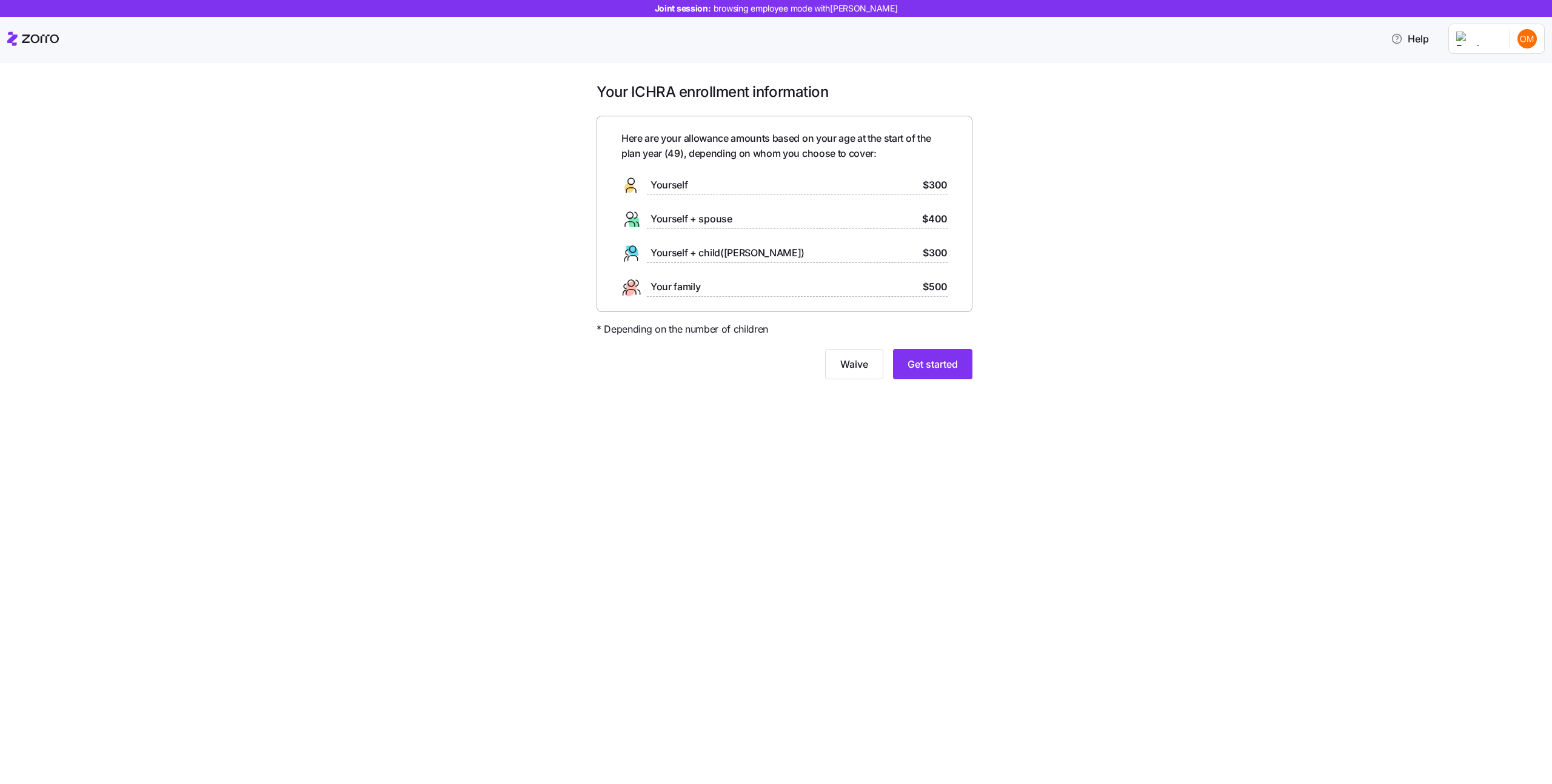
click at [924, 379] on div "Your ICHRA enrollment information Here are your allowance amounts based on your…" at bounding box center [784, 238] width 396 height 312
click at [920, 361] on span "Get started" at bounding box center [933, 364] width 50 height 14
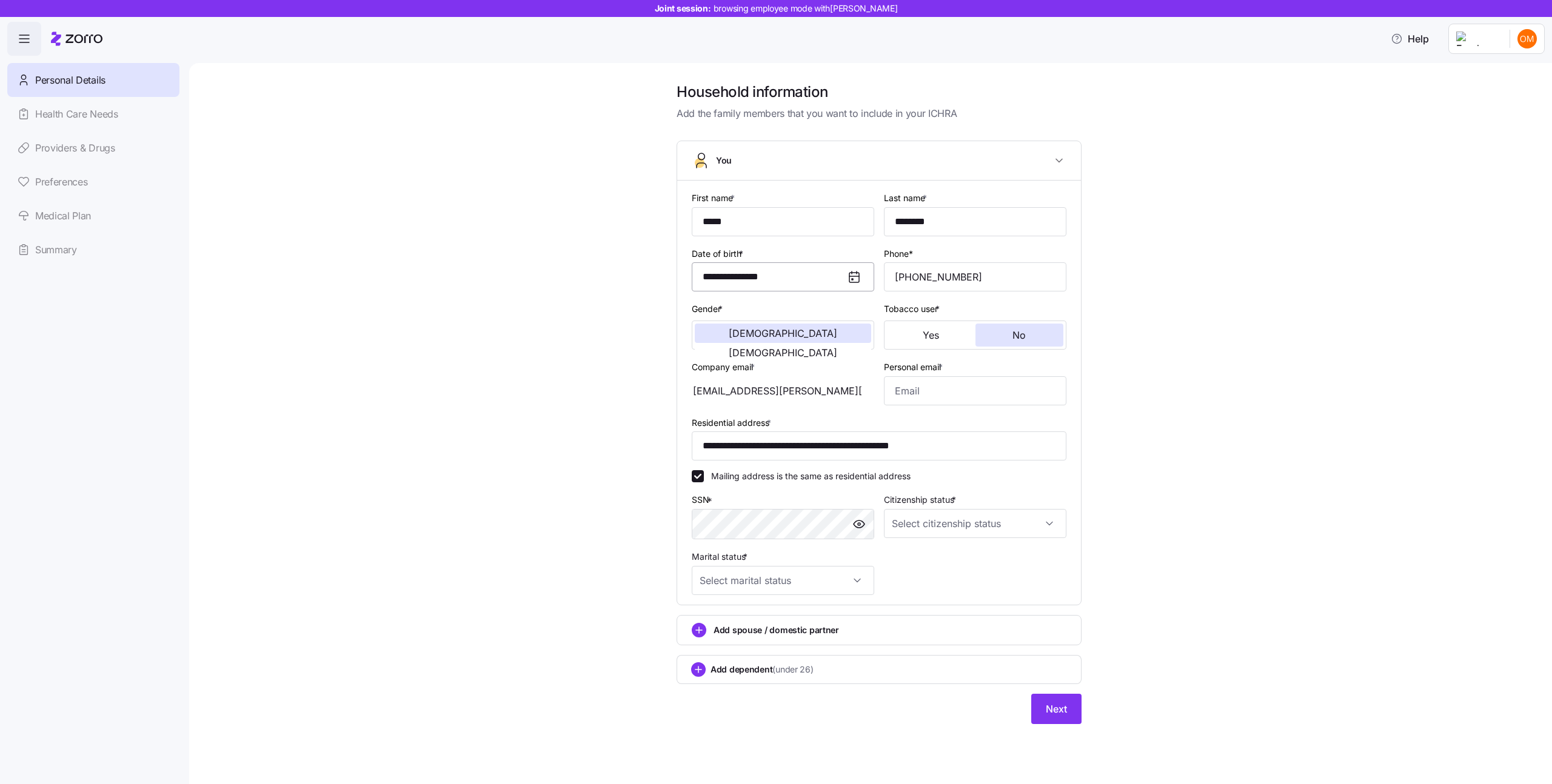
click at [774, 274] on input "**********" at bounding box center [783, 276] width 182 height 29
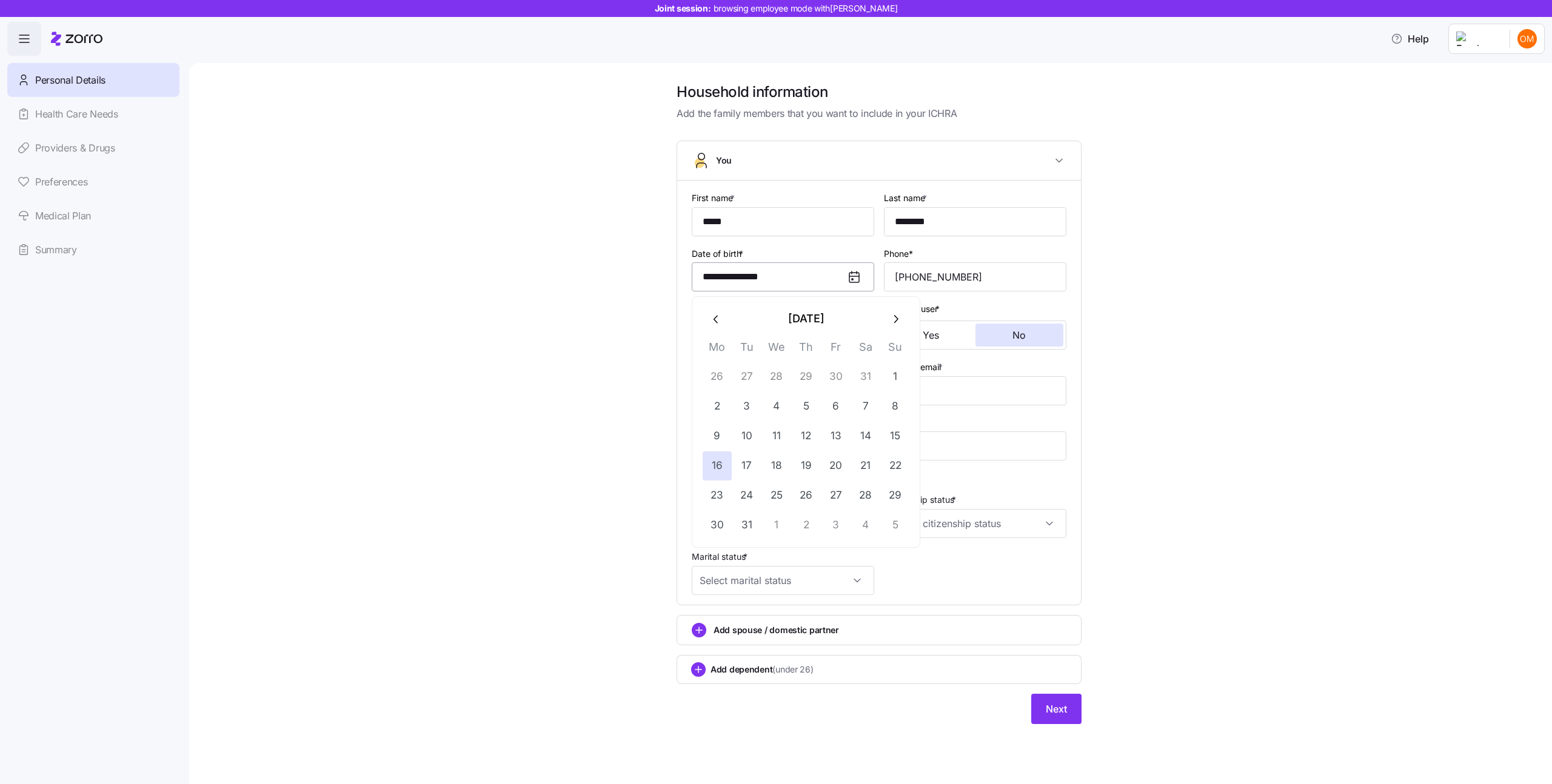
click at [774, 274] on input "**********" at bounding box center [783, 276] width 182 height 29
paste input
type input "**********"
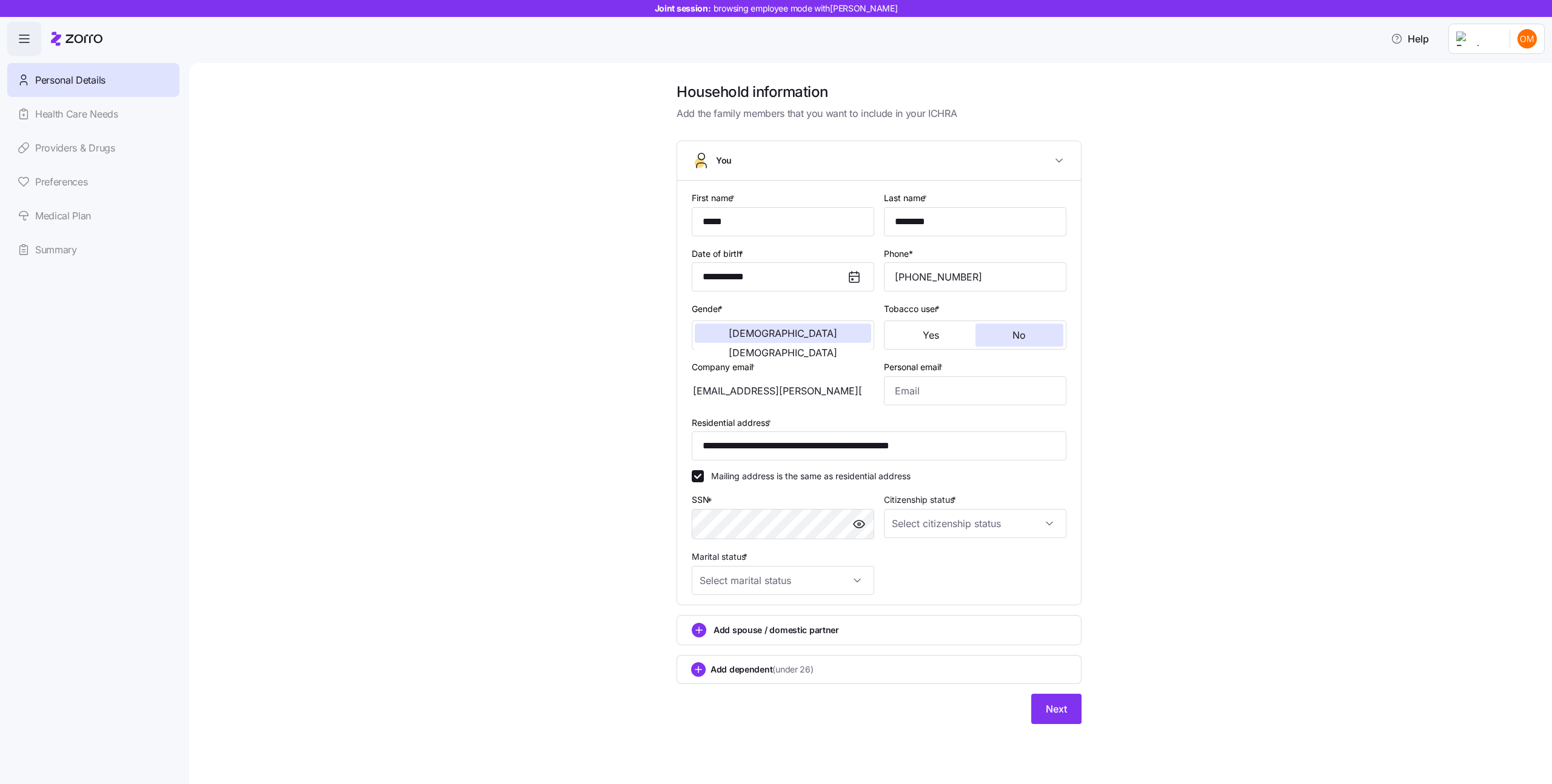
click at [600, 297] on div "**********" at bounding box center [878, 410] width 1312 height 656
click at [759, 442] on input "**********" at bounding box center [878, 446] width 374 height 29
paste input "**"
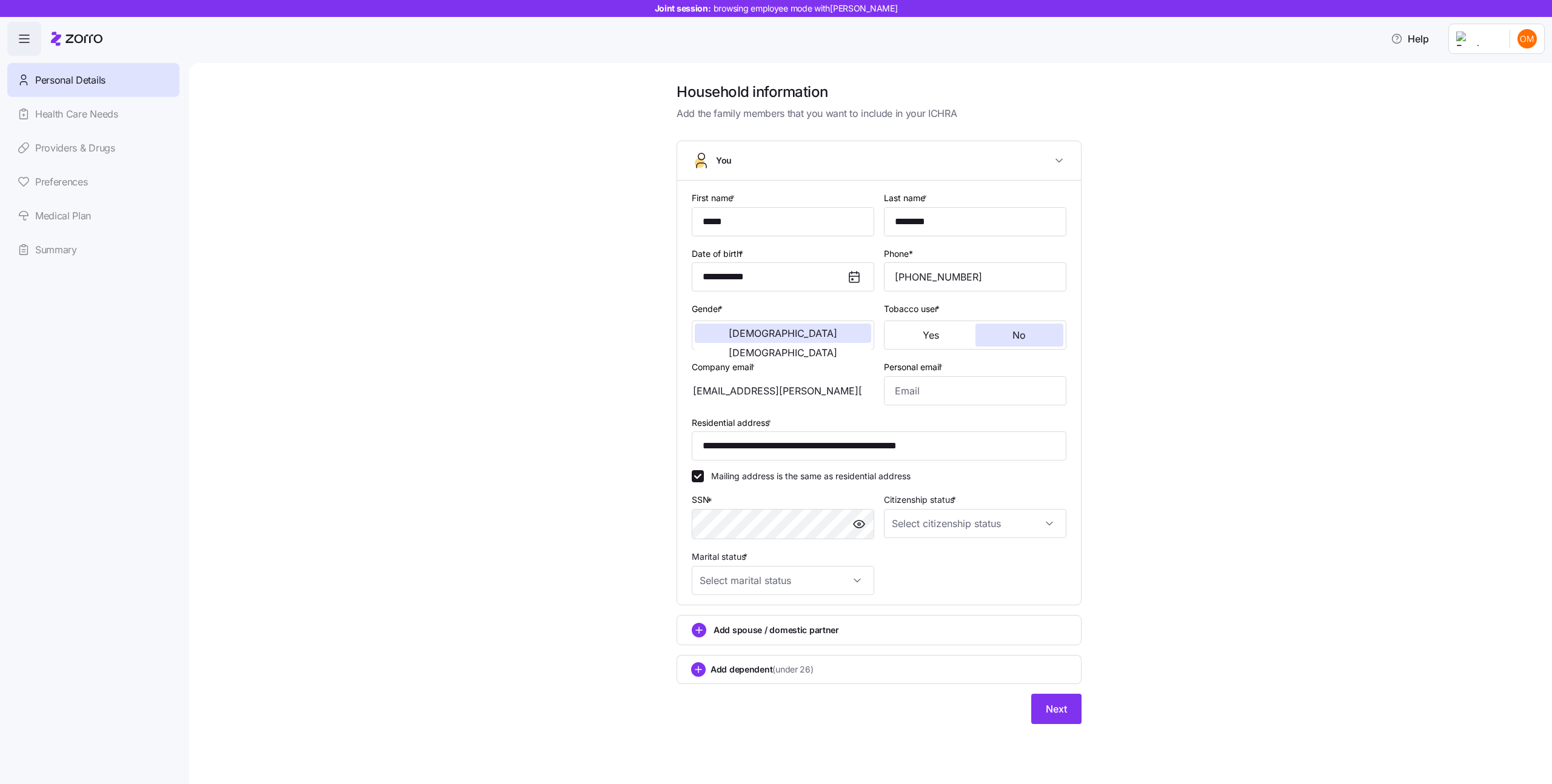
type input "**********"
click at [892, 527] on input "Citizenship status *" at bounding box center [975, 523] width 182 height 29
click at [895, 548] on div "[DEMOGRAPHIC_DATA] citizen" at bounding box center [975, 560] width 173 height 26
type input "[DEMOGRAPHIC_DATA] citizen"
click at [785, 587] on input "Marital status *" at bounding box center [783, 581] width 182 height 29
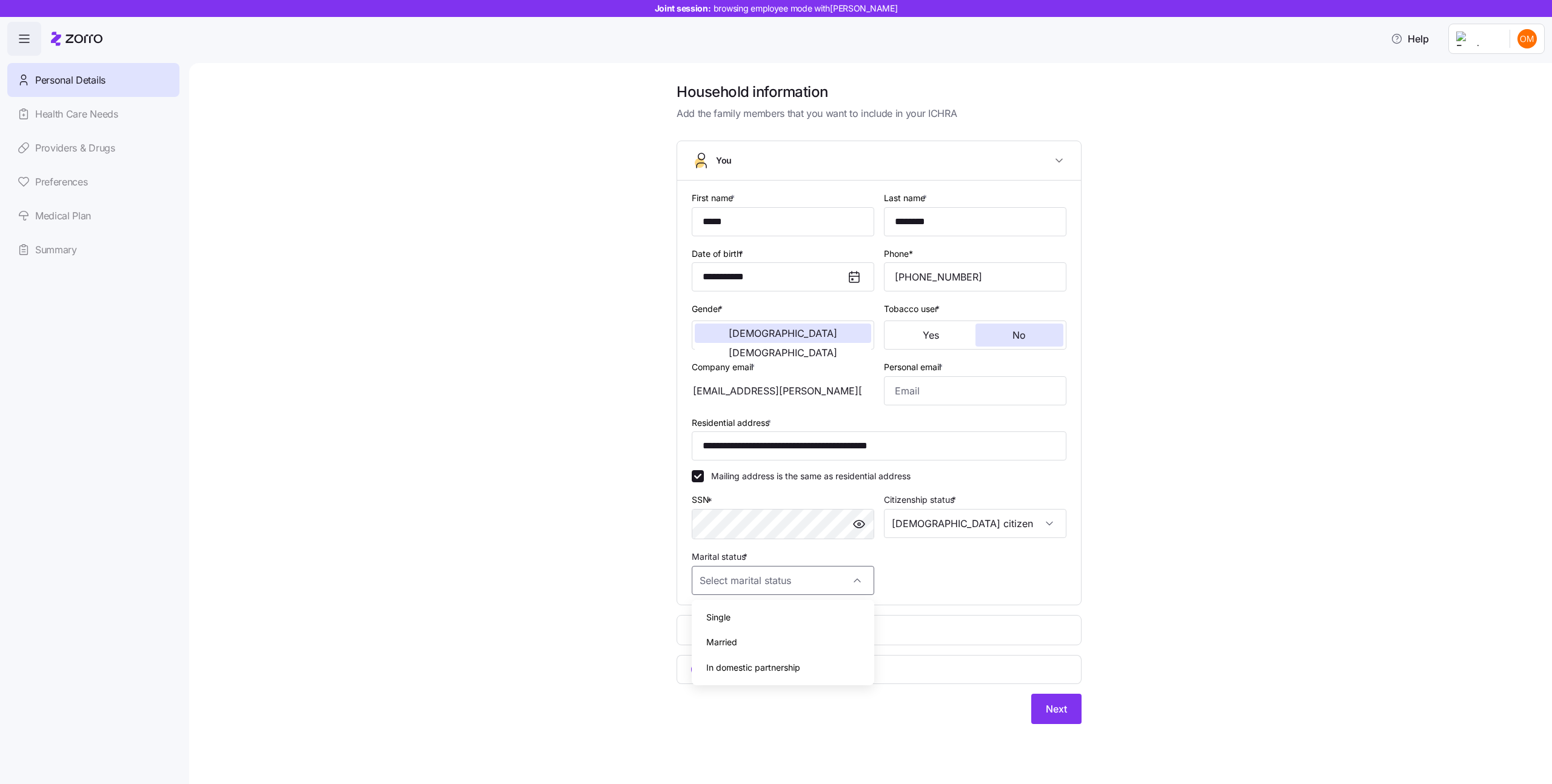
click at [766, 618] on div "Single" at bounding box center [783, 618] width 173 height 26
type input "Single"
click at [1245, 538] on div "**********" at bounding box center [878, 410] width 1312 height 656
click at [1007, 395] on input "Personal email *" at bounding box center [975, 391] width 182 height 29
type input "[EMAIL_ADDRESS][DOMAIN_NAME]"
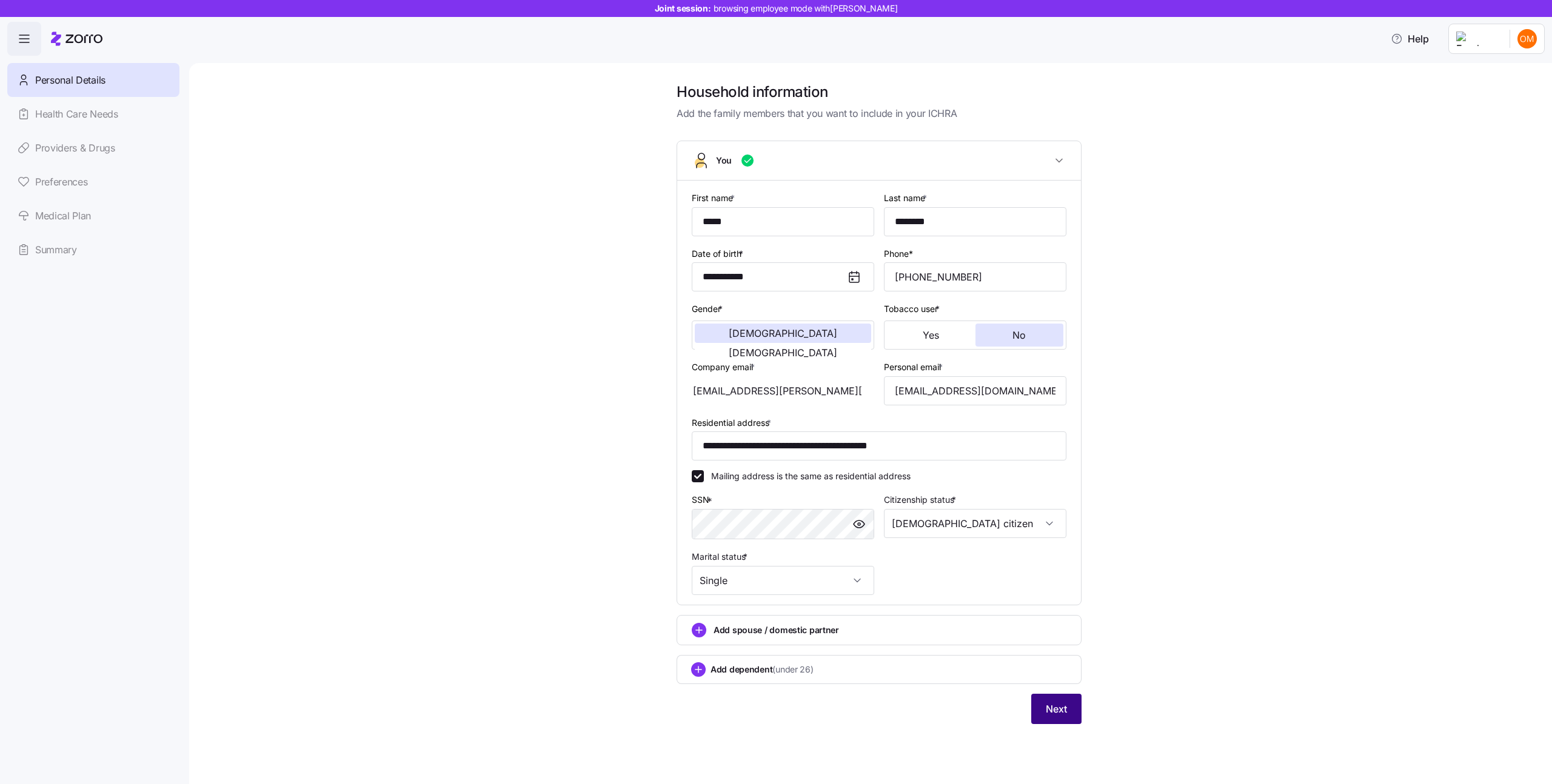
click at [1046, 697] on button "Next" at bounding box center [1056, 709] width 50 height 30
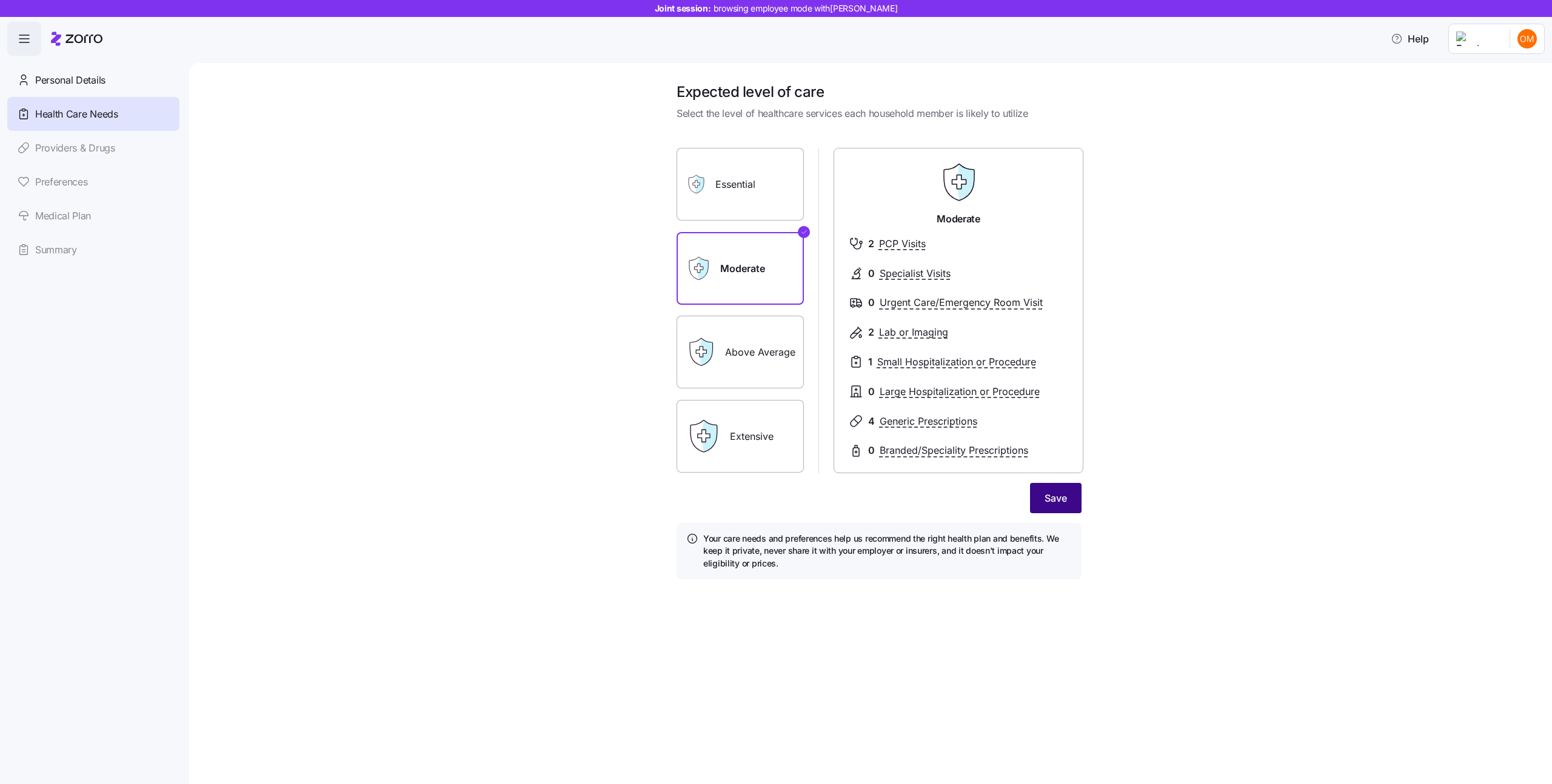
click at [1052, 502] on span "Save" at bounding box center [1056, 498] width 23 height 14
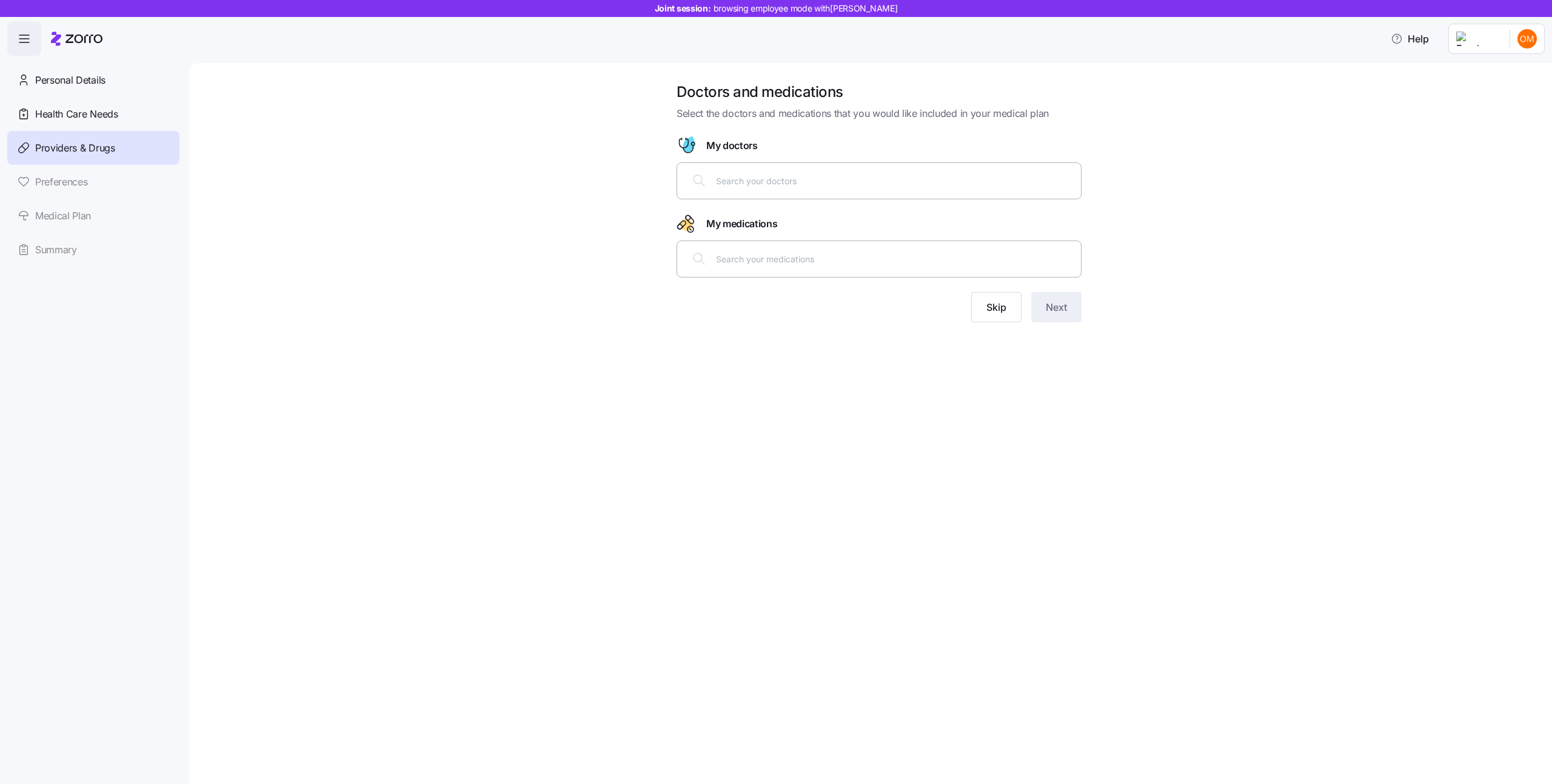
click at [756, 183] on input "text" at bounding box center [894, 181] width 358 height 14
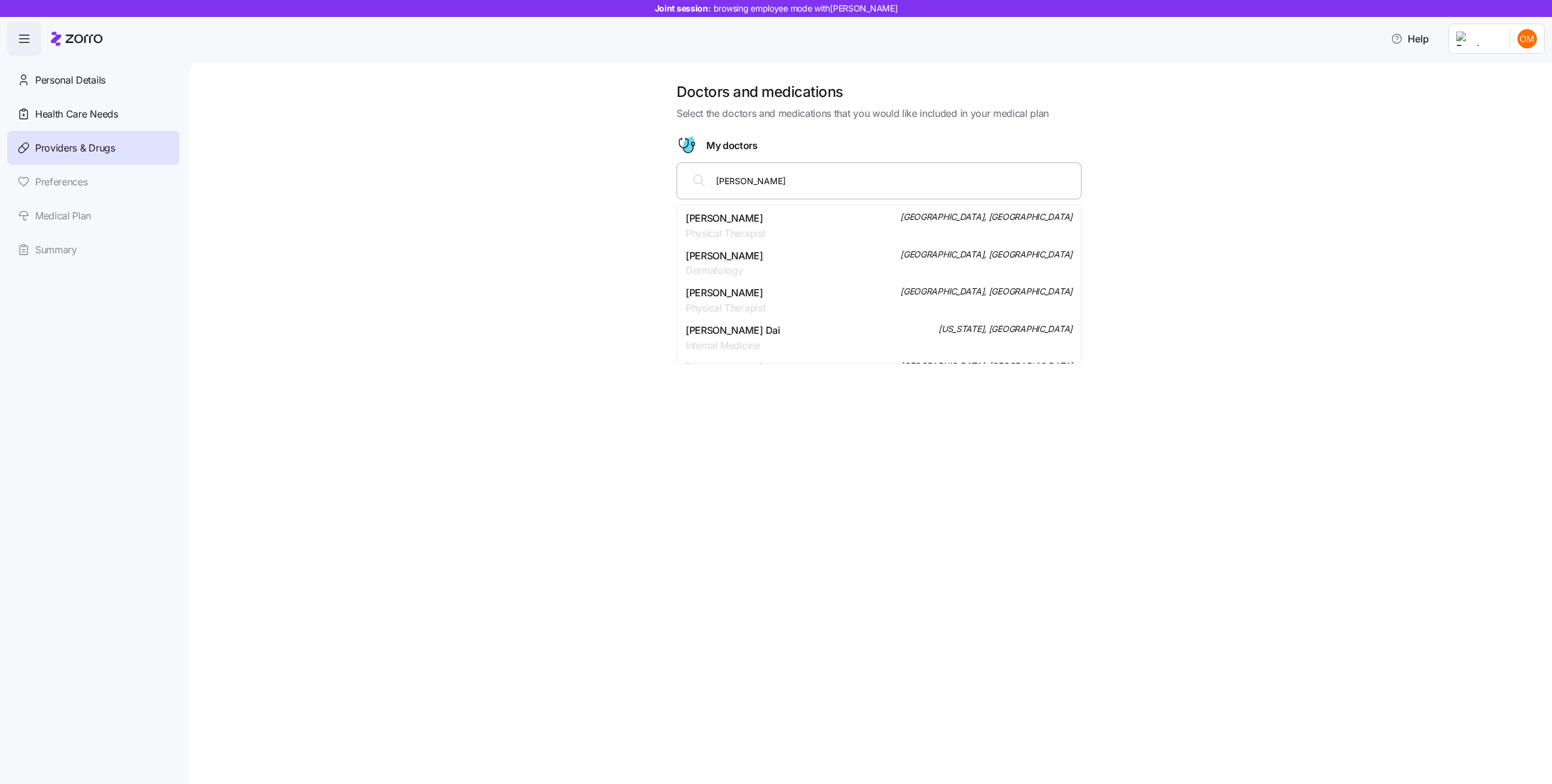
type input "[PERSON_NAME]"
click at [805, 223] on div "[PERSON_NAME] Internal Medicine Hewlett, [GEOGRAPHIC_DATA]" at bounding box center [878, 226] width 386 height 30
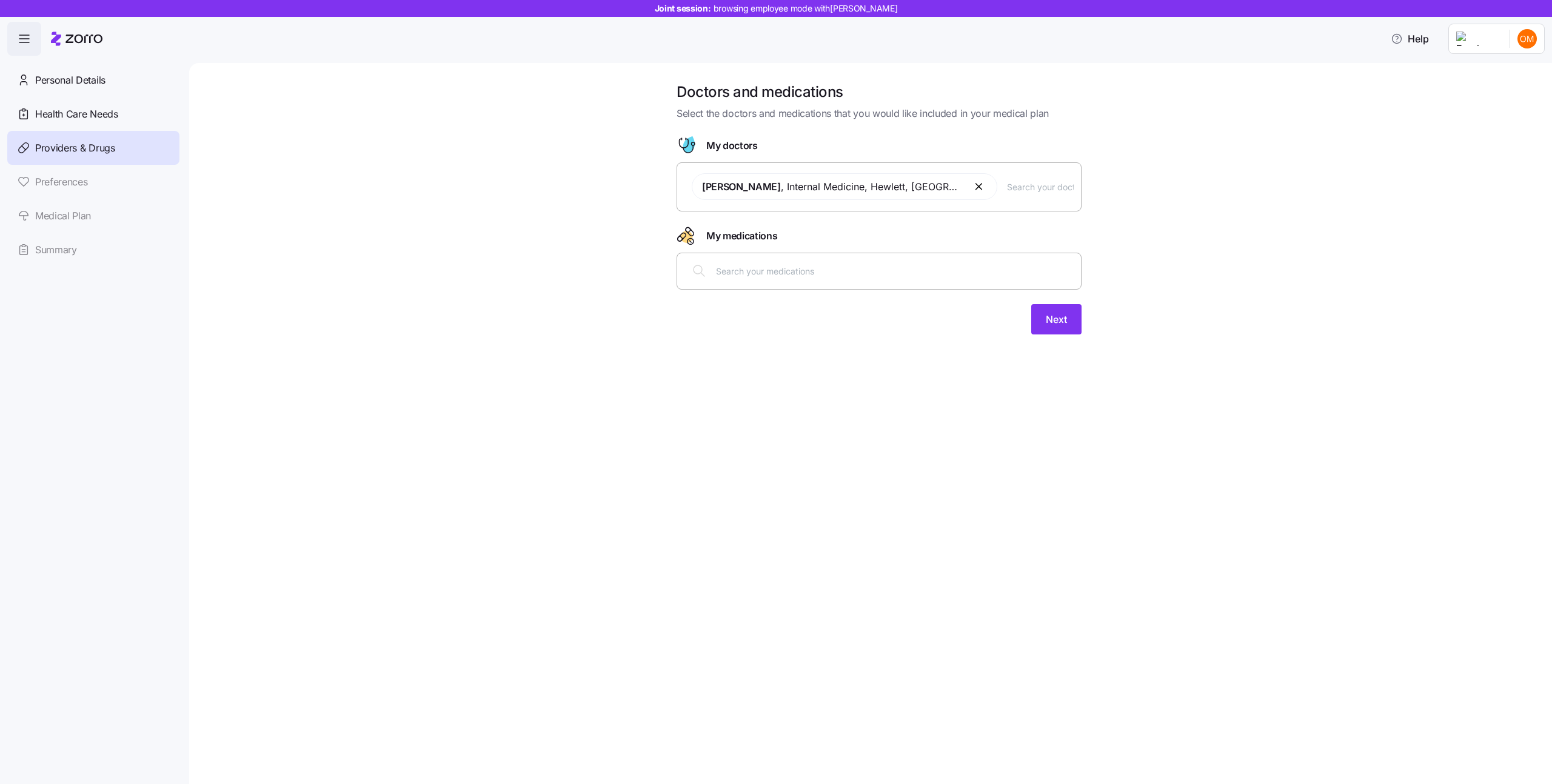
click at [774, 262] on div at bounding box center [878, 270] width 390 height 29
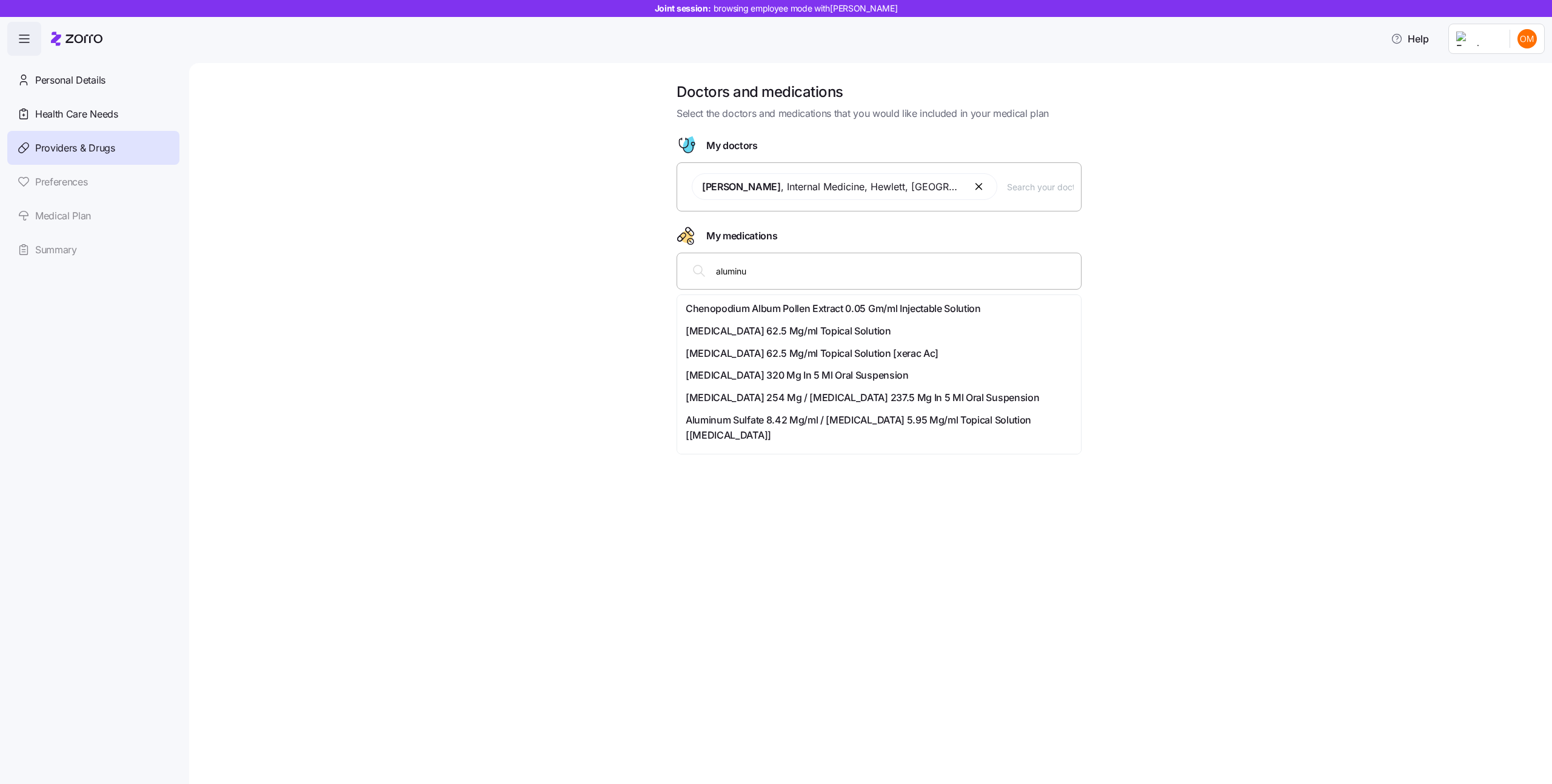
type input "aluminum"
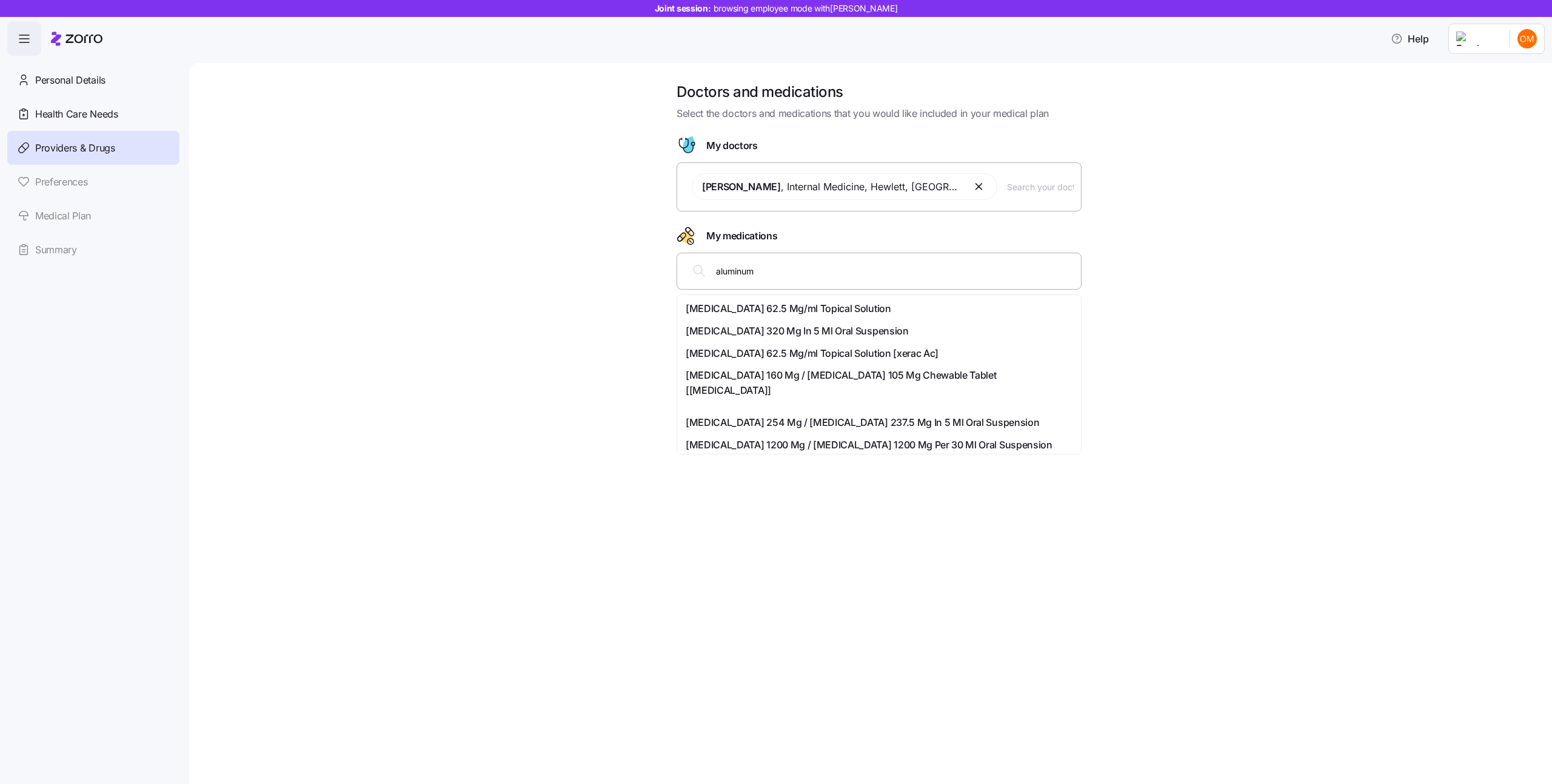
click at [827, 315] on span "[MEDICAL_DATA] 62.5 Mg/ml Topical Solution" at bounding box center [788, 309] width 206 height 15
